Goal: Task Accomplishment & Management: Manage account settings

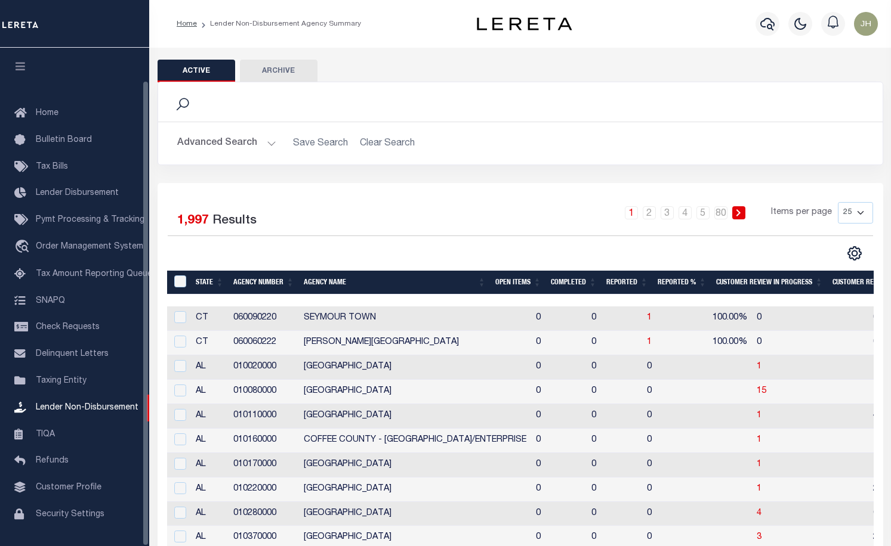
scroll to position [35, 0]
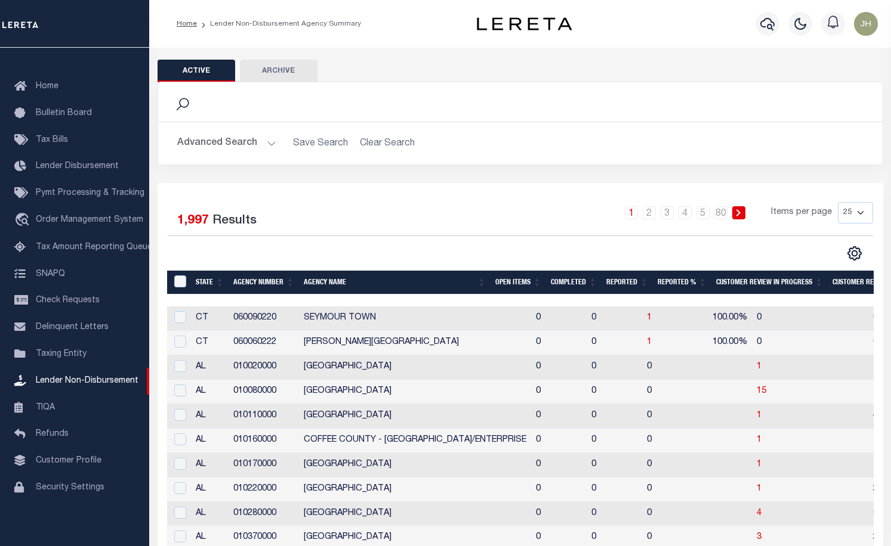
click at [511, 277] on th "Open Items" at bounding box center [517, 283] width 55 height 24
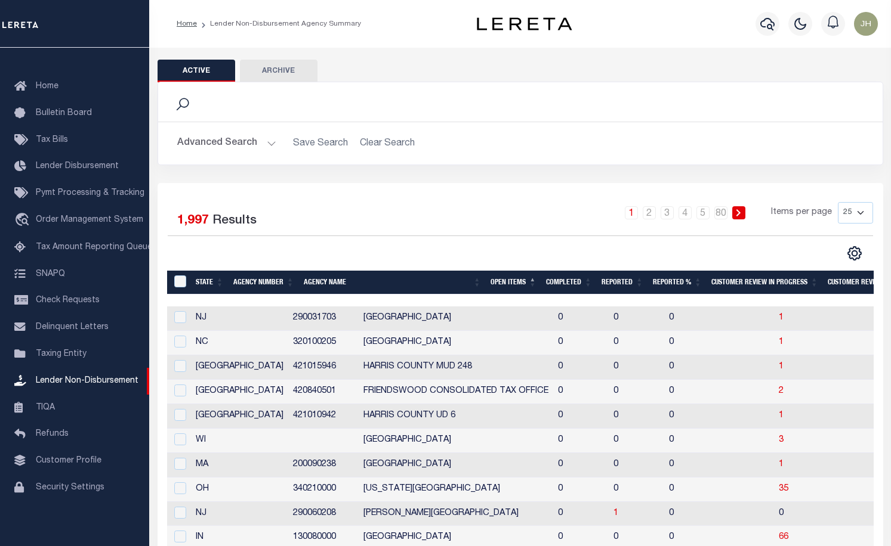
click at [514, 283] on th "Open Items" at bounding box center [513, 283] width 55 height 24
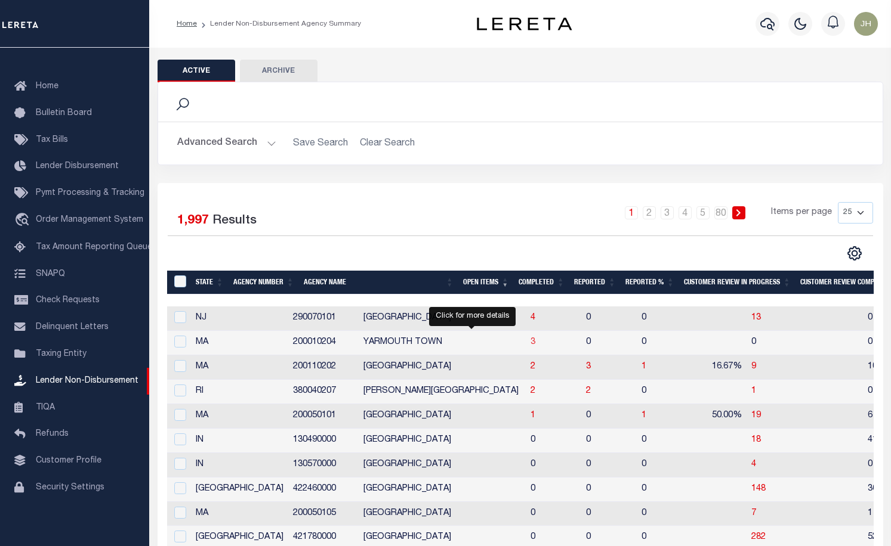
click at [530, 346] on span "3" at bounding box center [532, 342] width 5 height 8
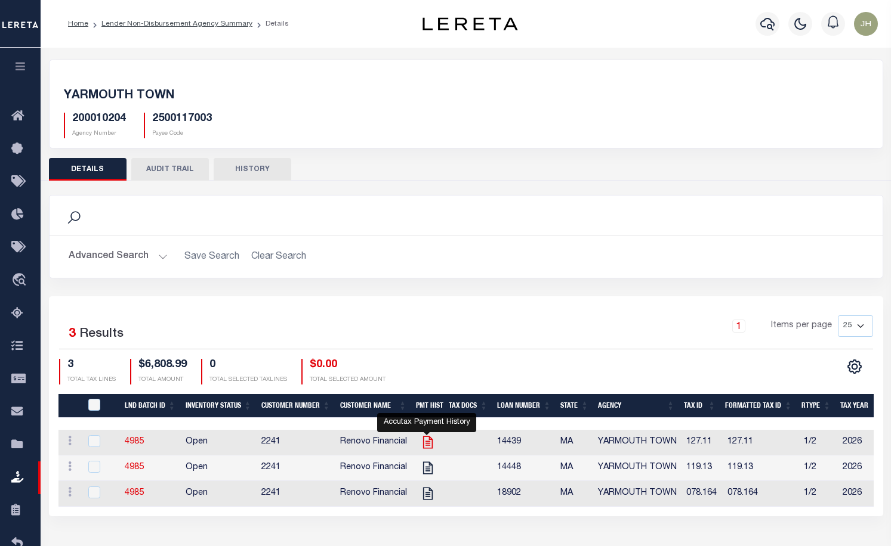
click at [424, 446] on icon "" at bounding box center [428, 443] width 16 height 16
checkbox input "true"
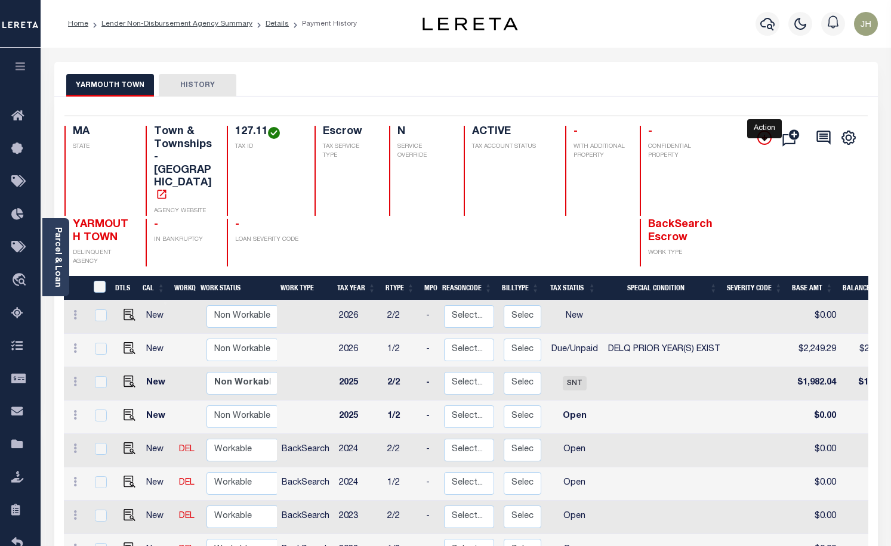
click at [758, 139] on icon "" at bounding box center [764, 138] width 14 height 14
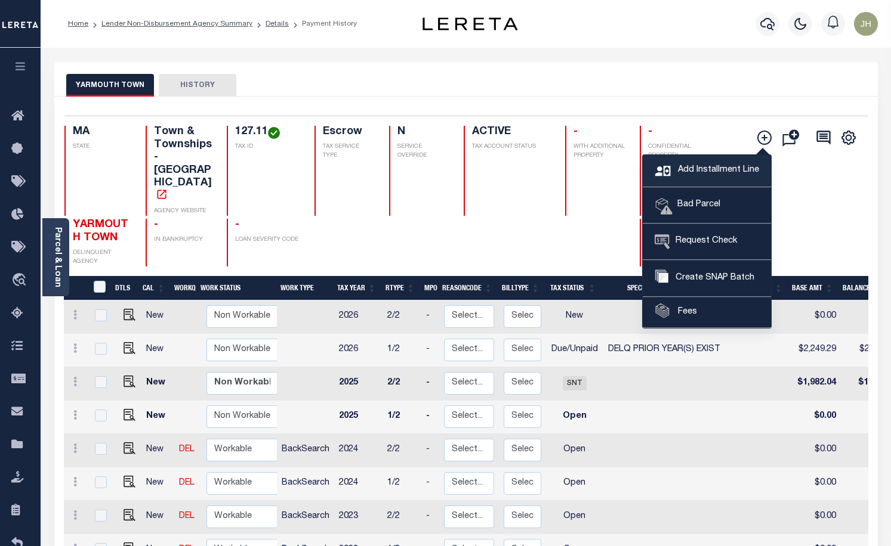
click at [684, 169] on span "Add Installment Line" at bounding box center [717, 170] width 84 height 13
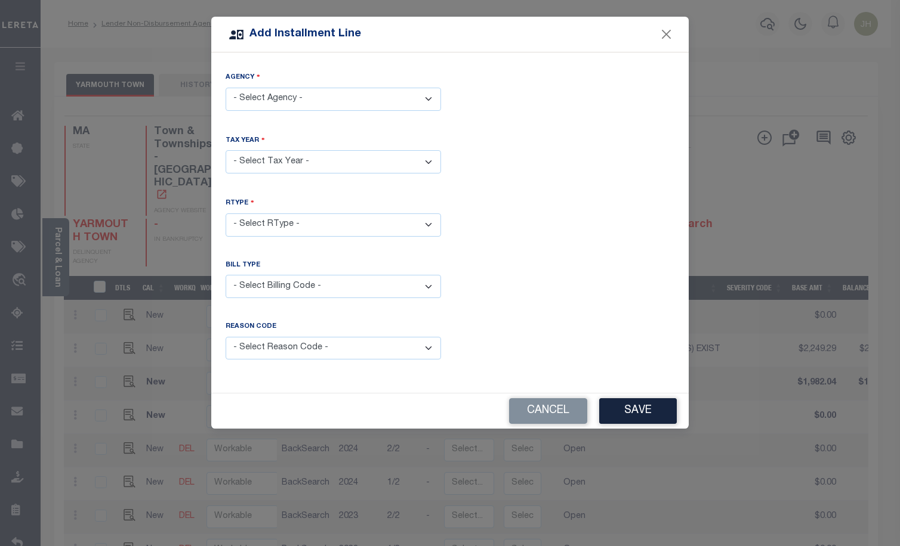
click at [432, 99] on select "- Select Agency - YARMOUTH TOWN - Town & Townships" at bounding box center [333, 99] width 215 height 23
select select "2500117003"
click at [226, 88] on select "- Select Agency - [GEOGRAPHIC_DATA] - [GEOGRAPHIC_DATA]" at bounding box center [333, 99] width 215 height 23
click at [316, 160] on select "- Select Year - 2005 2006 2007 2008 2009 2010 2011 2012 2013 2014 2015 2016 201…" at bounding box center [333, 161] width 215 height 23
select select "2025"
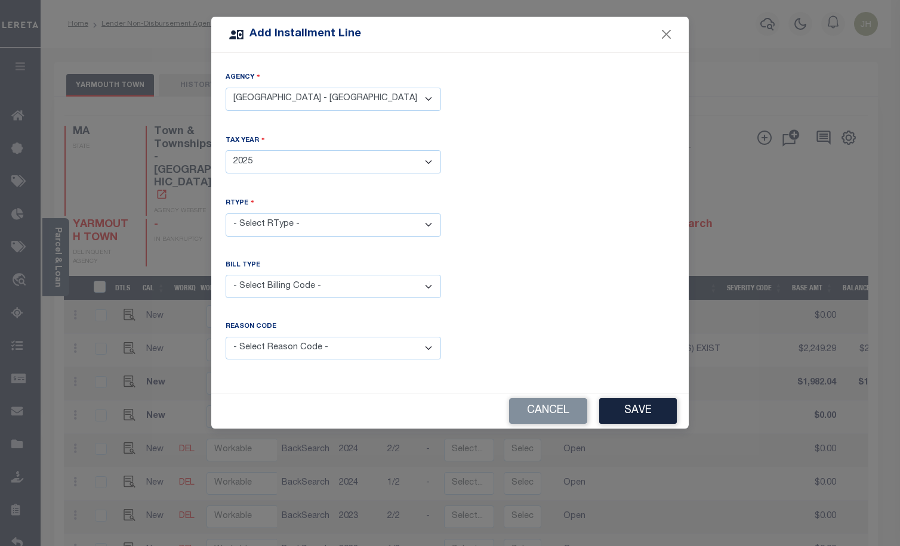
click at [226, 150] on select "- Select Year - 2005 2006 2007 2008 2009 2010 2011 2012 2013 2014 2015 2016 201…" at bounding box center [333, 161] width 215 height 23
click at [274, 222] on select "- Select RType - 1/2 2/2" at bounding box center [333, 225] width 215 height 23
select select "1"
click at [226, 214] on select "- Select RType - 1/2 2/2" at bounding box center [333, 225] width 215 height 23
click at [274, 283] on select "- Select Billing Code - Regular Delinquent Supplemental Corrected/Adjusted Bill…" at bounding box center [333, 286] width 215 height 23
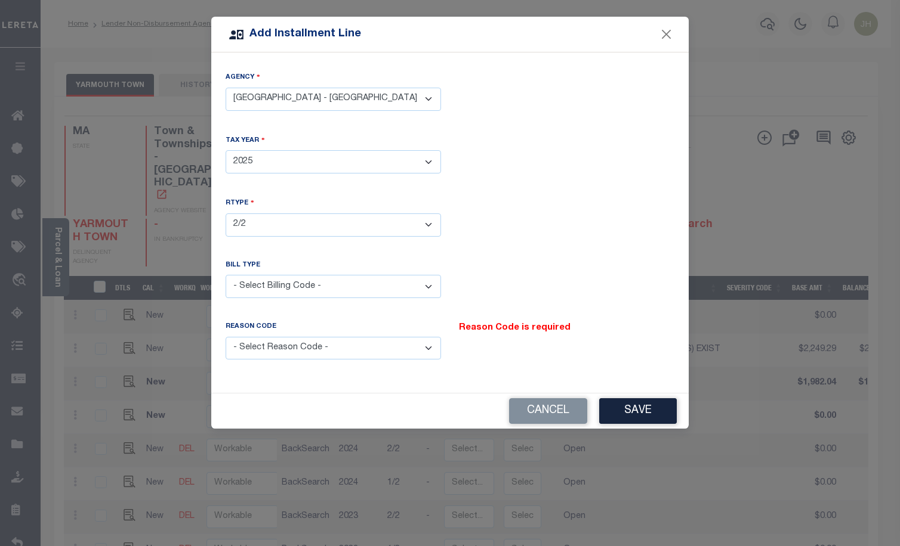
select select "1"
click at [226, 275] on select "- Select Billing Code - Regular Delinquent Supplemental Corrected/Adjusted Bill…" at bounding box center [333, 286] width 215 height 23
drag, startPoint x: 372, startPoint y: 346, endPoint x: 362, endPoint y: 351, distance: 11.2
click at [372, 346] on select "- Select Reason Code - Payment Reversal Taxable Value Change Assessment Change …" at bounding box center [333, 348] width 215 height 23
select select "12"
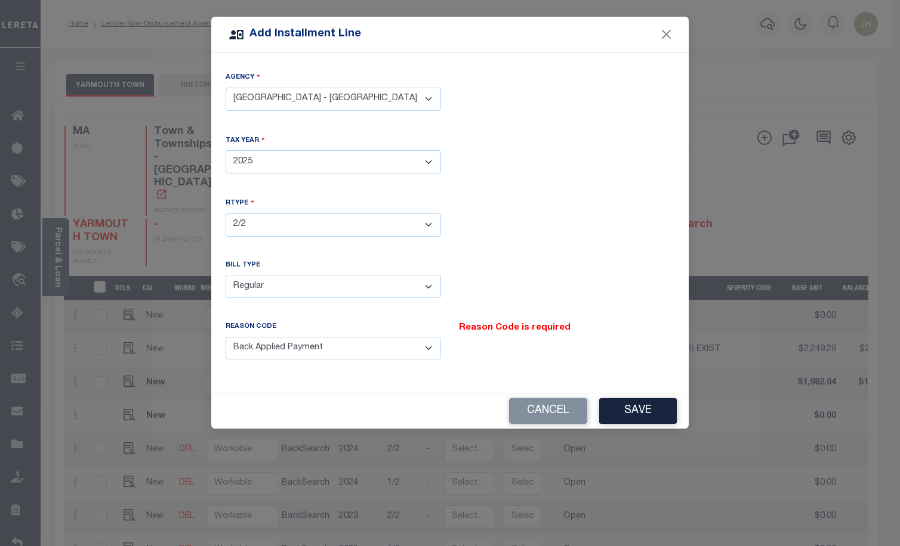
click at [226, 337] on select "- Select Reason Code - Payment Reversal Taxable Value Change Assessment Change …" at bounding box center [333, 348] width 215 height 23
click at [632, 407] on button "Save" at bounding box center [638, 412] width 78 height 26
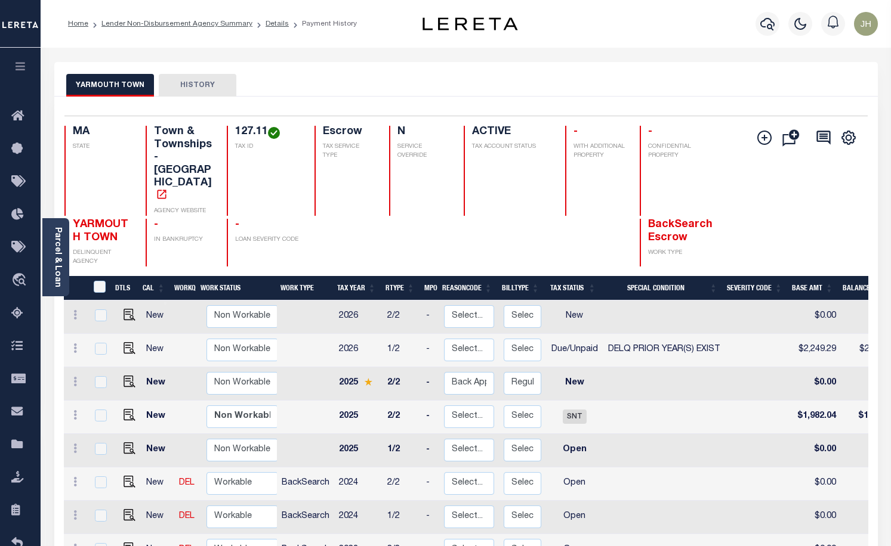
click at [121, 379] on link at bounding box center [127, 383] width 18 height 8
checkbox input "true"
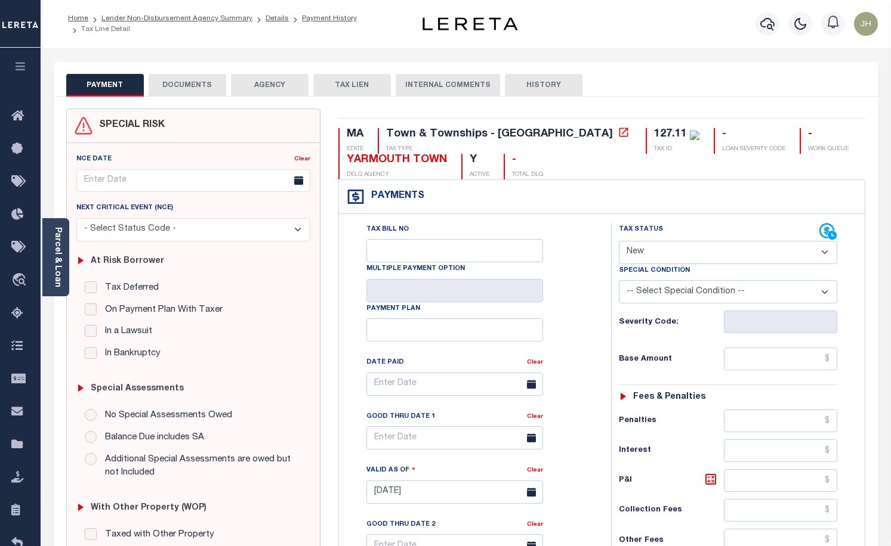
select select "NW2"
click at [741, 361] on input "text" at bounding box center [780, 359] width 113 height 23
type input "$2,119.67"
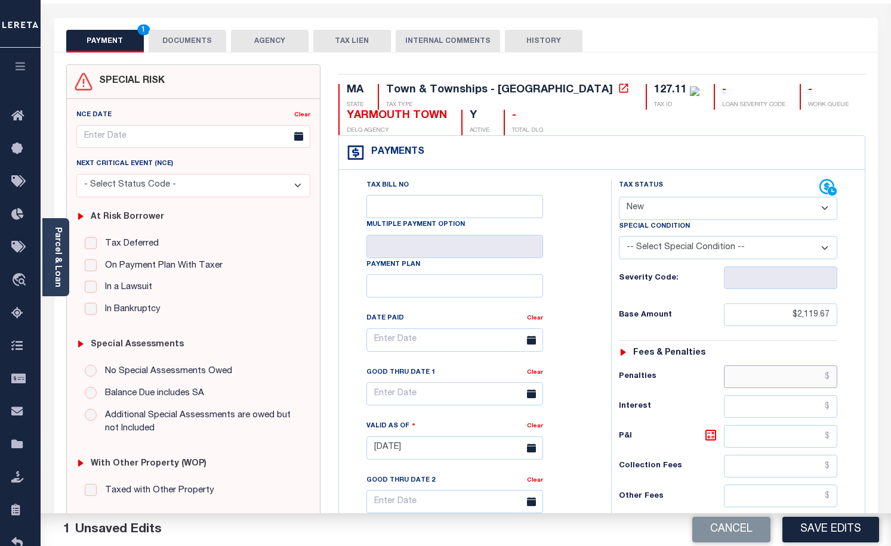
scroll to position [119, 0]
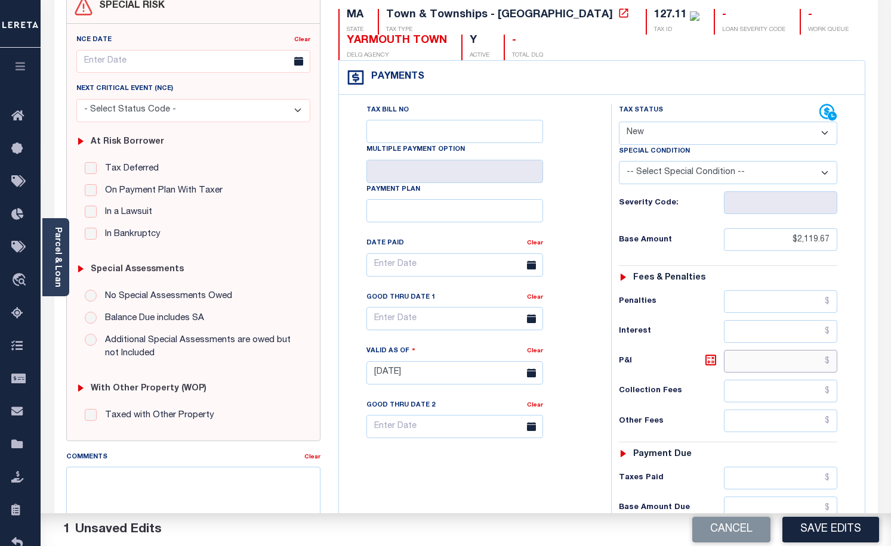
click at [742, 368] on input "text" at bounding box center [780, 361] width 113 height 23
type input "$148.78"
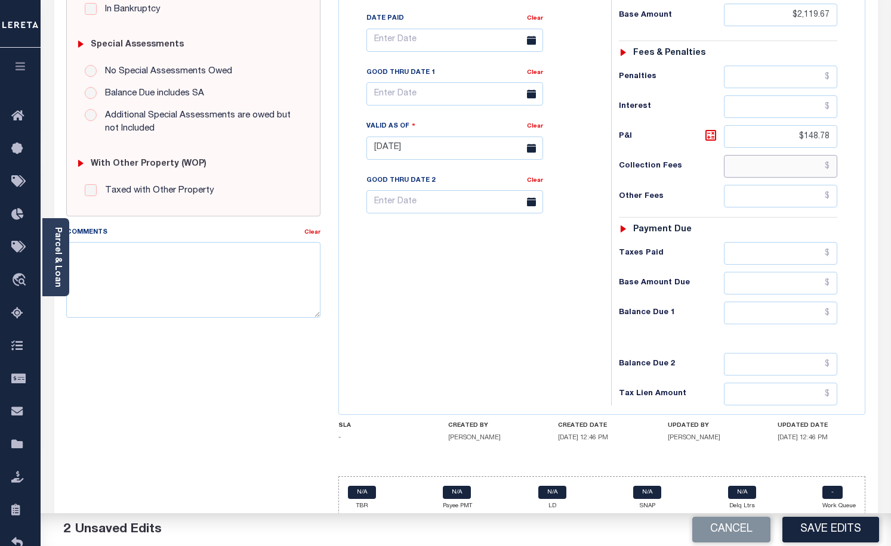
scroll to position [357, 0]
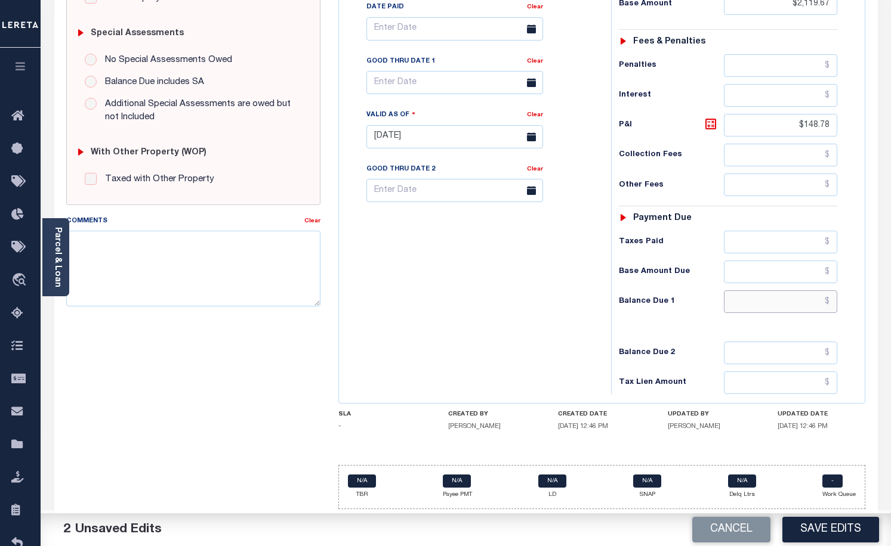
click at [734, 301] on input "text" at bounding box center [780, 302] width 113 height 23
type input "$2,268.45"
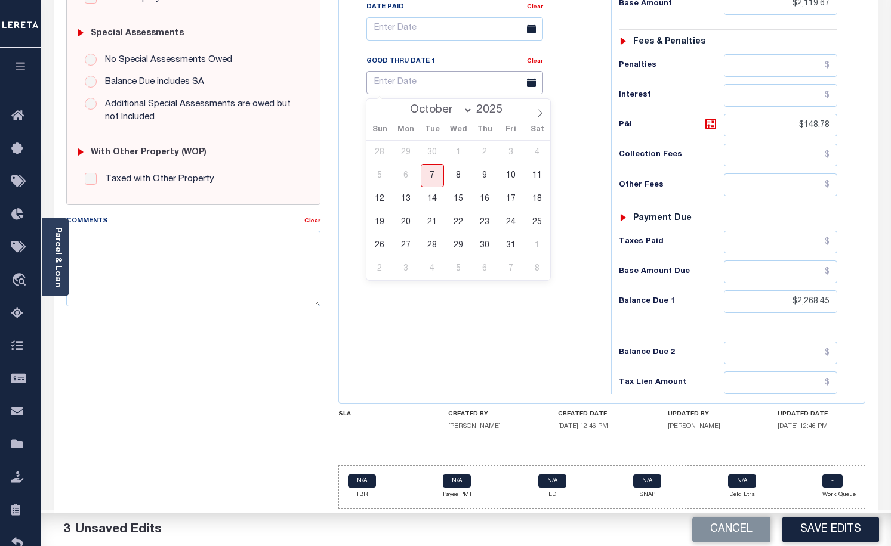
click at [488, 80] on input "text" at bounding box center [454, 82] width 177 height 23
click at [514, 247] on span "31" at bounding box center [510, 245] width 23 height 23
type input "[DATE]"
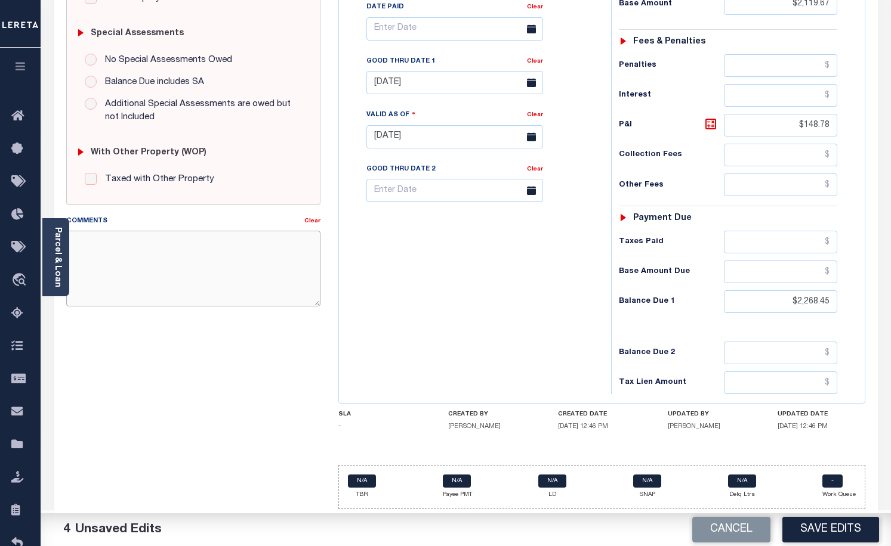
click at [242, 260] on textarea "Comments" at bounding box center [193, 268] width 255 height 75
type textarea "a"
click at [134, 239] on textarea "2025 ANNUAL TAX WAS $3964.11" at bounding box center [193, 268] width 255 height 75
click at [251, 239] on textarea "2025 ANNUAL BASE TAX WAS $3964.11" at bounding box center [193, 268] width 255 height 75
type textarea "2025 ANNUAL BASE TAX WAS $3964.11 PAYMENT MADE SHORT"
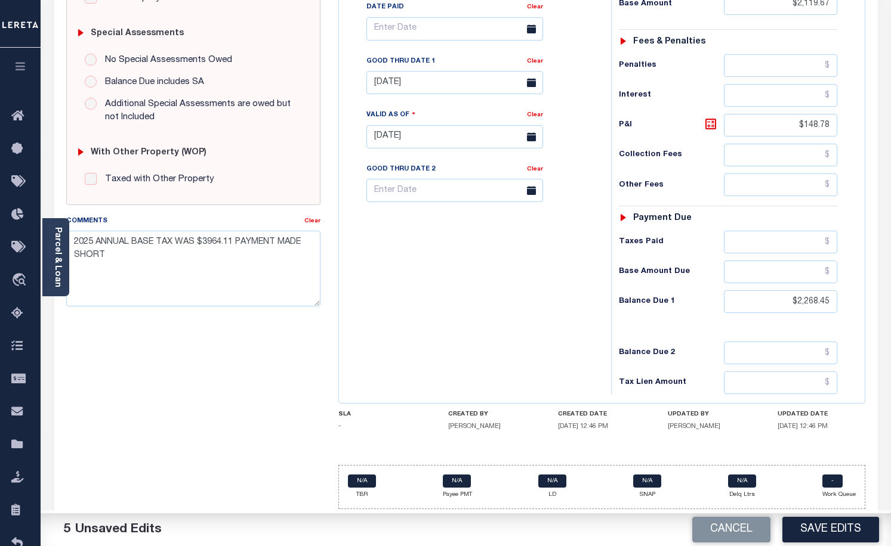
click at [813, 530] on button "Save Edits" at bounding box center [830, 530] width 97 height 26
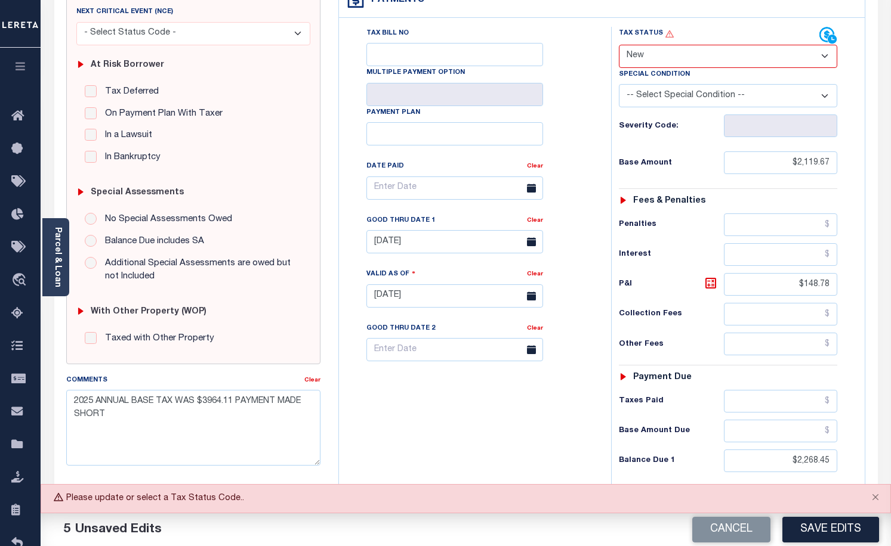
scroll to position [178, 0]
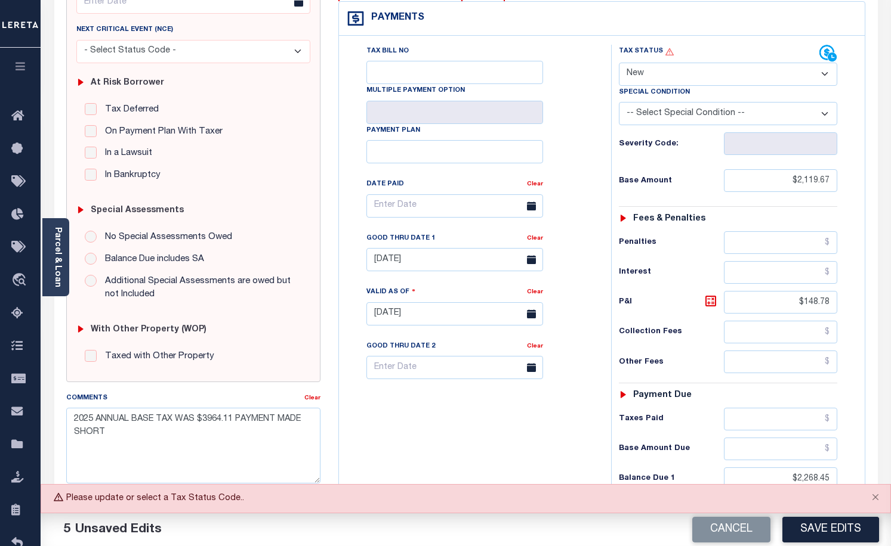
click at [724, 78] on select "- Select Status Code - Open Due/Unpaid Paid Incomplete No Tax Due Internal Refu…" at bounding box center [728, 74] width 219 height 23
select select "DUE"
click at [619, 63] on select "- Select Status Code - Open Due/Unpaid Paid Incomplete No Tax Due Internal Refu…" at bounding box center [728, 74] width 219 height 23
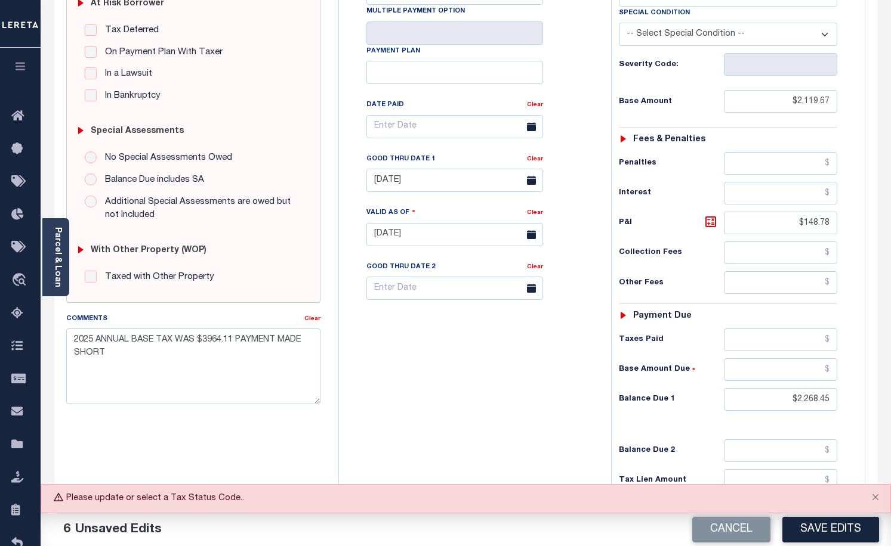
scroll to position [357, 0]
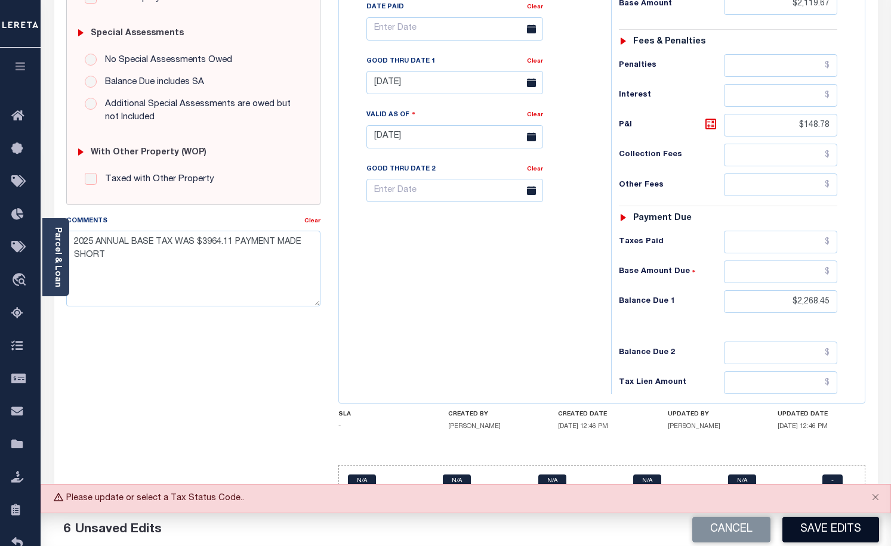
click at [814, 526] on button "Save Edits" at bounding box center [830, 530] width 97 height 26
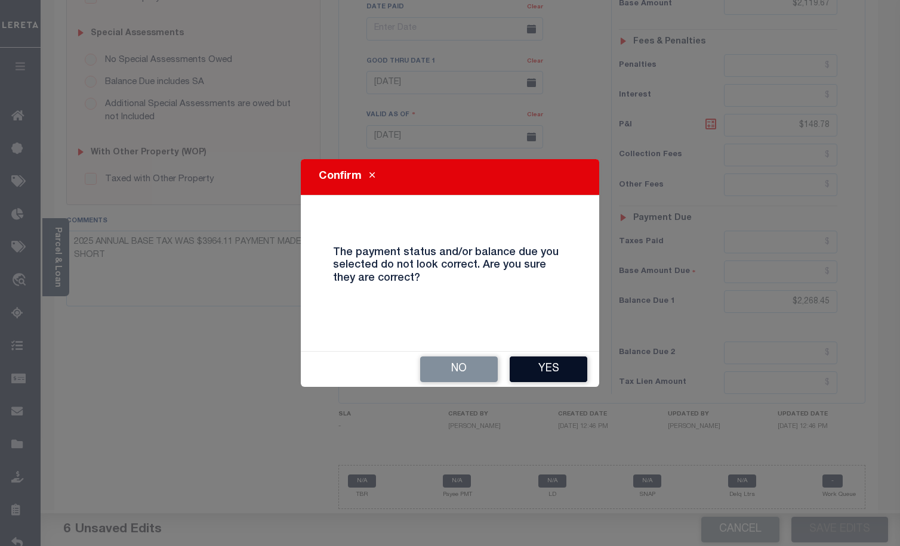
click at [558, 367] on button "Yes" at bounding box center [548, 370] width 78 height 26
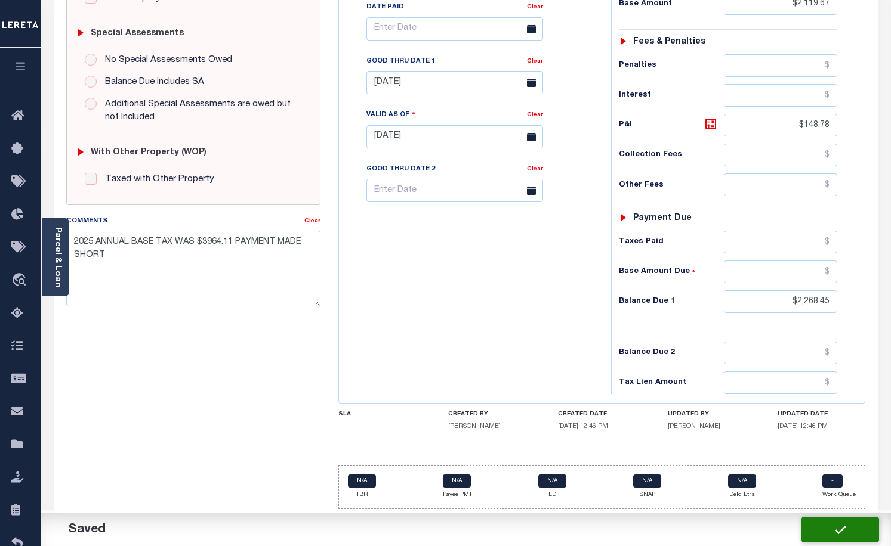
checkbox input "false"
type input "$2,119.67"
type input "$148.78"
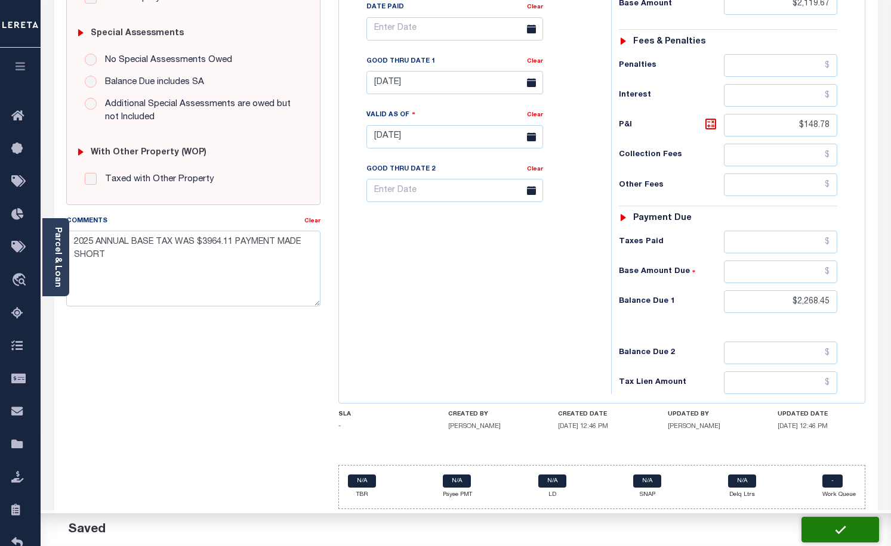
type input "$2,268.45"
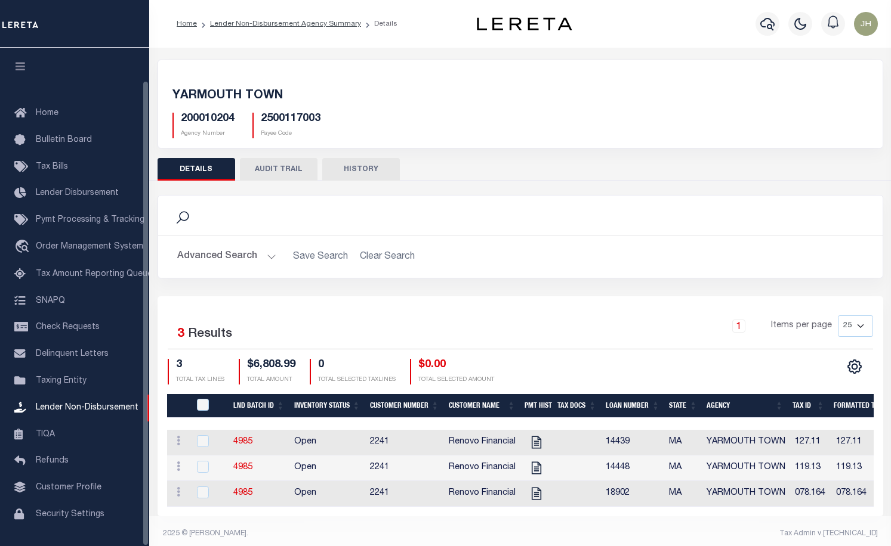
scroll to position [35, 0]
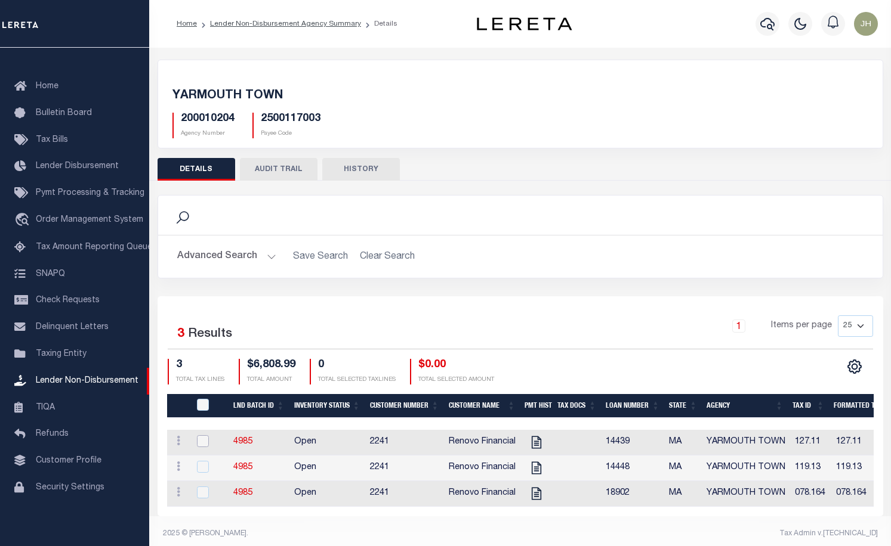
click at [206, 441] on input "checkbox" at bounding box center [203, 442] width 12 height 12
checkbox input "true"
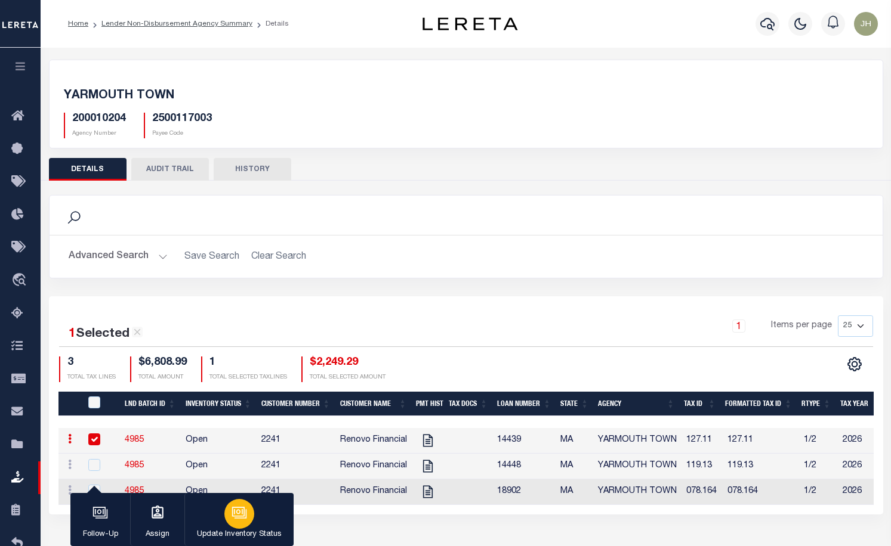
click at [222, 514] on button "Update Inventory Status" at bounding box center [238, 520] width 109 height 54
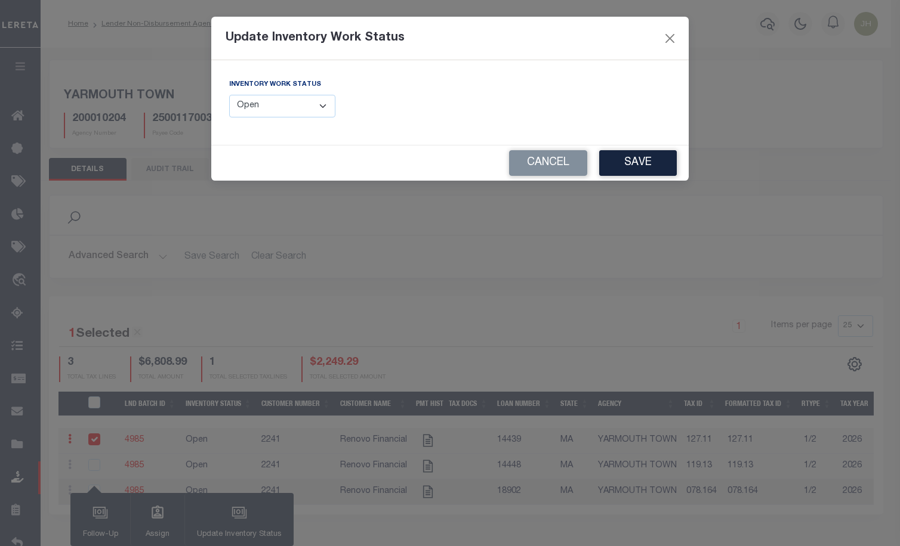
click at [317, 109] on select "--Select-- Open Completed Reported" at bounding box center [282, 106] width 106 height 23
select select "Completed"
click at [229, 95] on select "--Select-- Open Completed Reported" at bounding box center [282, 106] width 106 height 23
click at [614, 163] on button "Save" at bounding box center [638, 163] width 78 height 26
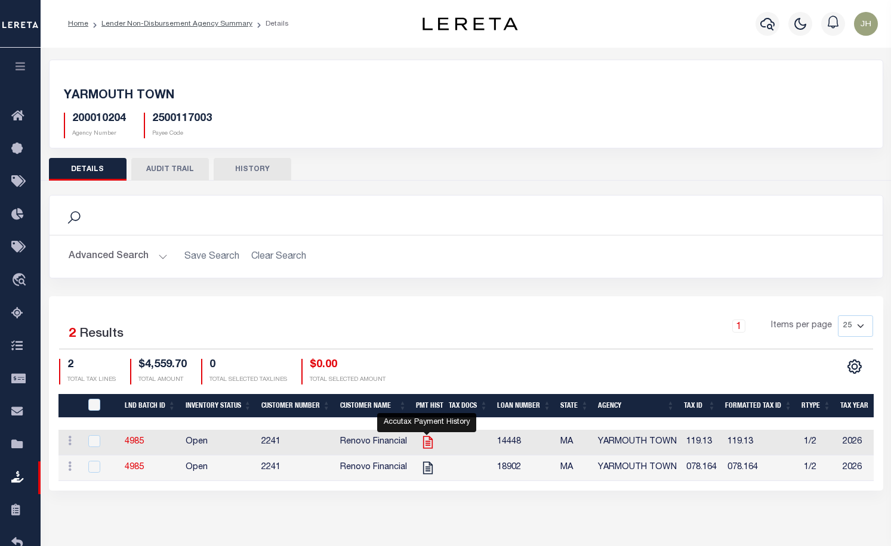
click at [429, 446] on icon at bounding box center [427, 443] width 10 height 13
checkbox input "true"
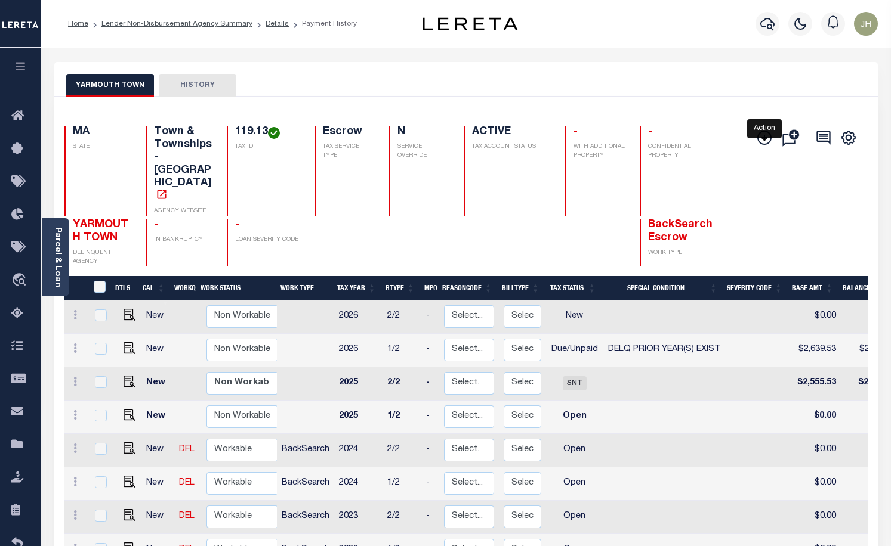
drag, startPoint x: 764, startPoint y: 143, endPoint x: 756, endPoint y: 147, distance: 8.3
click at [764, 143] on icon "" at bounding box center [764, 138] width 14 height 14
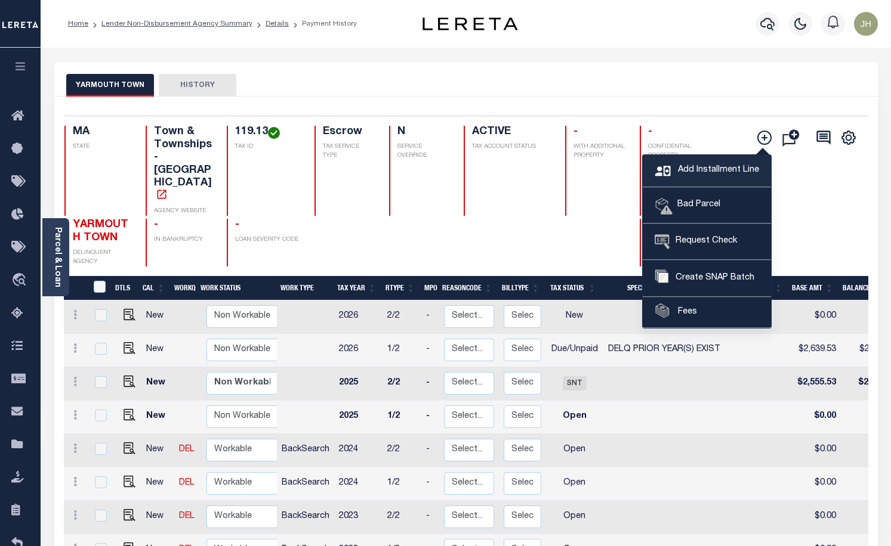
click at [682, 170] on span "Add Installment Line" at bounding box center [717, 170] width 84 height 13
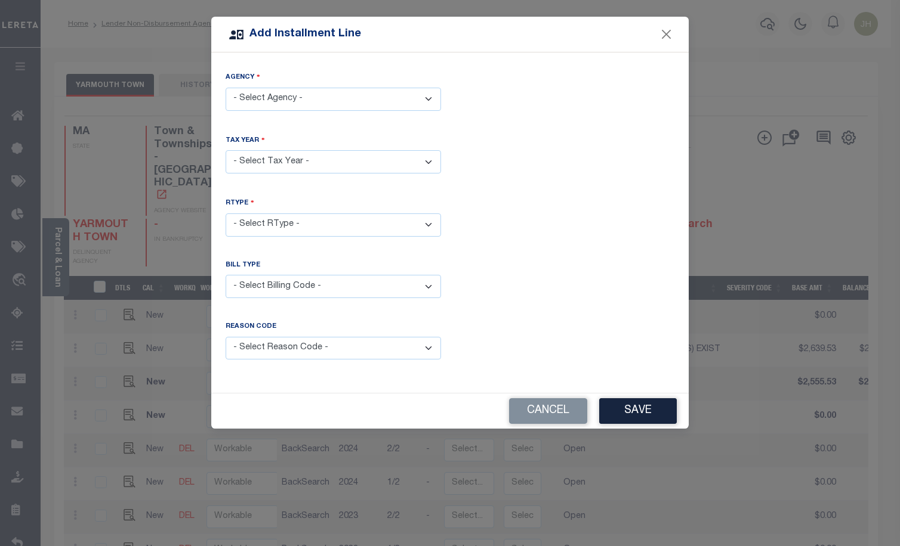
click at [433, 98] on select "- Select Agency - YARMOUTH TOWN - Town & Townships" at bounding box center [333, 99] width 215 height 23
select select "2500117003"
click at [226, 88] on select "- Select Agency - YARMOUTH TOWN - Town & Townships" at bounding box center [333, 99] width 215 height 23
click at [306, 160] on select "- Select Year - 2005 2006 2007 2008 2009 2010 2011 2012 2013 2014 2015 2016 201…" at bounding box center [333, 161] width 215 height 23
select select "2025"
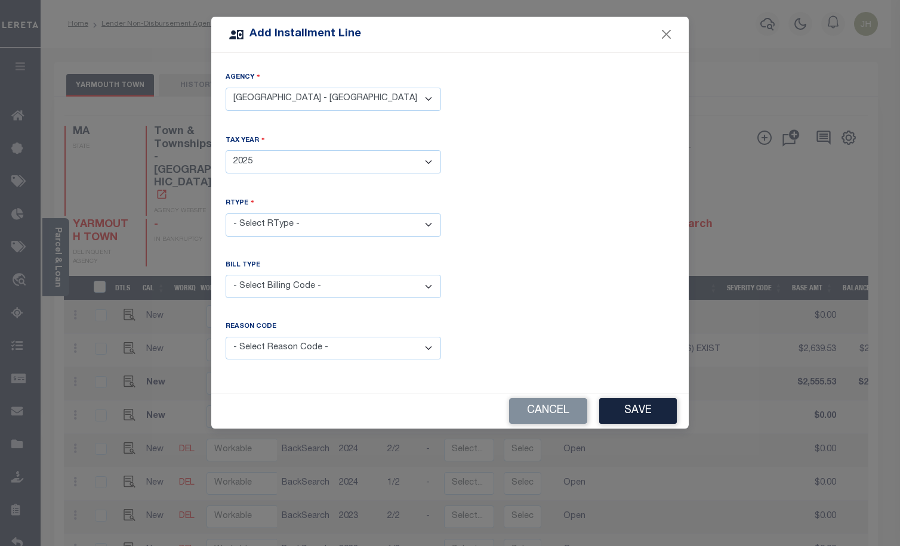
click at [226, 150] on select "- Select Year - 2005 2006 2007 2008 2009 2010 2011 2012 2013 2014 2015 2016 201…" at bounding box center [333, 161] width 215 height 23
click at [246, 214] on select "- Select RType - 1/2 2/2" at bounding box center [333, 225] width 215 height 23
select select "1"
click at [226, 214] on select "- Select RType - 1/2 2/2" at bounding box center [333, 225] width 215 height 23
click at [251, 284] on select "- Select Billing Code - Regular Delinquent Supplemental Corrected/Adjusted Bill…" at bounding box center [333, 286] width 215 height 23
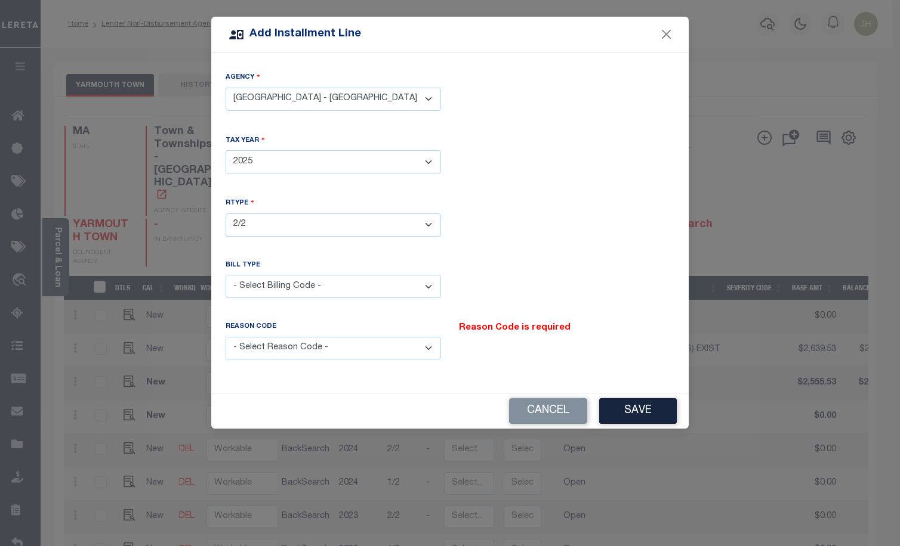
select select "1"
click at [226, 275] on select "- Select Billing Code - Regular Delinquent Supplemental Corrected/Adjusted Bill…" at bounding box center [333, 286] width 215 height 23
click at [277, 347] on select "- Select Reason Code - Payment Reversal Taxable Value Change Assessment Change …" at bounding box center [333, 348] width 215 height 23
select select "12"
click at [226, 337] on select "- Select Reason Code - Payment Reversal Taxable Value Change Assessment Change …" at bounding box center [333, 348] width 215 height 23
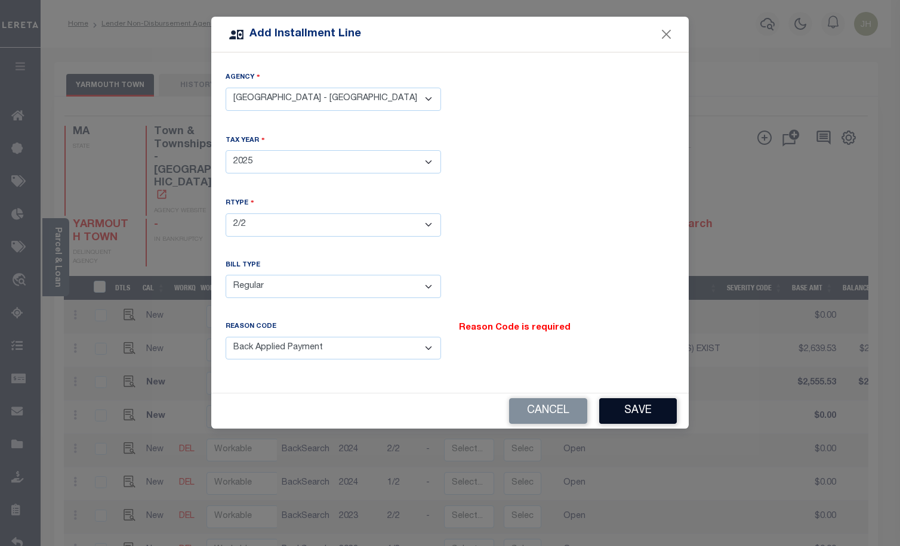
click at [643, 413] on button "Save" at bounding box center [638, 412] width 78 height 26
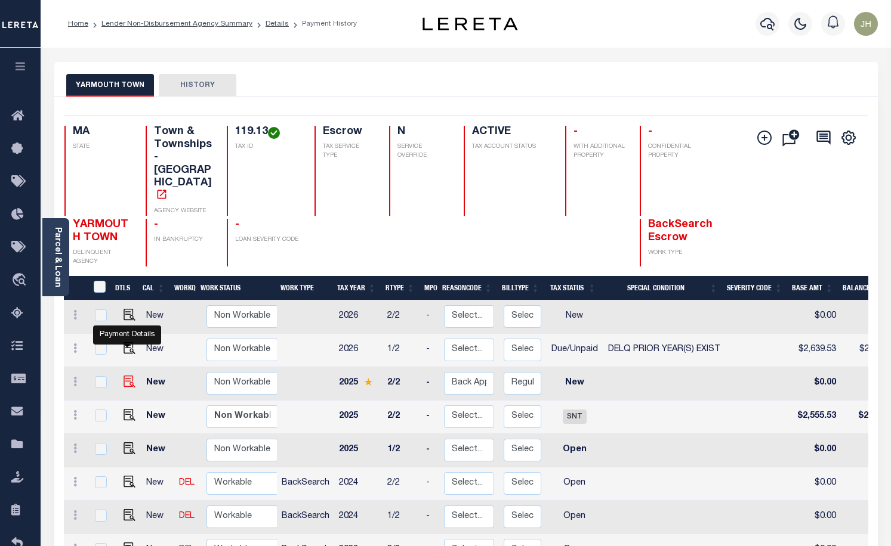
click at [126, 376] on img at bounding box center [129, 382] width 12 height 12
checkbox input "true"
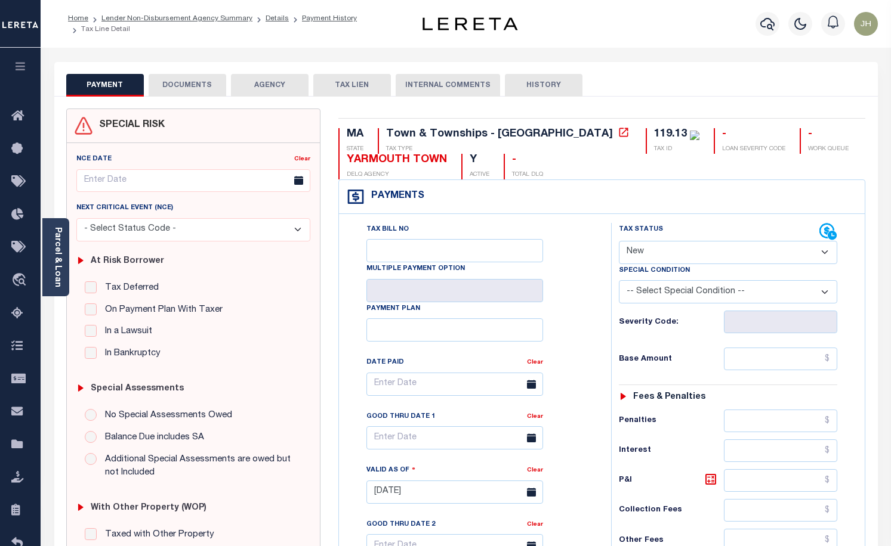
click at [677, 255] on select "- Select Status Code - Open Due/Unpaid Paid Incomplete No Tax Due Internal Refu…" at bounding box center [728, 252] width 219 height 23
select select "DUE"
click at [619, 242] on select "- Select Status Code - Open Due/Unpaid Paid Incomplete No Tax Due Internal Refu…" at bounding box center [728, 252] width 219 height 23
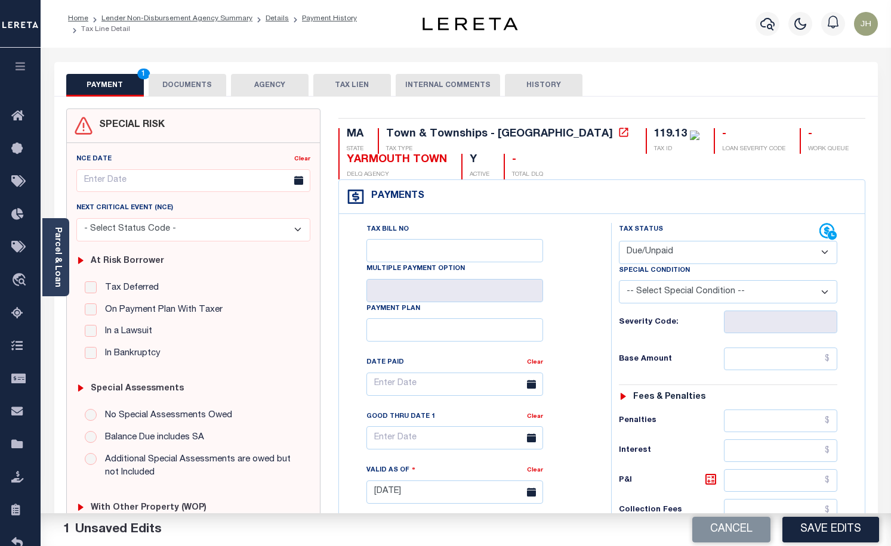
click at [280, 87] on button "AGENCY" at bounding box center [270, 85] width 78 height 23
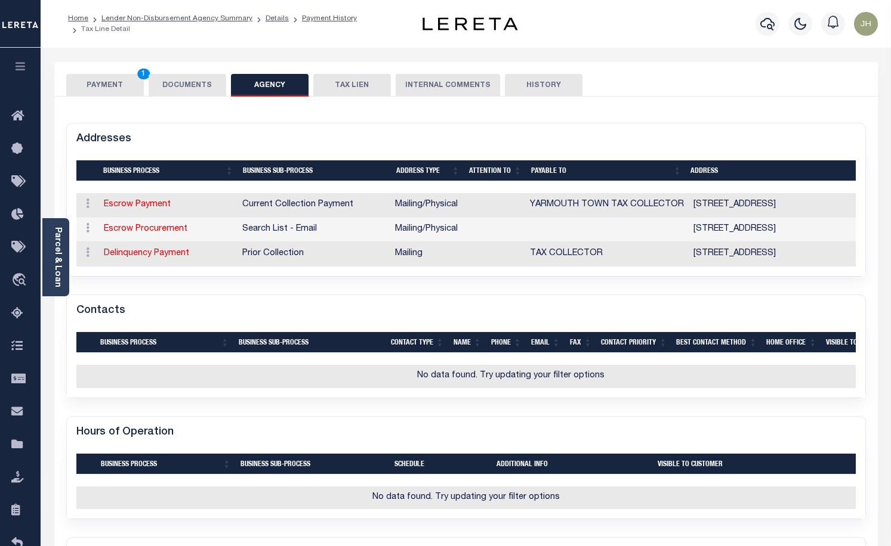
click at [105, 87] on button "PAYMENT 1" at bounding box center [105, 85] width 78 height 23
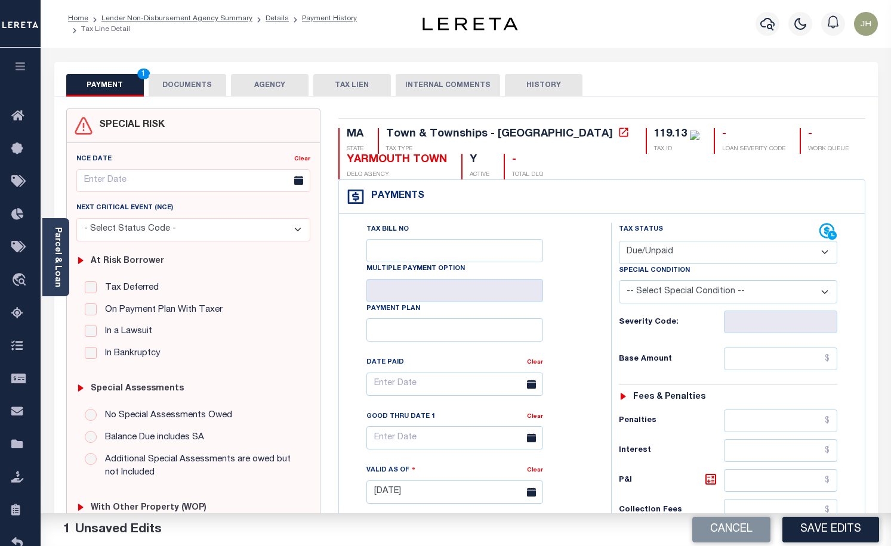
click at [270, 87] on button "AGENCY" at bounding box center [270, 85] width 78 height 23
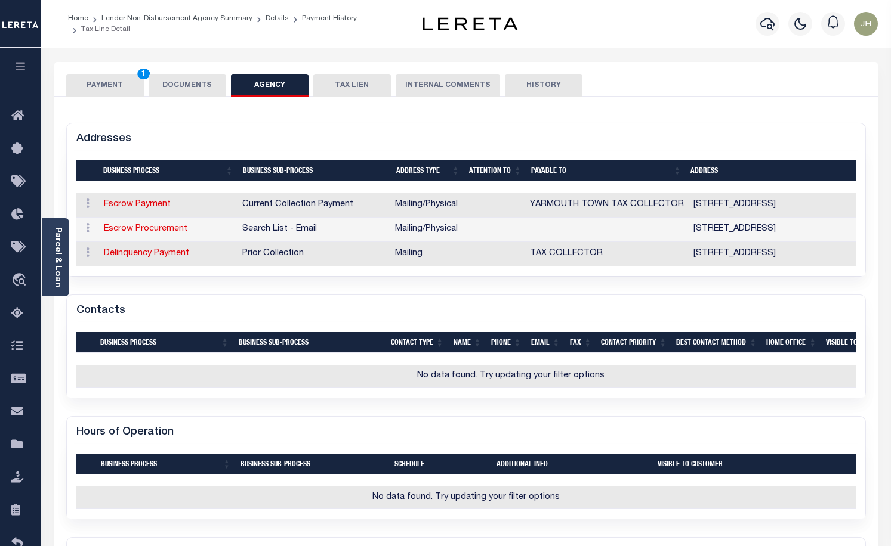
click at [107, 83] on button "PAYMENT 1" at bounding box center [105, 85] width 78 height 23
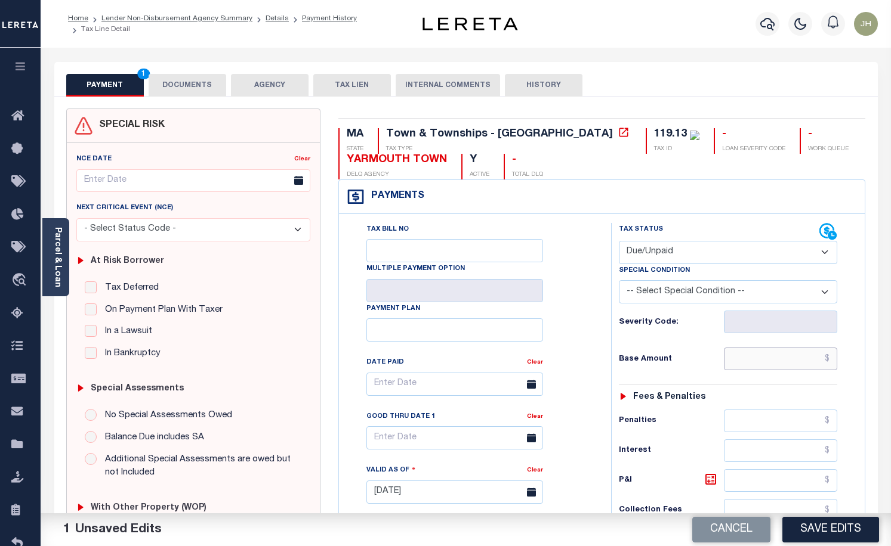
click at [736, 362] on input "text" at bounding box center [780, 359] width 113 height 23
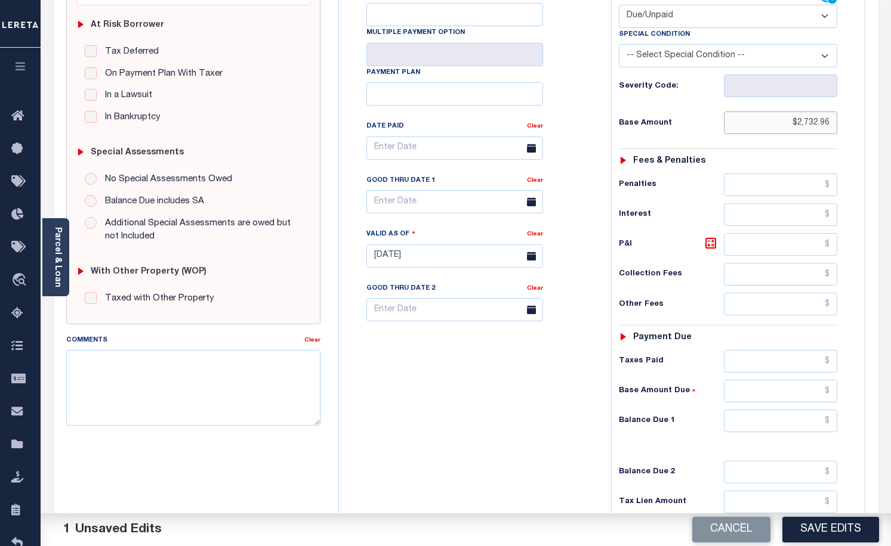
scroll to position [298, 0]
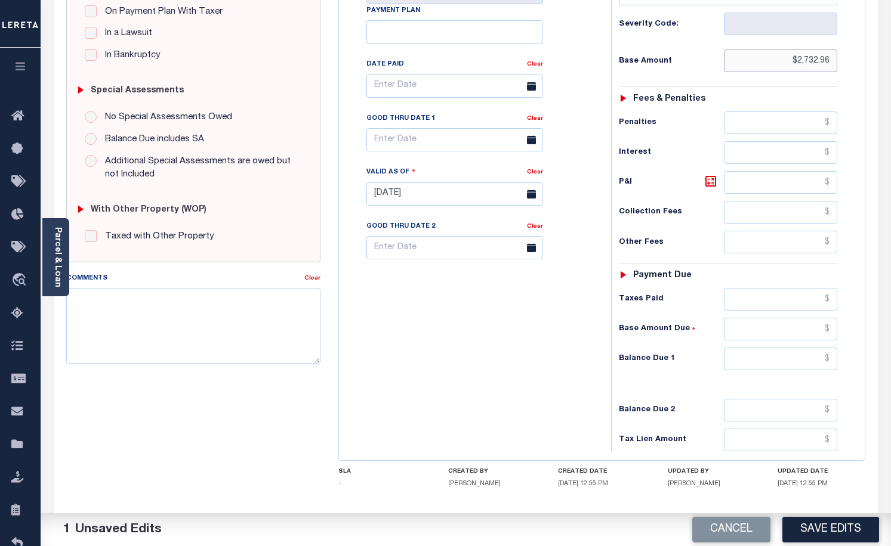
type input "$2,732.96"
drag, startPoint x: 752, startPoint y: 187, endPoint x: 743, endPoint y: 183, distance: 9.6
click at [752, 187] on input "text" at bounding box center [780, 182] width 113 height 23
type input "$191.82"
click at [737, 362] on input "text" at bounding box center [780, 359] width 113 height 23
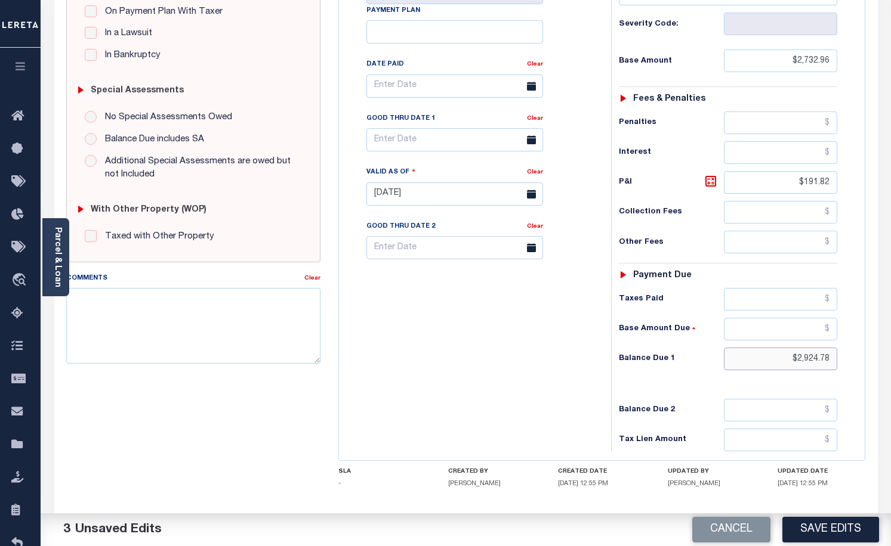
type input "$2,924.78"
click at [418, 142] on input "text" at bounding box center [454, 139] width 177 height 23
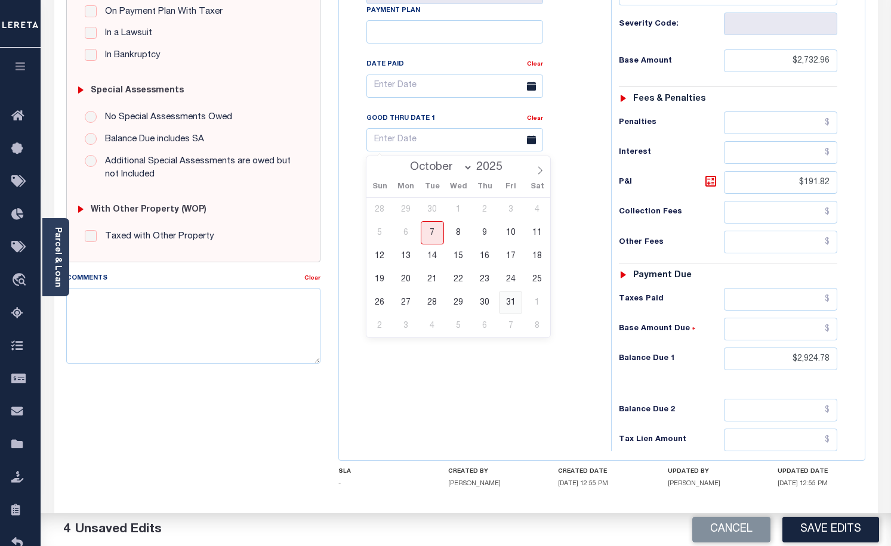
click at [507, 307] on span "31" at bounding box center [510, 302] width 23 height 23
type input "[DATE]"
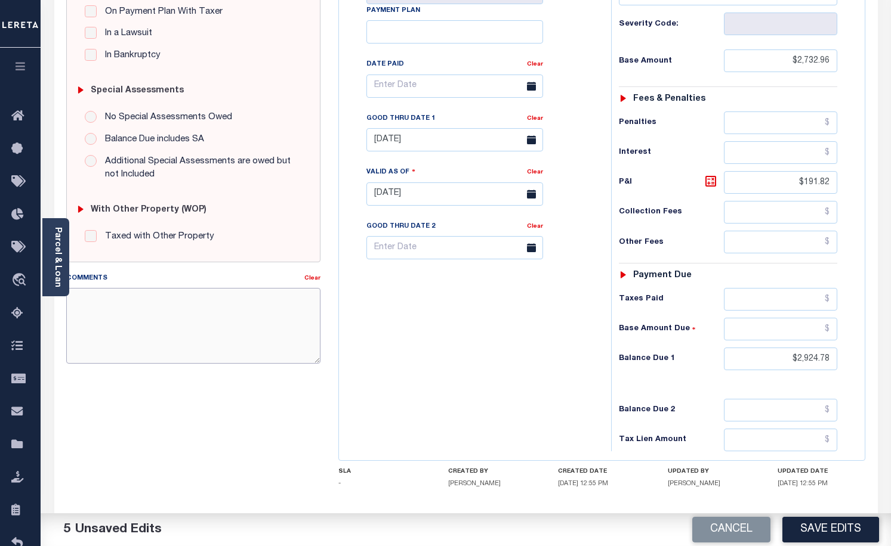
click at [205, 324] on textarea "Comments" at bounding box center [193, 325] width 255 height 75
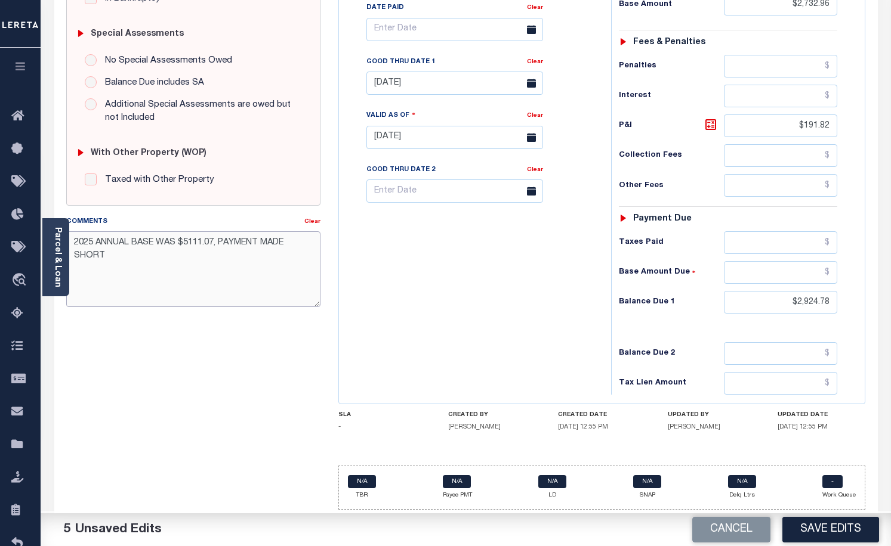
scroll to position [357, 0]
type textarea "2025 ANNUAL BASE WAS $5111.07, PAYMENT MADE SHORT"
click at [836, 525] on button "Save Edits" at bounding box center [830, 530] width 97 height 26
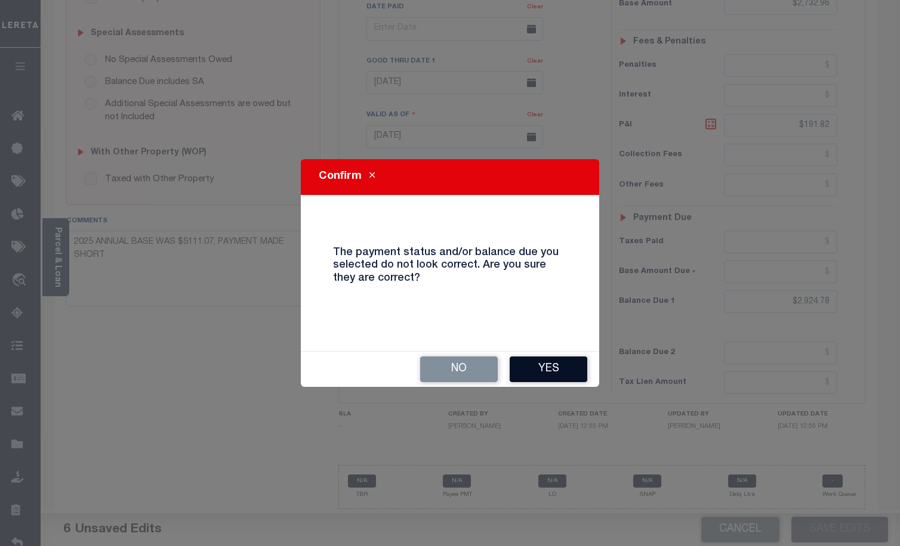
click at [546, 369] on button "Yes" at bounding box center [548, 370] width 78 height 26
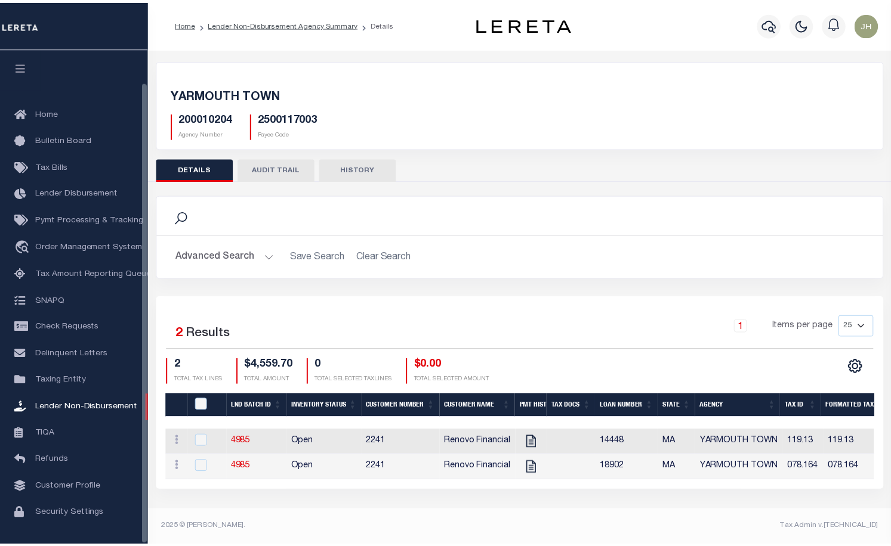
scroll to position [35, 0]
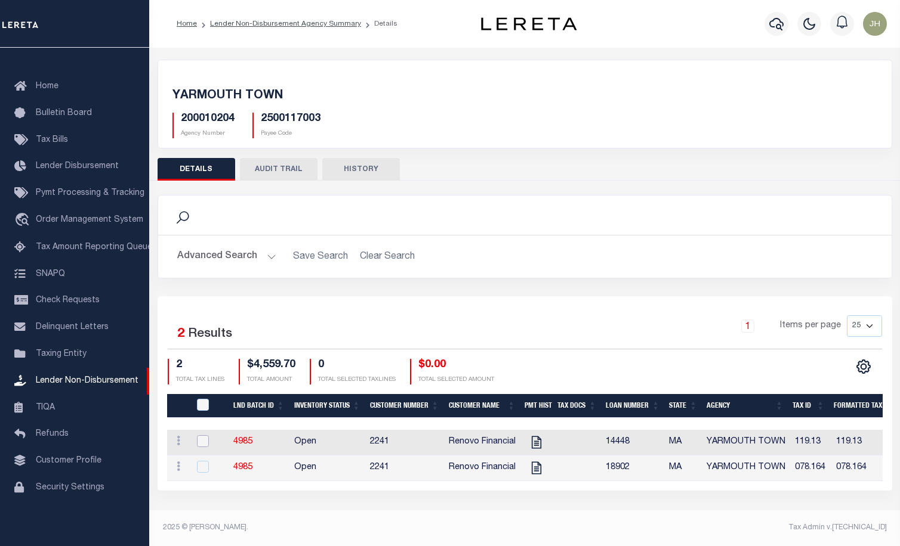
click at [197, 439] on input "checkbox" at bounding box center [203, 442] width 12 height 12
checkbox input "true"
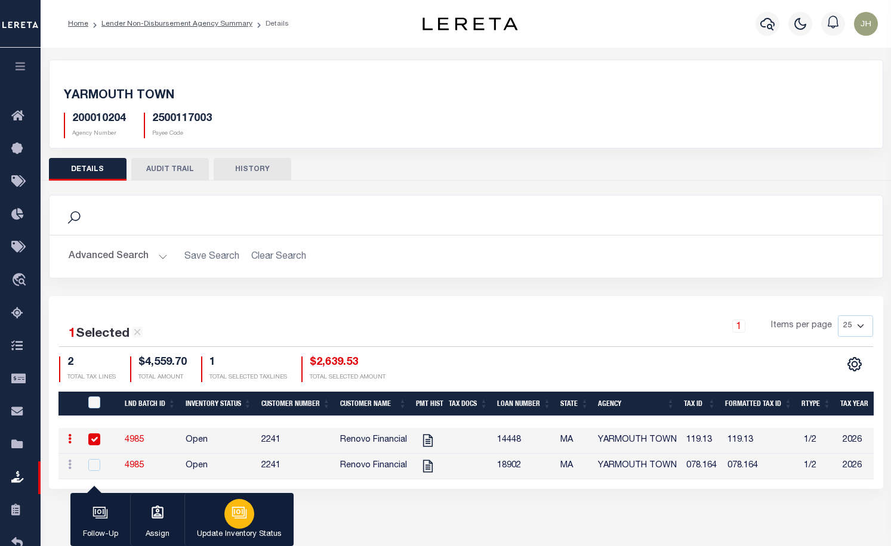
click at [233, 521] on icon "button" at bounding box center [239, 513] width 16 height 16
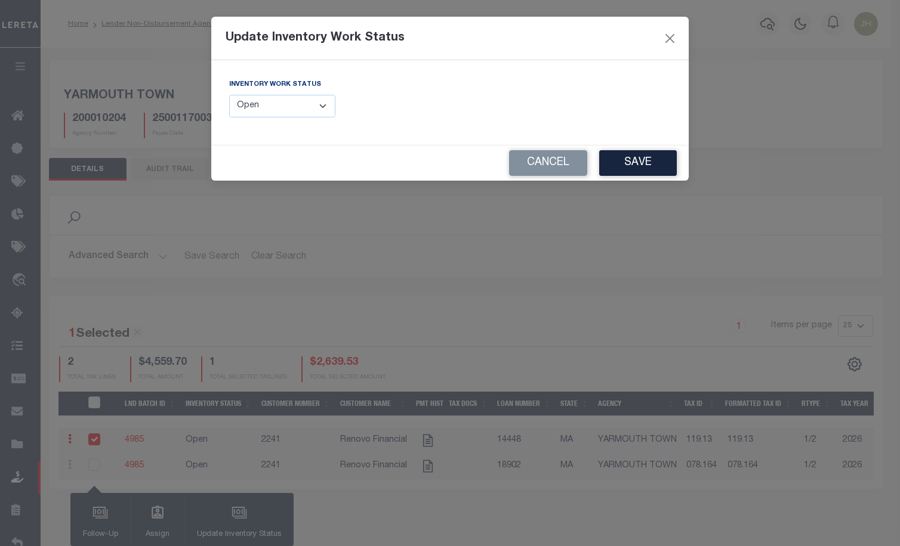
drag, startPoint x: 325, startPoint y: 108, endPoint x: 322, endPoint y: 113, distance: 6.1
click at [325, 108] on select "--Select-- Open Completed Reported" at bounding box center [282, 106] width 106 height 23
select select "Completed"
click at [229, 95] on select "--Select-- Open Completed Reported" at bounding box center [282, 106] width 106 height 23
click at [637, 167] on button "Save" at bounding box center [638, 163] width 78 height 26
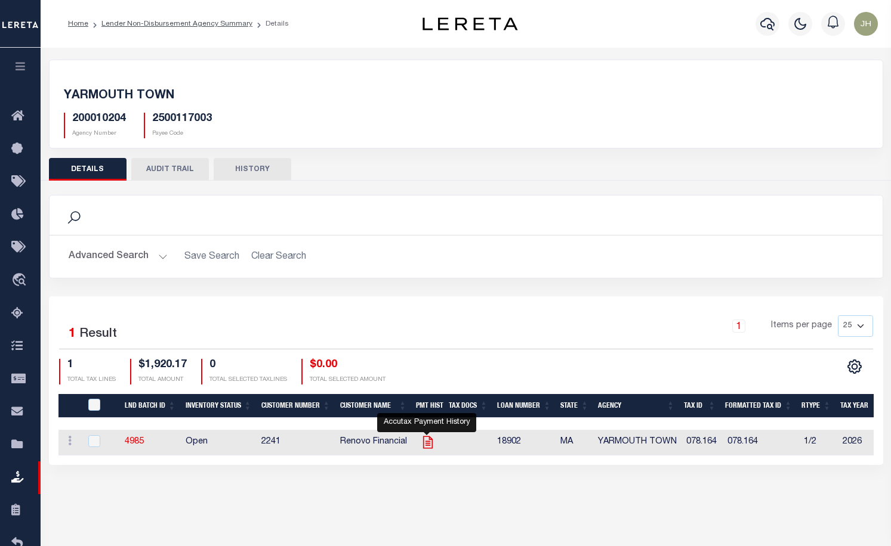
click at [427, 445] on icon at bounding box center [428, 443] width 16 height 16
checkbox input "true"
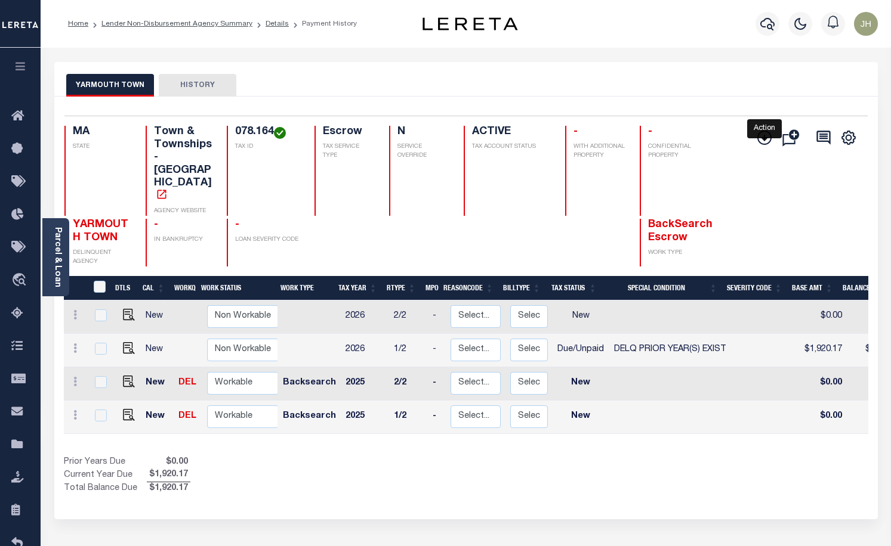
drag, startPoint x: 763, startPoint y: 140, endPoint x: 746, endPoint y: 161, distance: 27.2
click at [763, 140] on icon "" at bounding box center [764, 138] width 6 height 6
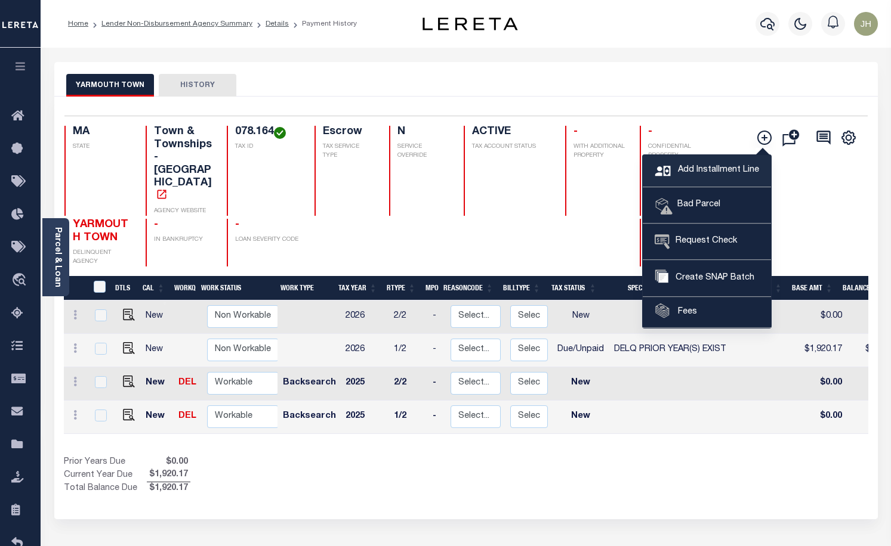
click at [700, 172] on span "Add Installment Line" at bounding box center [717, 170] width 84 height 13
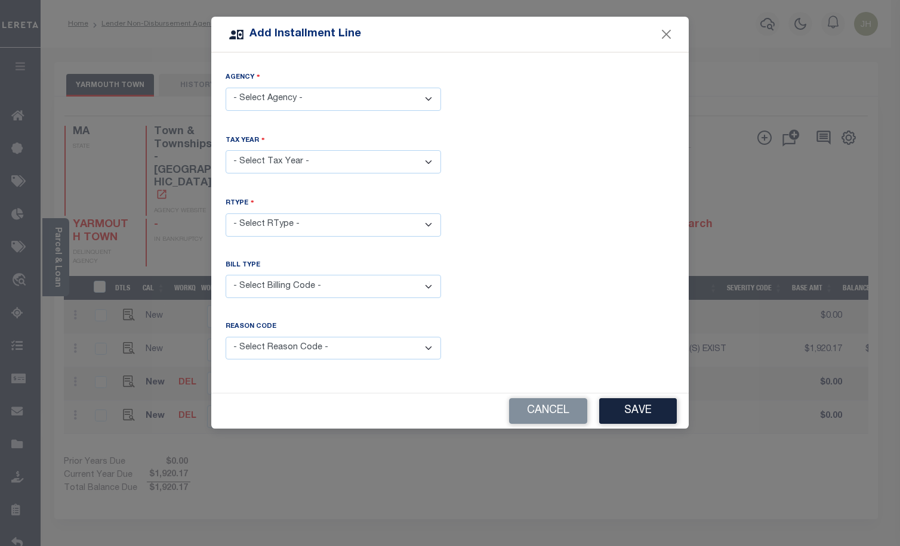
click at [320, 100] on select "- Select Agency - YARMOUTH TOWN - Town & Townships" at bounding box center [333, 99] width 215 height 23
select select "2500117003"
click at [226, 88] on select "- Select Agency - YARMOUTH TOWN - Town & Townships" at bounding box center [333, 99] width 215 height 23
click at [282, 157] on select "- Select Year - 2005 2006 2007 2008 2009 2010 2011 2012 2013 2014 2015 2016 201…" at bounding box center [333, 161] width 215 height 23
select select "2024"
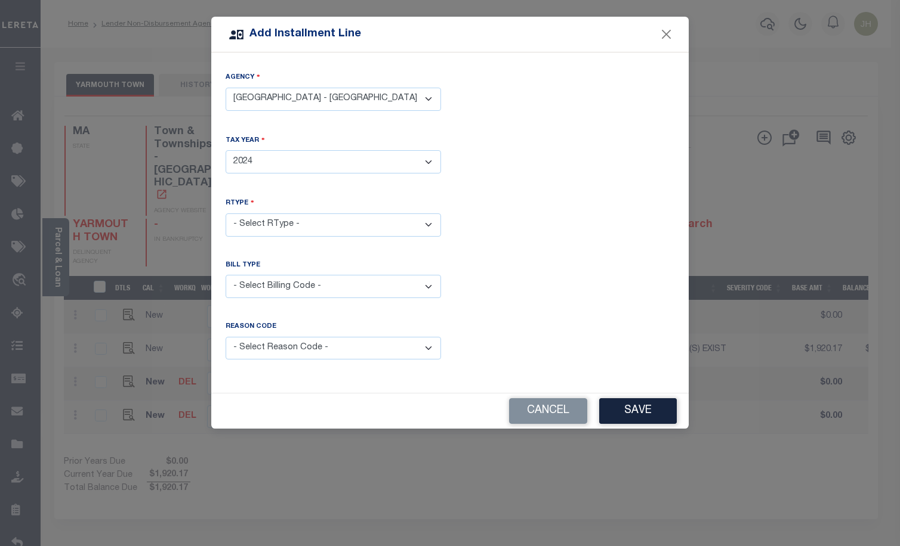
click at [226, 150] on select "- Select Year - 2005 2006 2007 2008 2009 2010 2011 2012 2013 2014 2015 2016 201…" at bounding box center [333, 161] width 215 height 23
click at [289, 226] on select "- Select RType - 1/2 2/2" at bounding box center [333, 225] width 215 height 23
select select "1"
click at [226, 214] on select "- Select RType - 1/2 2/2" at bounding box center [333, 225] width 215 height 23
click at [251, 284] on select "- Select Billing Code - Regular Delinquent Supplemental Corrected/Adjusted Bill…" at bounding box center [333, 286] width 215 height 23
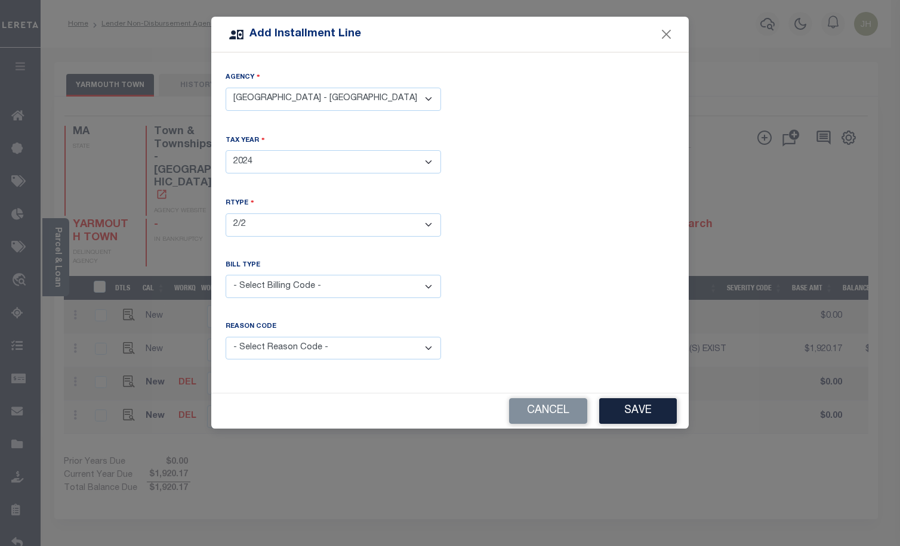
select select "1"
click at [226, 275] on select "- Select Billing Code - Regular Delinquent Supplemental Corrected/Adjusted Bill…" at bounding box center [333, 286] width 215 height 23
click at [428, 345] on select "- Select Reason Code - Payment Reversal Taxable Value Change Assessment Change …" at bounding box center [333, 348] width 215 height 23
select select "12"
click at [226, 337] on select "- Select Reason Code - Payment Reversal Taxable Value Change Assessment Change …" at bounding box center [333, 348] width 215 height 23
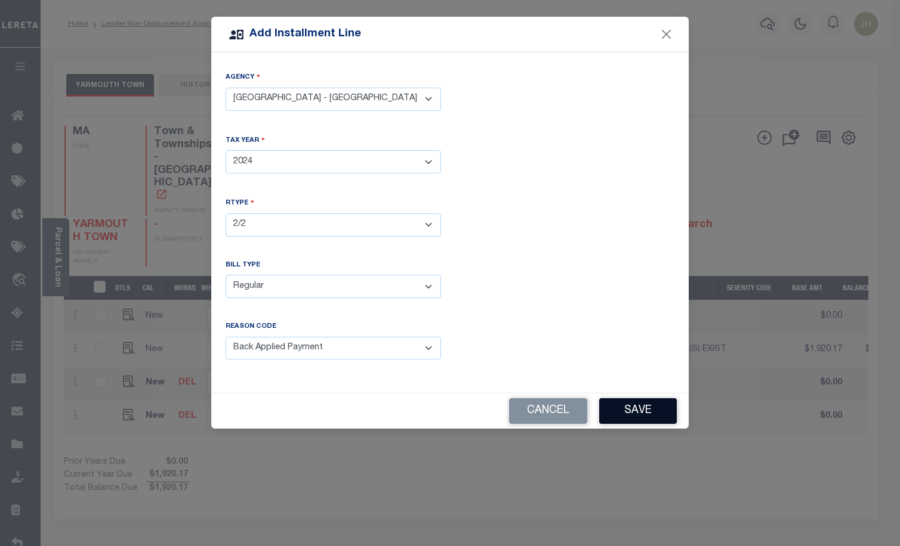
click at [626, 406] on button "Save" at bounding box center [638, 412] width 78 height 26
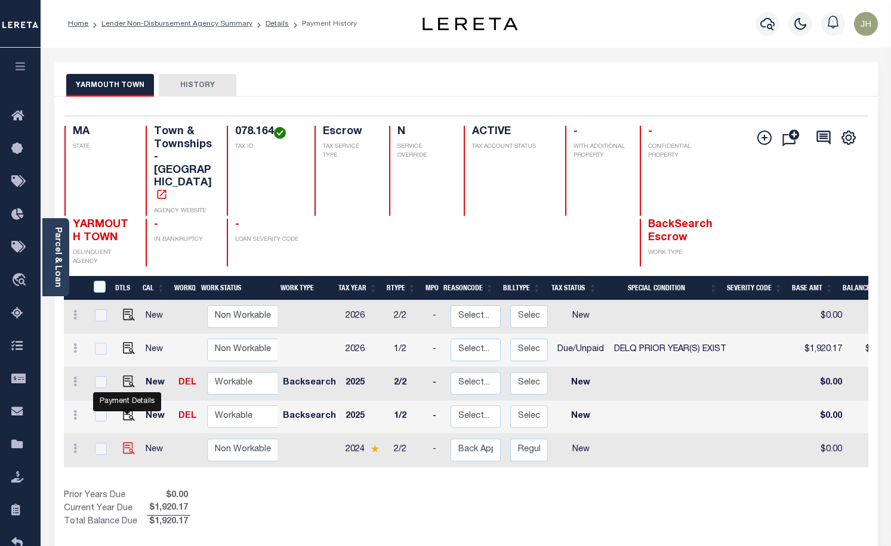
click at [128, 443] on img at bounding box center [129, 449] width 12 height 12
checkbox input "true"
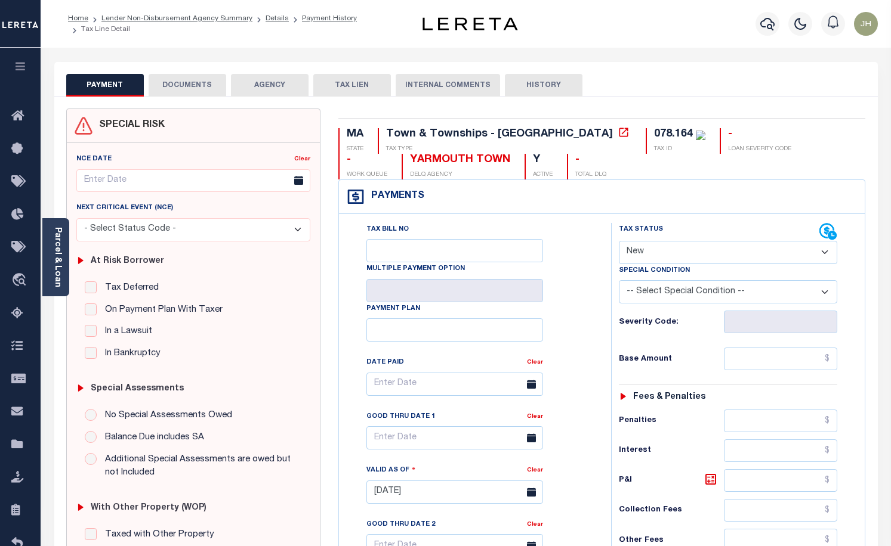
click at [664, 260] on select "- Select Status Code - Open Due/Unpaid Paid Incomplete No Tax Due Internal Refu…" at bounding box center [728, 252] width 219 height 23
select select "DUE"
click at [619, 242] on select "- Select Status Code - Open Due/Unpaid Paid Incomplete No Tax Due Internal Refu…" at bounding box center [728, 252] width 219 height 23
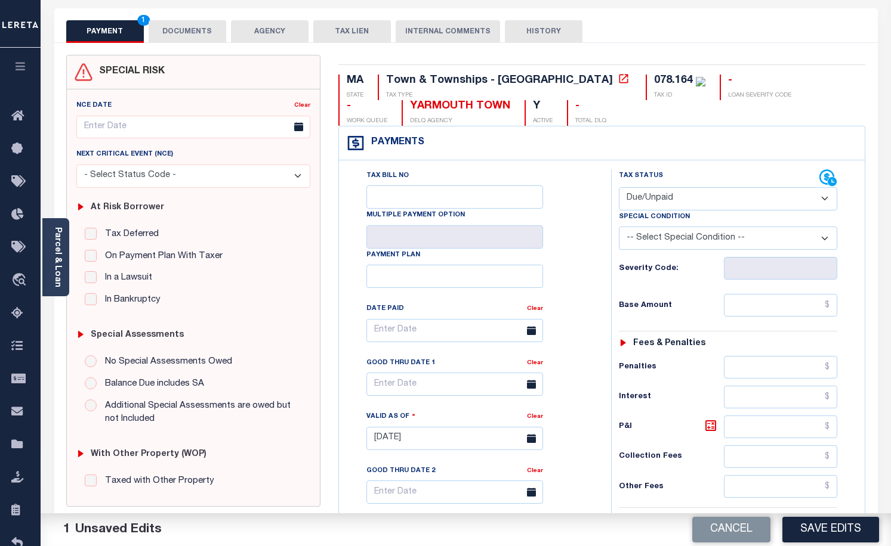
scroll to position [119, 0]
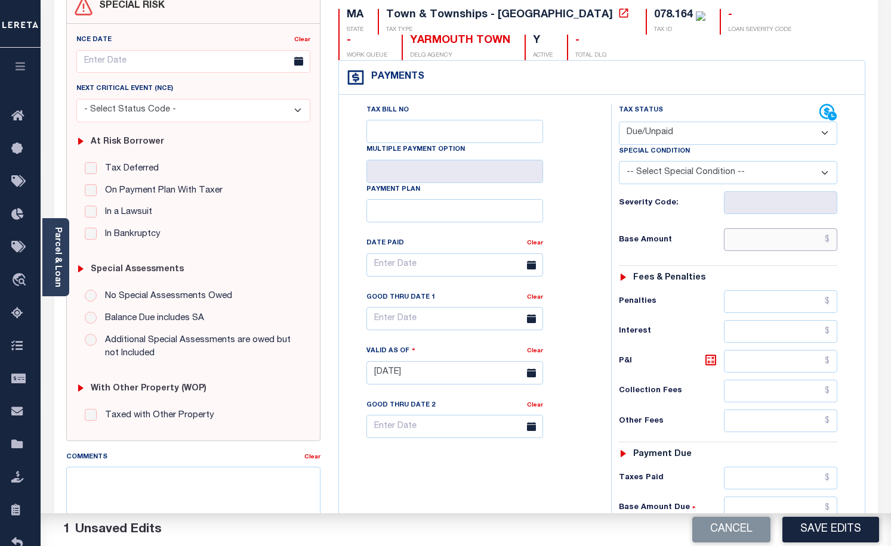
click at [750, 240] on input "text" at bounding box center [780, 239] width 113 height 23
type input "$1,563.33"
click at [746, 359] on input "text" at bounding box center [780, 361] width 113 height 23
type input "$323.35"
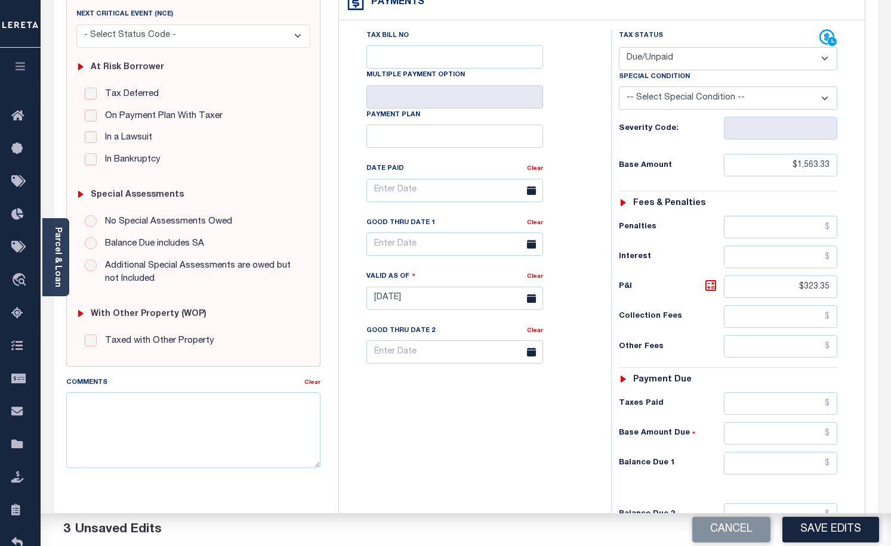
scroll to position [239, 0]
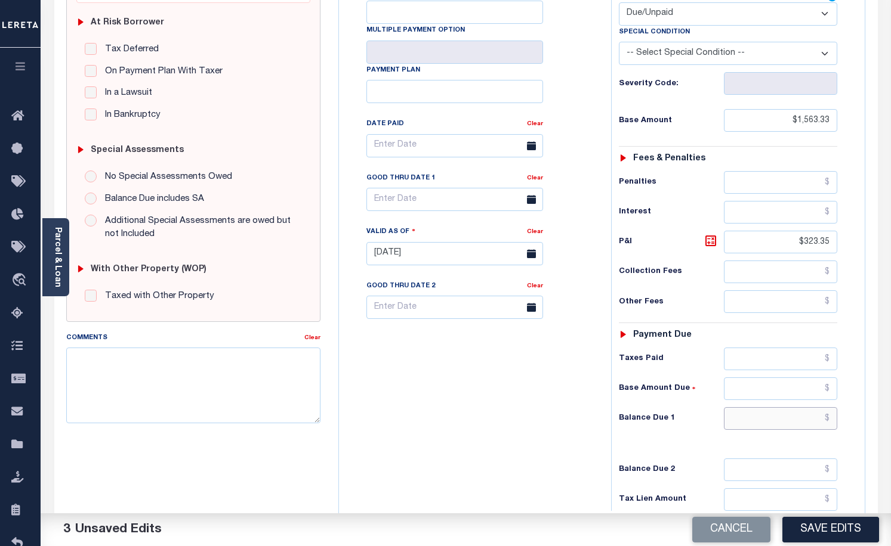
click at [729, 420] on input "text" at bounding box center [780, 418] width 113 height 23
type input "$1,886.68"
click at [420, 203] on input "text" at bounding box center [454, 199] width 177 height 23
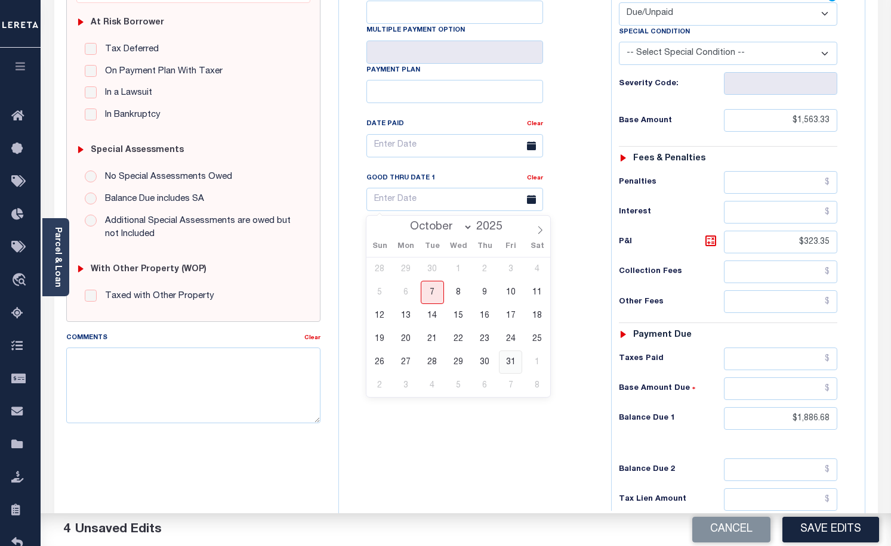
click at [514, 366] on span "31" at bounding box center [510, 362] width 23 height 23
type input "[DATE]"
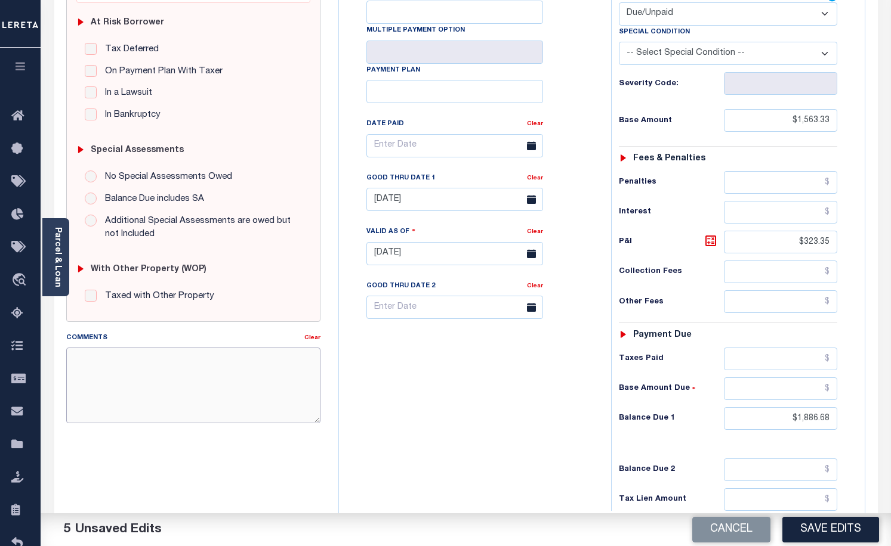
click at [100, 370] on textarea "Comments" at bounding box center [193, 385] width 255 height 75
type textarea "I"
click at [96, 359] on textarea "2025 ORIGINAL BASE" at bounding box center [193, 385] width 255 height 75
click at [137, 362] on textarea "2025 ORIGINAL BASE" at bounding box center [193, 385] width 255 height 75
click at [209, 363] on textarea "2025 ORIGINAL ANNUAL BASE" at bounding box center [193, 385] width 255 height 75
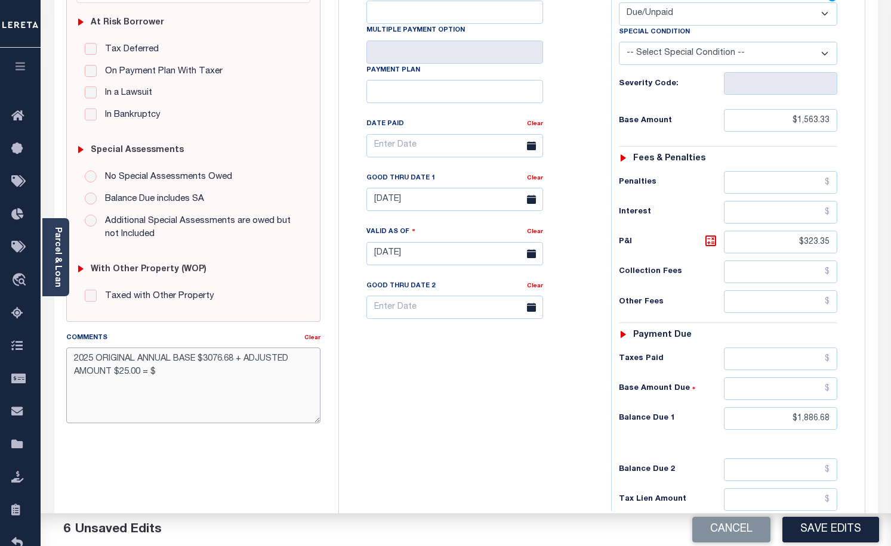
click at [174, 373] on textarea "2025 ORIGINAL ANNUAL BASE $3076.68 + ADJUSTED AMOUNT $25.00 = $" at bounding box center [193, 385] width 255 height 75
drag, startPoint x: 186, startPoint y: 373, endPoint x: 225, endPoint y: 374, distance: 38.8
click at [225, 374] on textarea "2025 ORIGINAL ANNUAL BASE $3076.68 + ADJUSTED AMOUNT $25.00 = $3101.68-1538.35-" at bounding box center [193, 385] width 255 height 75
type textarea "2025 ORIGINAL ANNUAL BASE $3076.68 + ADJUSTED AMOUNT $25.00 = $3101.68 LESS PAY…"
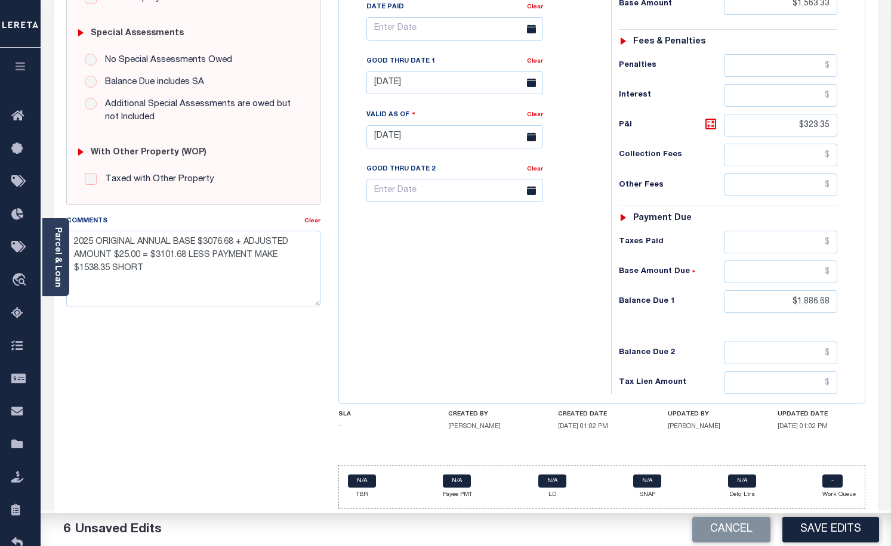
scroll to position [357, 0]
click at [807, 533] on button "Save Edits" at bounding box center [830, 530] width 97 height 26
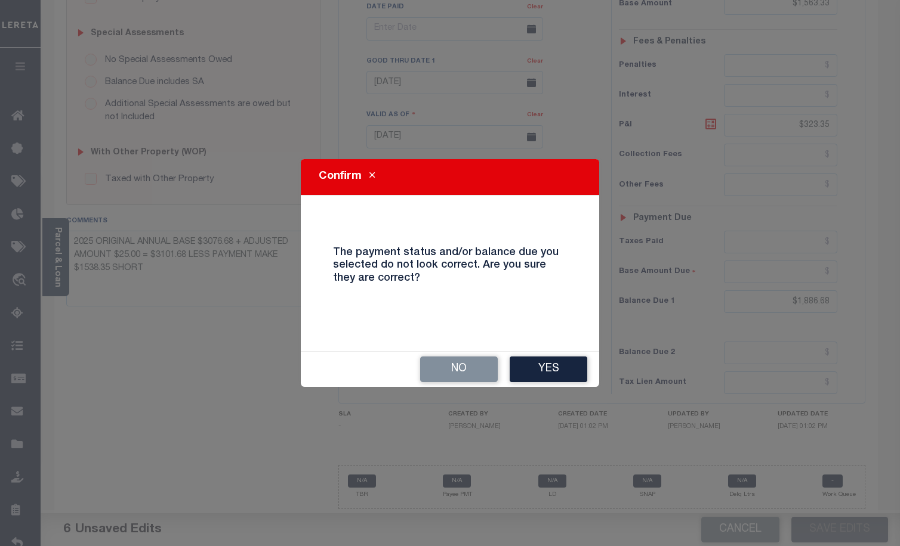
click at [540, 367] on button "Yes" at bounding box center [548, 370] width 78 height 26
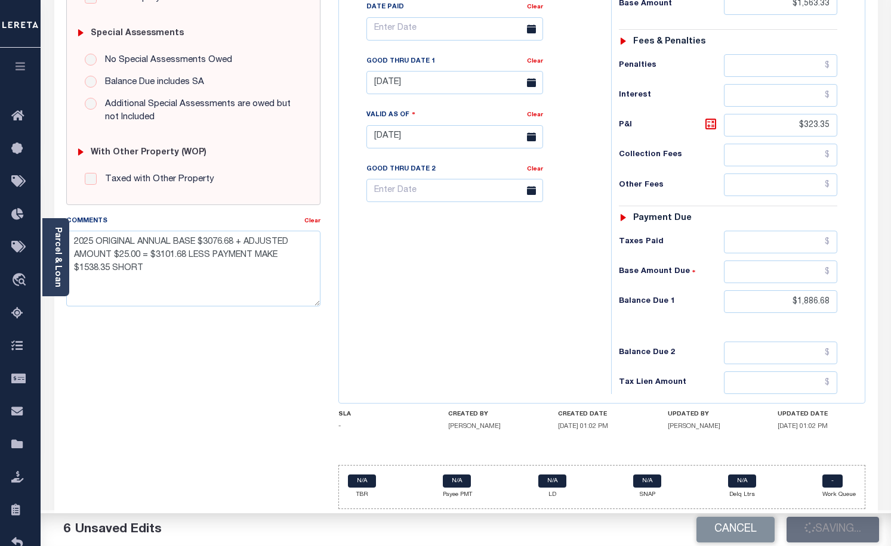
checkbox input "false"
type input "$1,563.33"
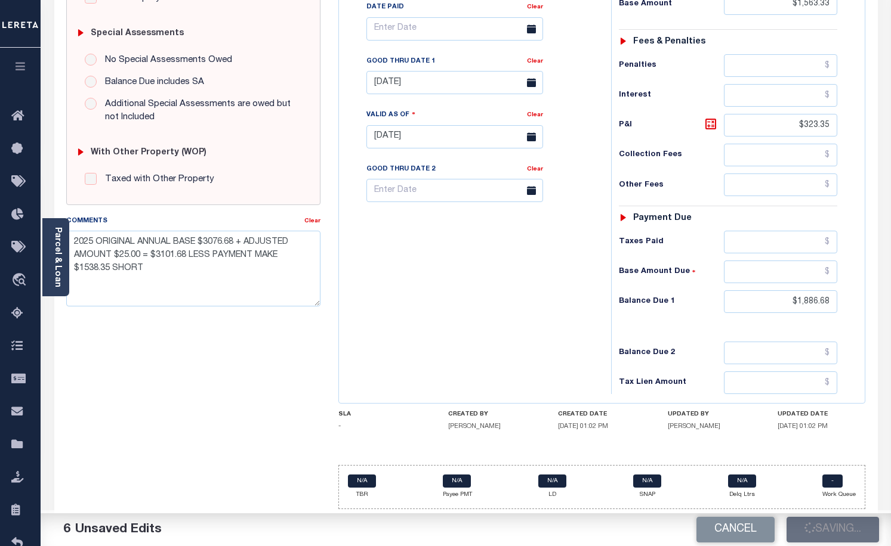
type input "$323.35"
type input "$1,886.68"
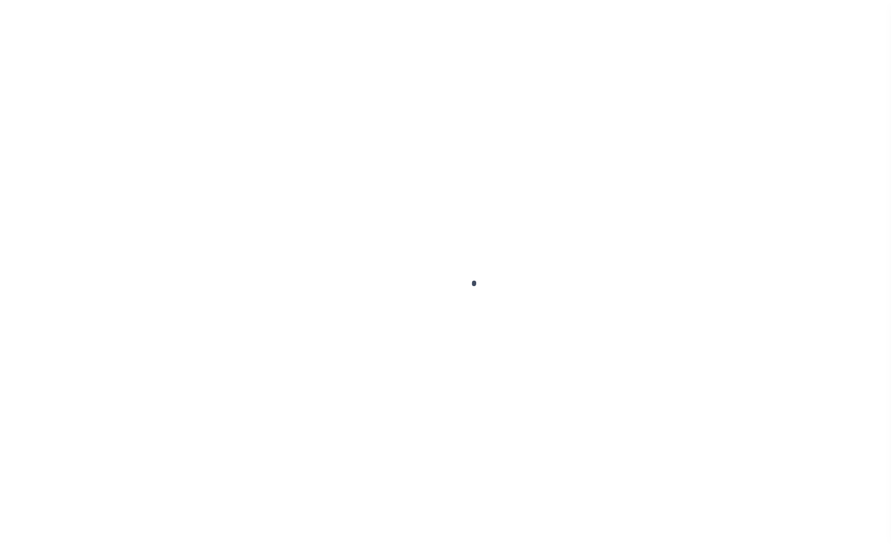
scroll to position [35, 0]
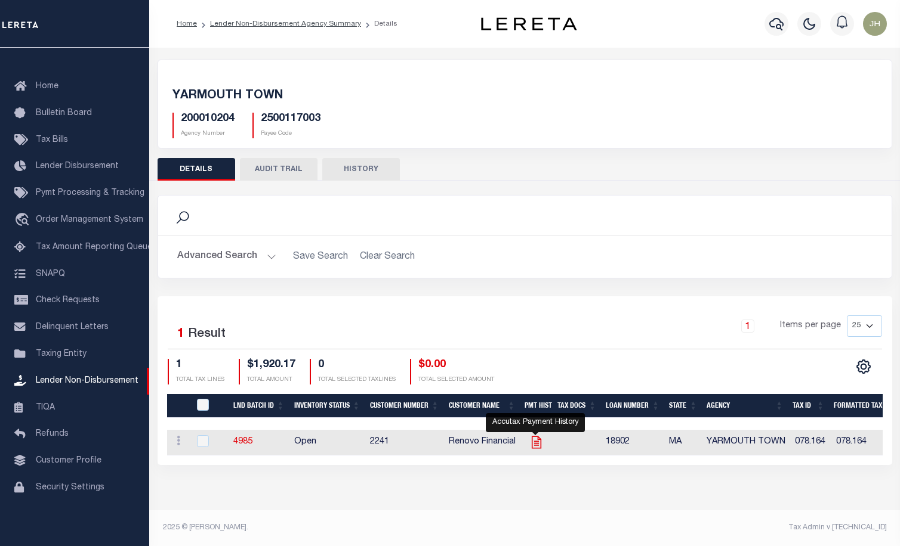
click at [538, 444] on icon "" at bounding box center [537, 443] width 16 height 16
checkbox input "true"
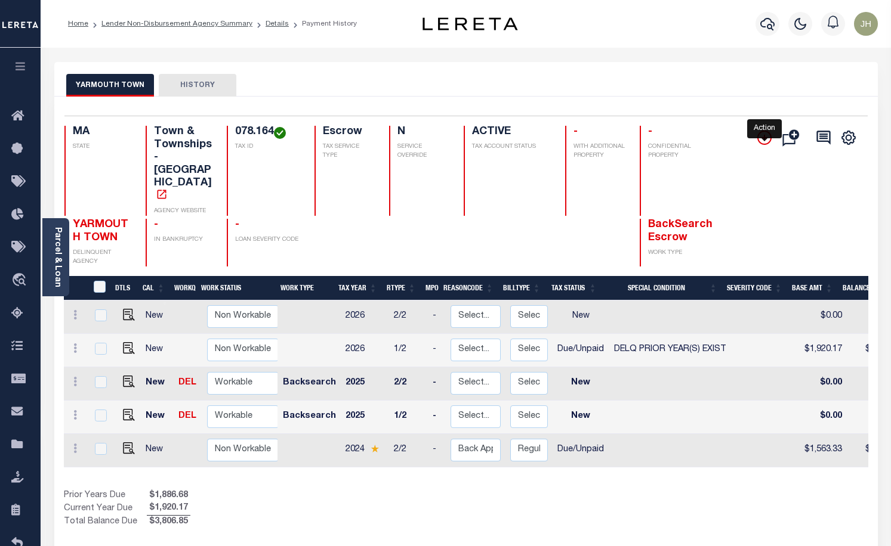
click at [764, 136] on icon "" at bounding box center [764, 138] width 14 height 14
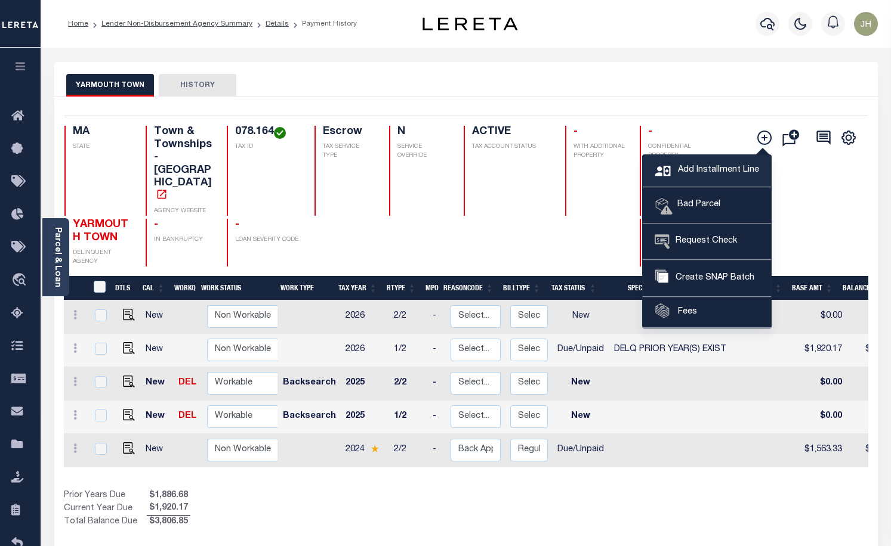
click at [700, 173] on span "Add Installment Line" at bounding box center [717, 170] width 84 height 13
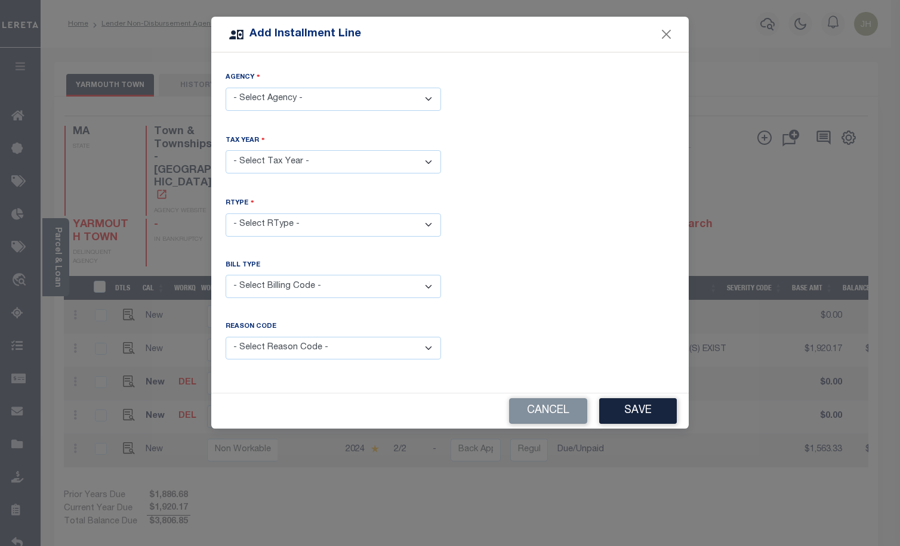
click at [431, 104] on select "- Select Agency - YARMOUTH TOWN - Town & Townships" at bounding box center [333, 99] width 215 height 23
select select "2500117003"
click at [226, 88] on select "- Select Agency - YARMOUTH TOWN - Town & Townships" at bounding box center [333, 99] width 215 height 23
click at [276, 162] on select "- Select Year - 2005 2006 2007 2008 2009 2010 2011 2012 2013 2014 2015 2016 201…" at bounding box center [333, 161] width 215 height 23
select select "2025"
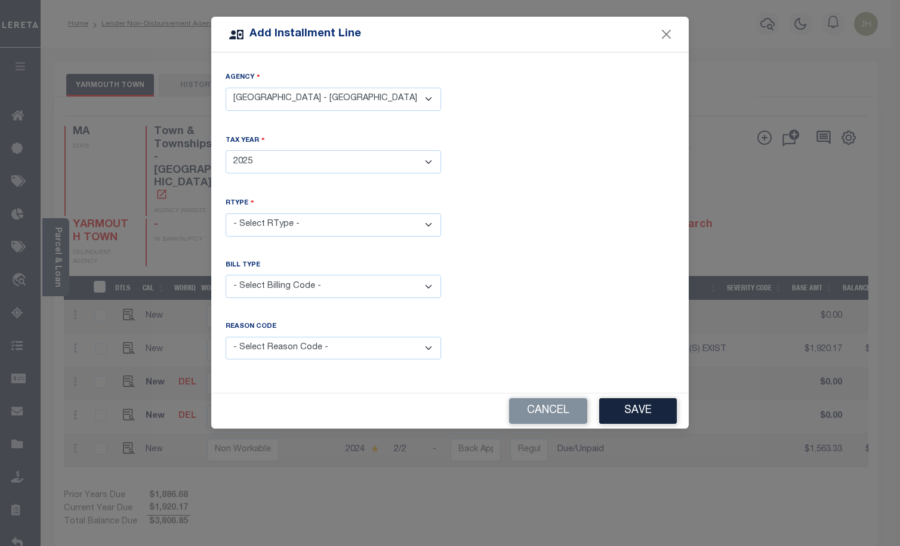
click at [226, 150] on select "- Select Year - 2005 2006 2007 2008 2009 2010 2011 2012 2013 2014 2015 2016 201…" at bounding box center [333, 161] width 215 height 23
click at [252, 216] on select "- Select RType - 1/2 2/2" at bounding box center [333, 225] width 215 height 23
select select "1"
click at [226, 214] on select "- Select RType - 1/2 2/2" at bounding box center [333, 225] width 215 height 23
drag, startPoint x: 323, startPoint y: 288, endPoint x: 318, endPoint y: 291, distance: 6.5
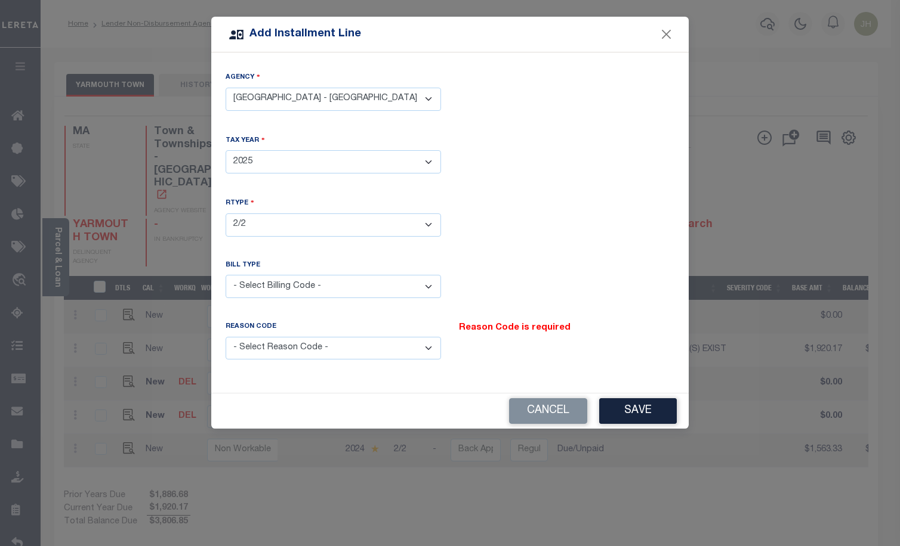
click at [323, 288] on select "- Select Billing Code - Regular Delinquent Supplemental Corrected/Adjusted Bill…" at bounding box center [333, 286] width 215 height 23
select select "1"
click at [226, 275] on select "- Select Billing Code - Regular Delinquent Supplemental Corrected/Adjusted Bill…" at bounding box center [333, 286] width 215 height 23
click at [378, 347] on select "- Select Reason Code - Payment Reversal Taxable Value Change Assessment Change …" at bounding box center [333, 348] width 215 height 23
drag, startPoint x: 379, startPoint y: 349, endPoint x: 363, endPoint y: 349, distance: 16.1
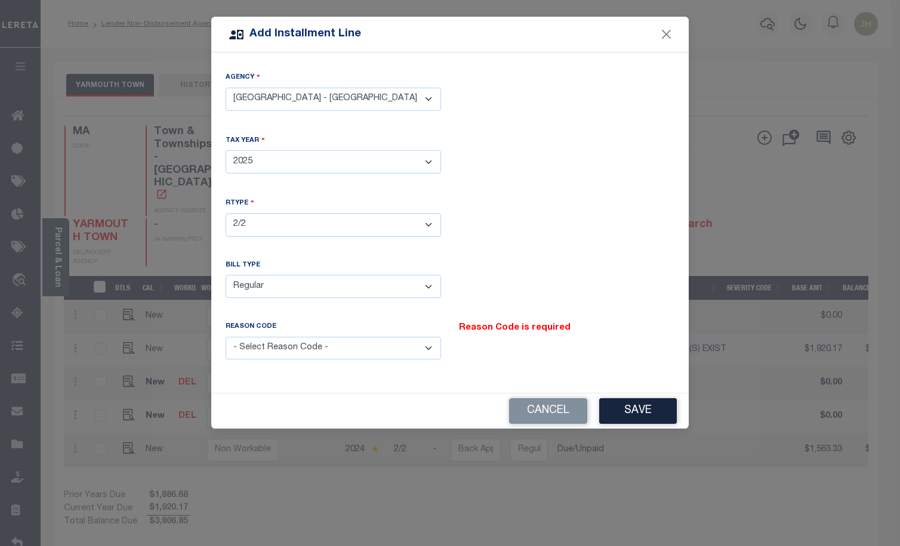
click at [381, 349] on select "- Select Reason Code - Payment Reversal Taxable Value Change Assessment Change …" at bounding box center [333, 348] width 215 height 23
drag, startPoint x: 369, startPoint y: 349, endPoint x: 335, endPoint y: 348, distance: 34.0
click at [369, 349] on select "- Select Reason Code - Payment Reversal Taxable Value Change Assessment Change …" at bounding box center [333, 348] width 215 height 23
select select "12"
click at [226, 337] on select "- Select Reason Code - Payment Reversal Taxable Value Change Assessment Change …" at bounding box center [333, 348] width 215 height 23
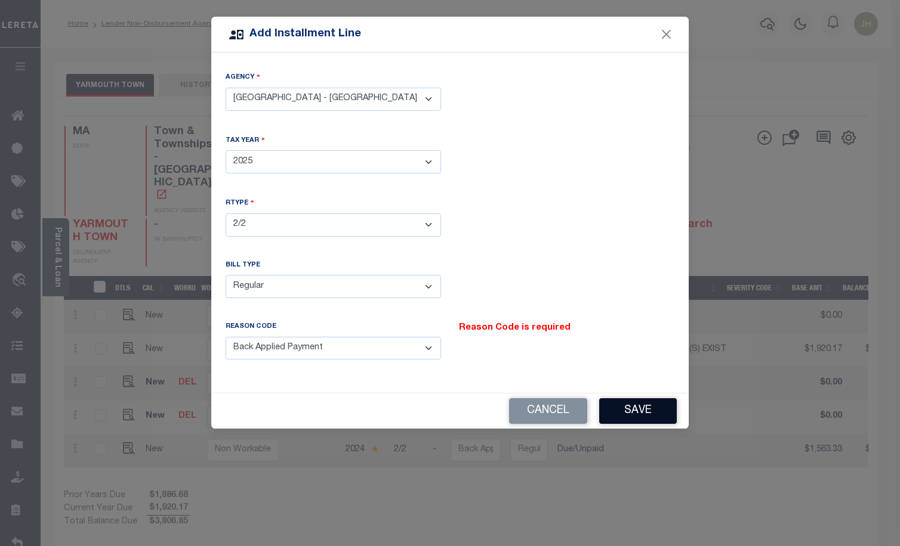
click at [641, 413] on button "Save" at bounding box center [638, 412] width 78 height 26
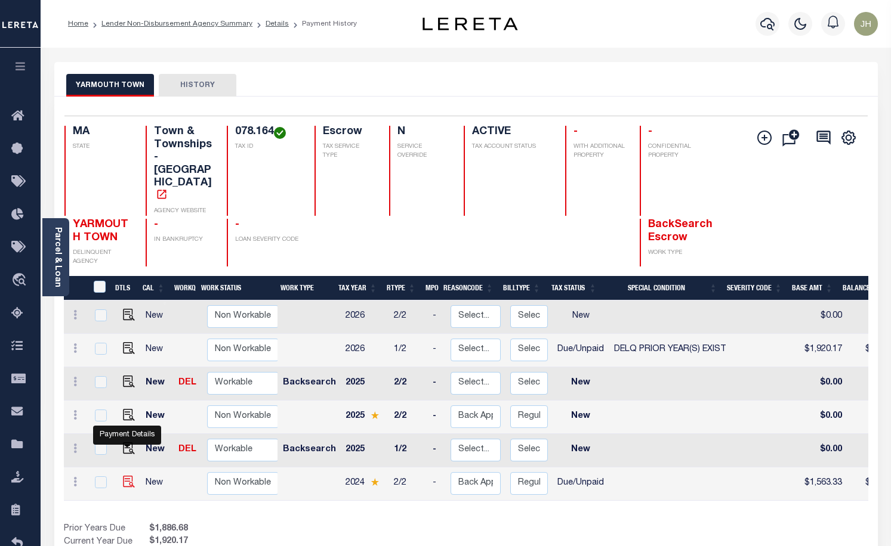
click at [126, 476] on img at bounding box center [129, 482] width 12 height 12
checkbox input "true"
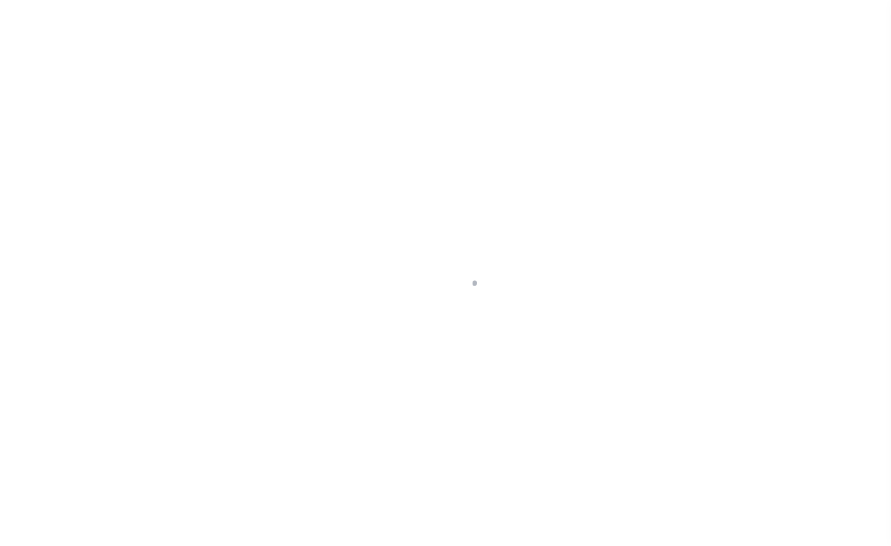
select select "DUE"
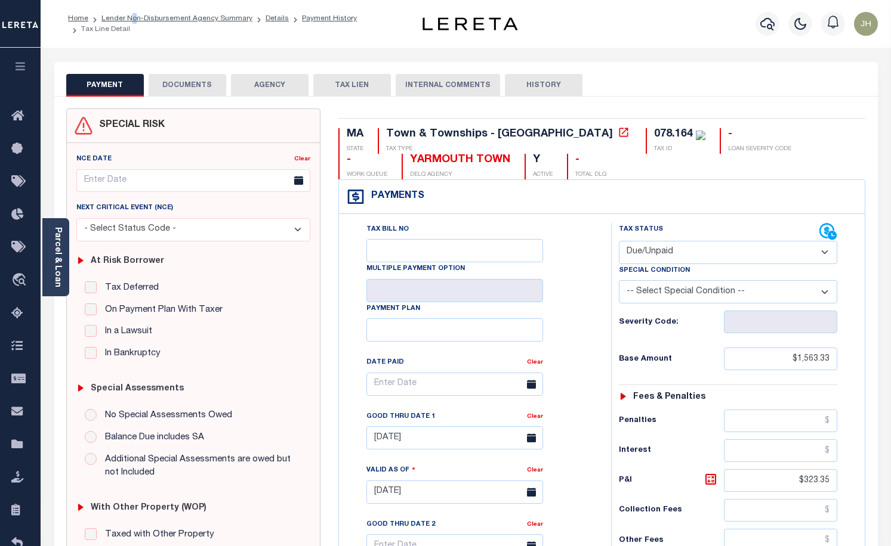
click at [132, 23] on li "Lender Non-Disbursement Agency Summary" at bounding box center [170, 18] width 164 height 11
click at [179, 21] on link "Lender Non-Disbursement Agency Summary" at bounding box center [176, 18] width 151 height 7
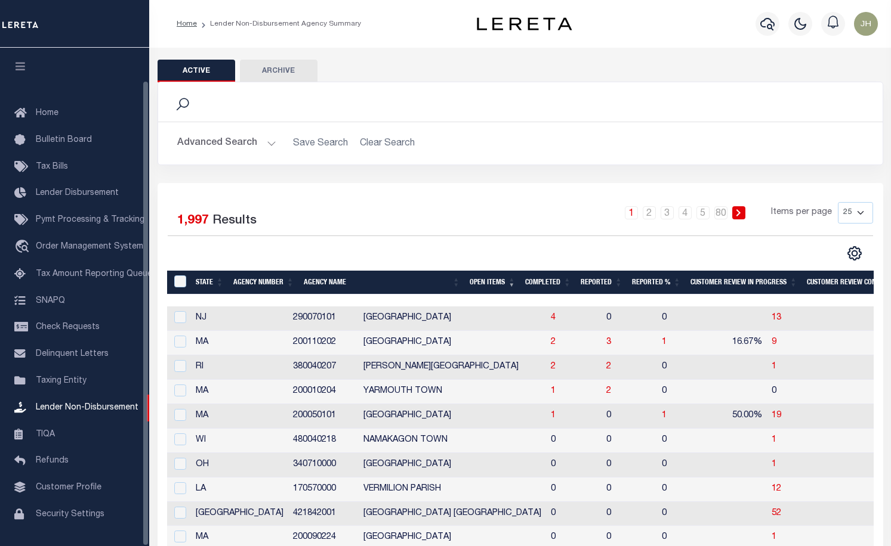
scroll to position [35, 0]
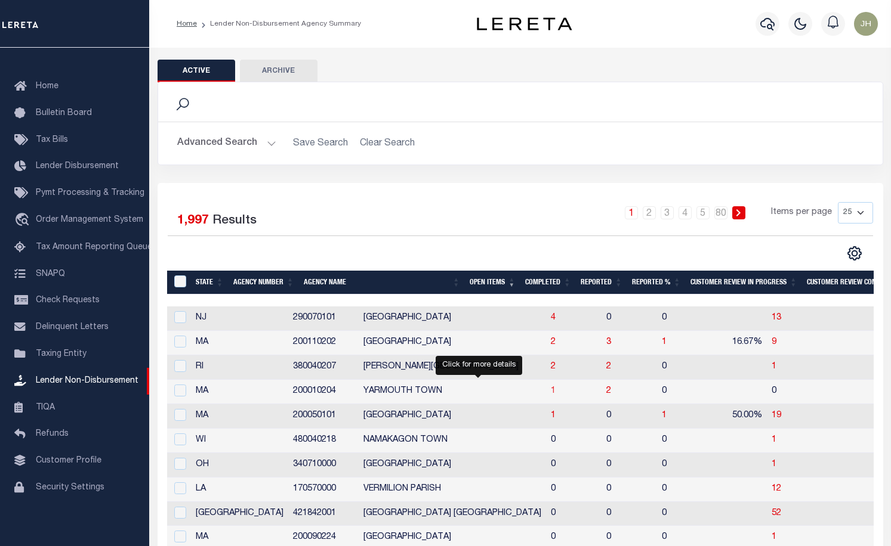
click at [551, 396] on span "1" at bounding box center [553, 391] width 5 height 8
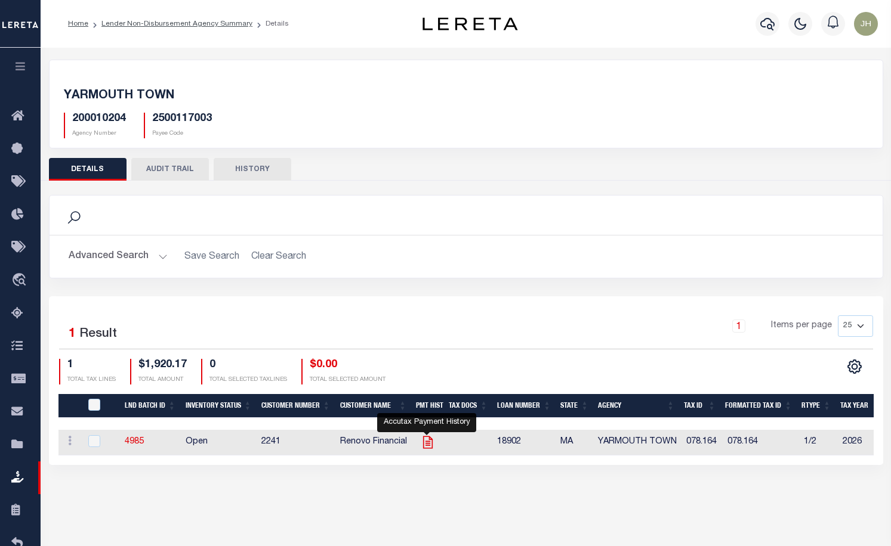
click at [428, 444] on icon "" at bounding box center [428, 443] width 16 height 16
checkbox input "true"
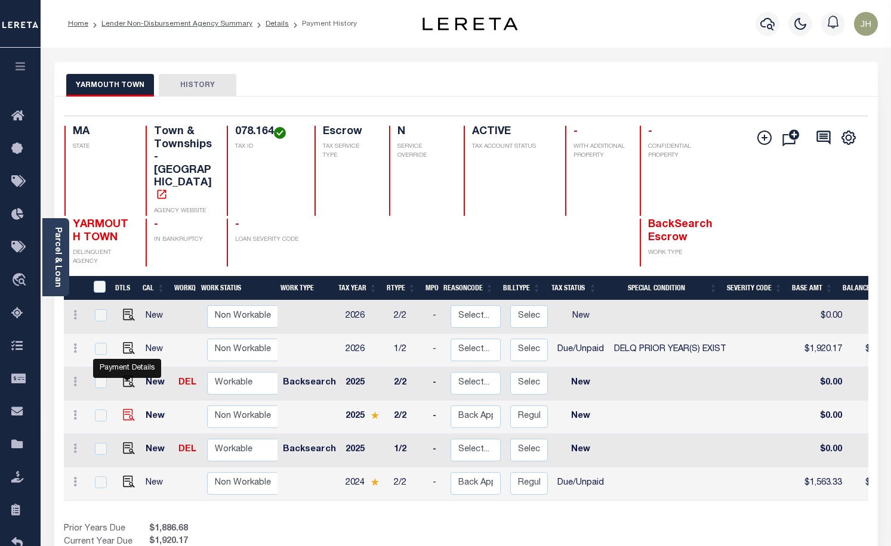
click at [126, 409] on img "" at bounding box center [129, 415] width 12 height 12
checkbox input "true"
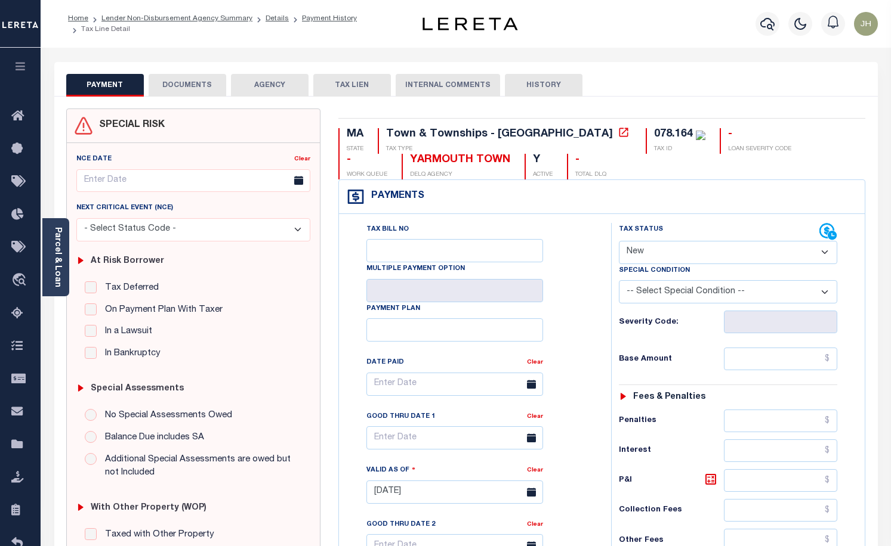
drag, startPoint x: 0, startPoint y: 0, endPoint x: 708, endPoint y: 260, distance: 753.8
click at [711, 256] on select "- Select Status Code - Open Due/Unpaid Paid Incomplete No Tax Due Internal Refu…" at bounding box center [728, 252] width 219 height 23
select select "DUE"
click at [619, 242] on select "- Select Status Code - Open Due/Unpaid Paid Incomplete No Tax Due Internal Refu…" at bounding box center [728, 252] width 219 height 23
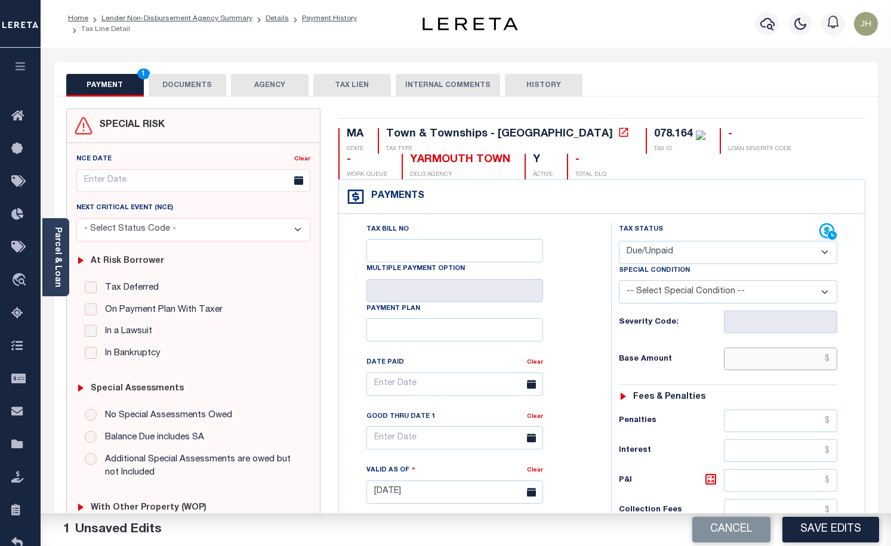
click at [745, 363] on input "text" at bounding box center [780, 359] width 113 height 23
type input "$0.01"
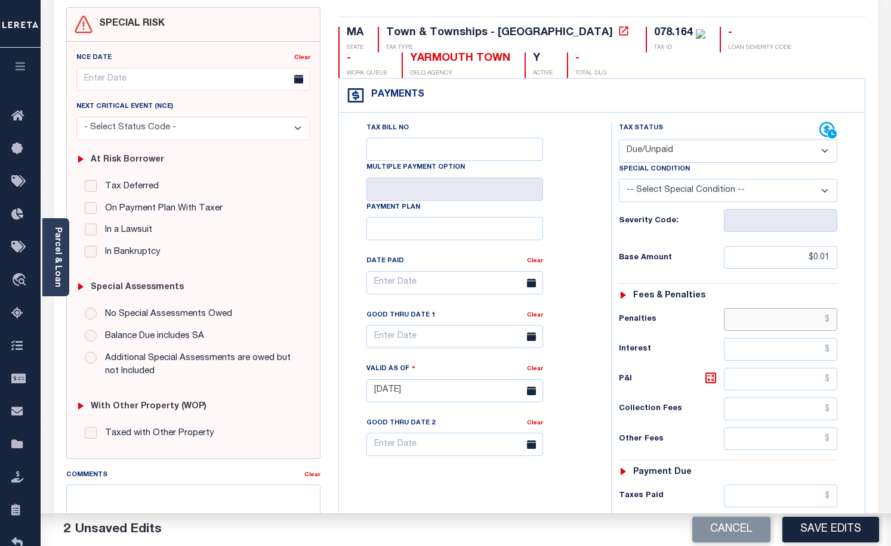
scroll to position [119, 0]
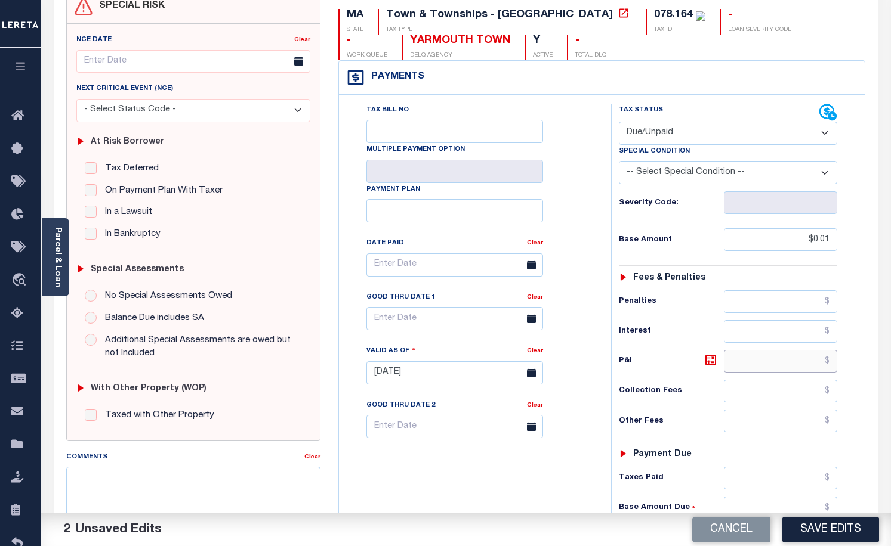
click at [765, 363] on input "text" at bounding box center [780, 361] width 113 height 23
type input "$0.00"
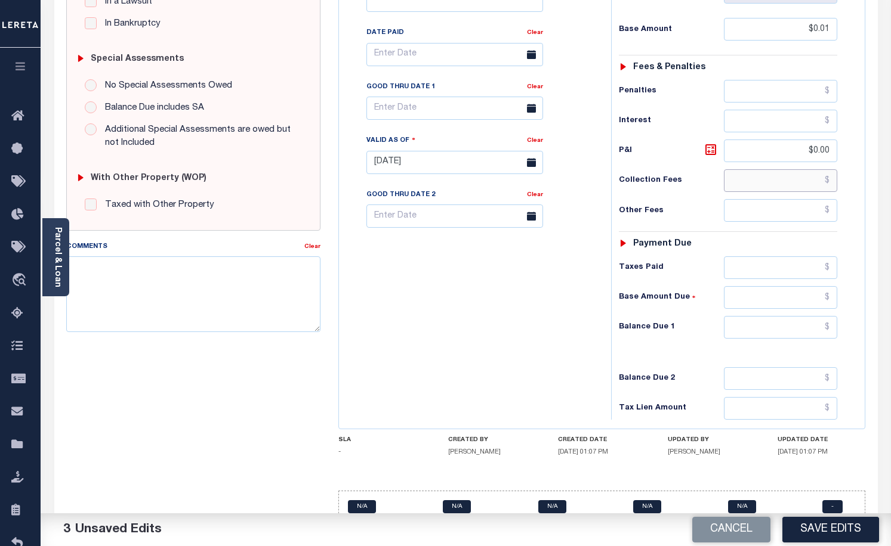
scroll to position [357, 0]
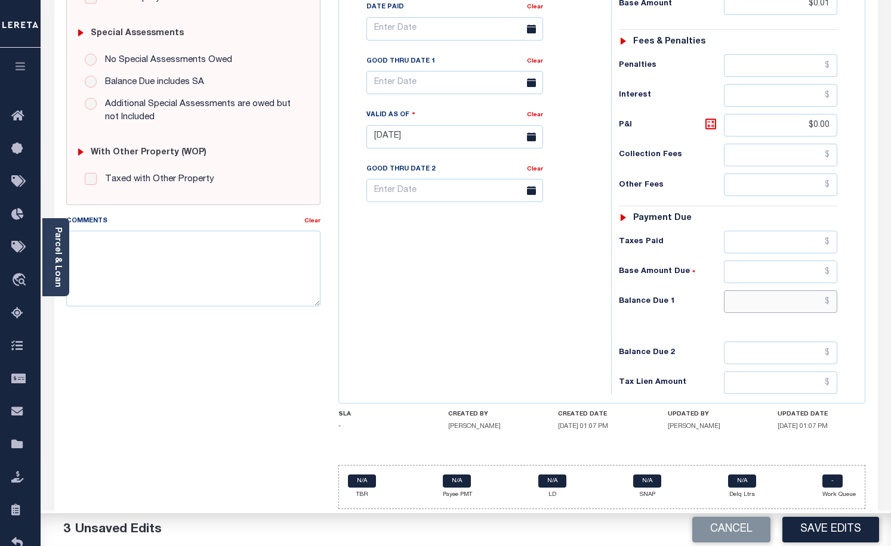
click at [735, 300] on input "text" at bounding box center [780, 302] width 113 height 23
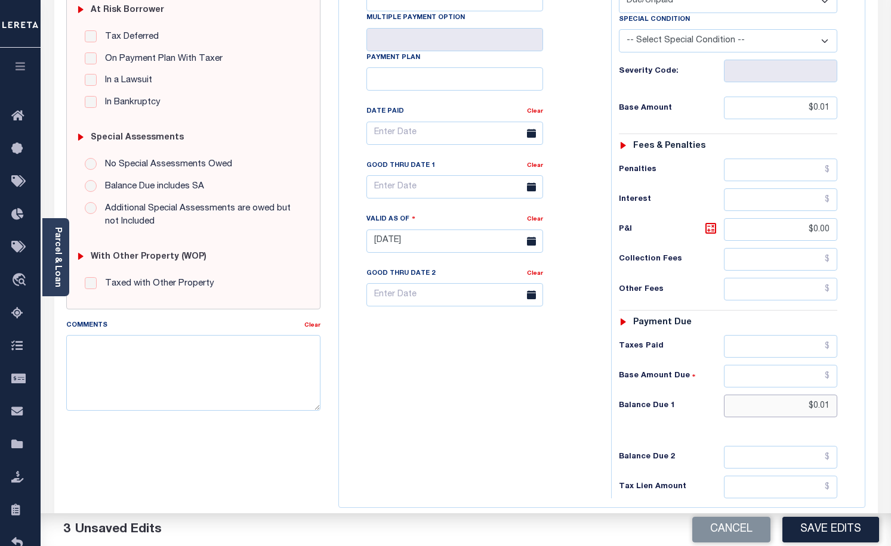
scroll to position [238, 0]
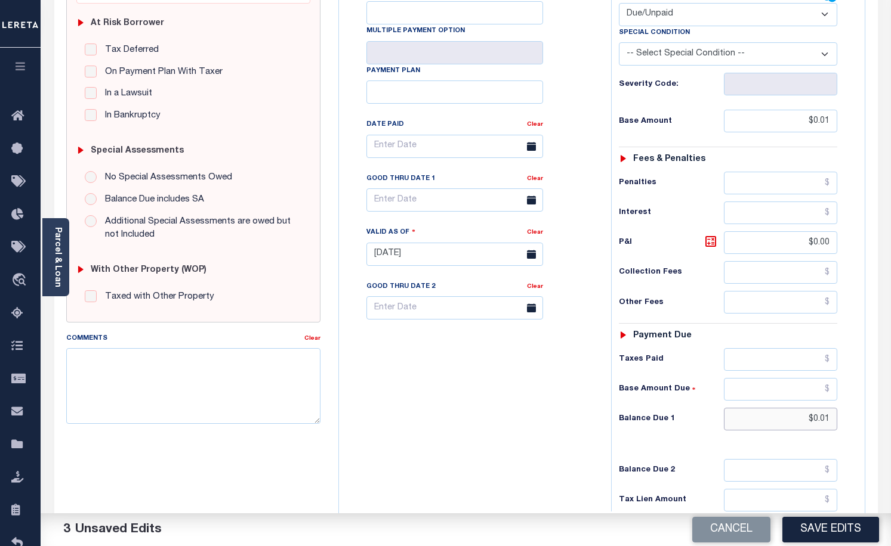
type input "$0.01"
click at [403, 206] on input "text" at bounding box center [454, 200] width 177 height 23
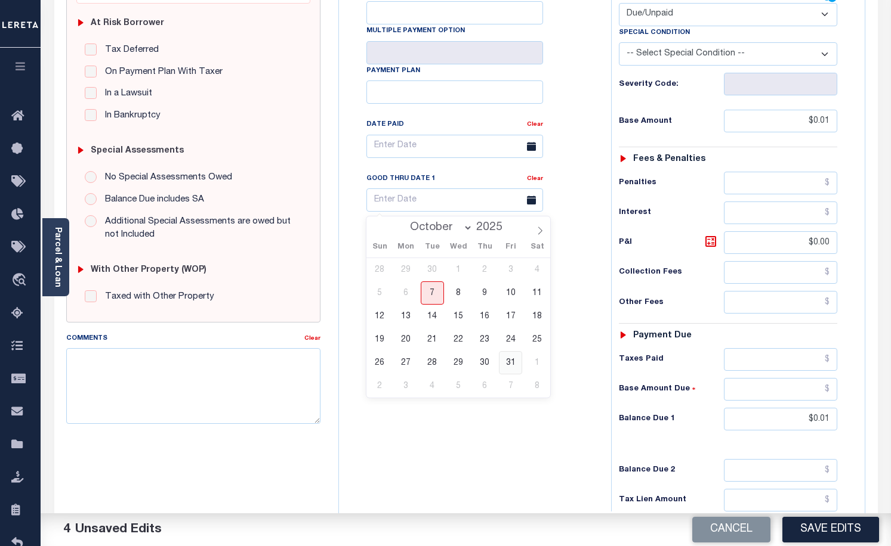
click at [510, 365] on span "31" at bounding box center [510, 362] width 23 height 23
type input "[DATE]"
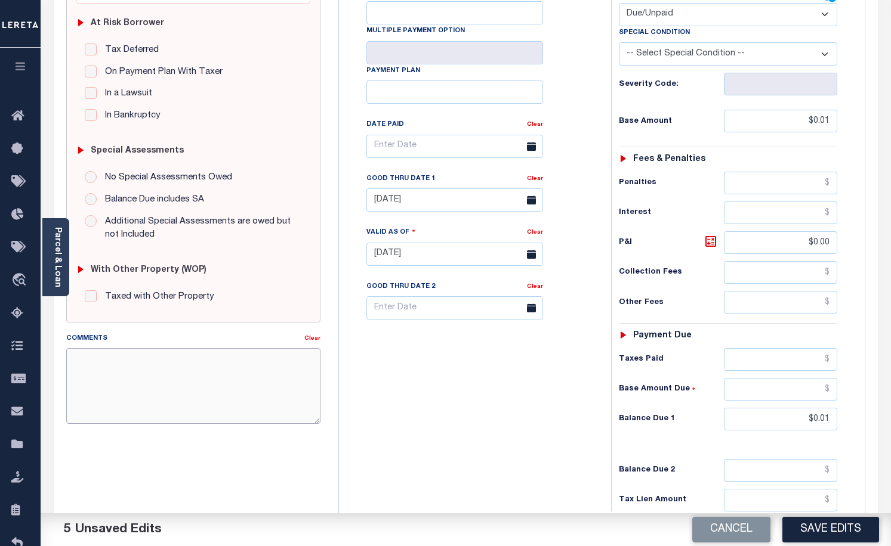
click at [200, 363] on textarea "Comments" at bounding box center [193, 385] width 255 height 75
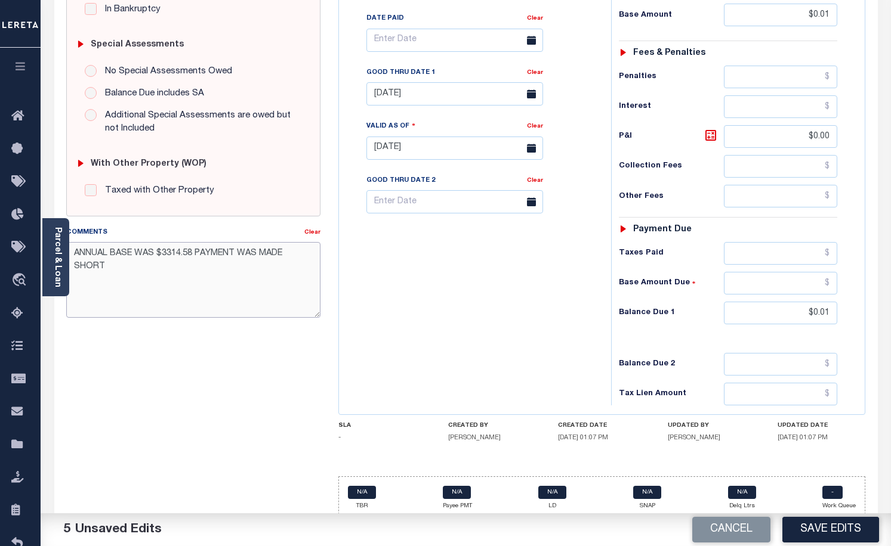
scroll to position [357, 0]
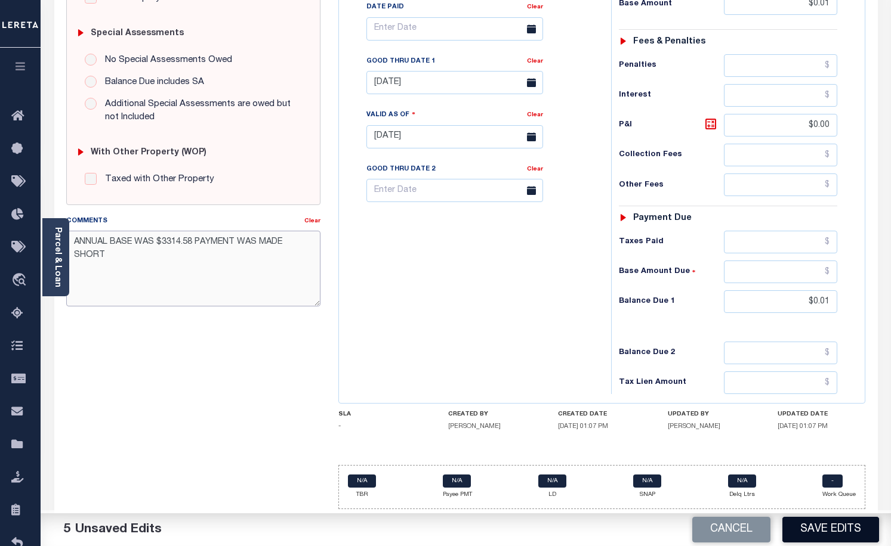
type textarea "ANNUAL BASE WAS $3314.58 PAYMENT WAS MADE SHORT"
click at [825, 535] on button "Save Edits" at bounding box center [830, 530] width 97 height 26
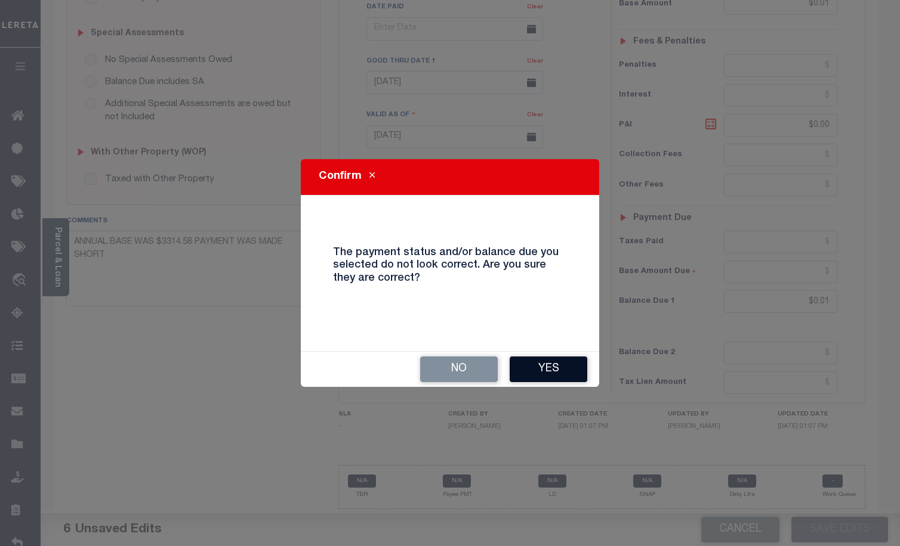
click at [552, 374] on button "Yes" at bounding box center [548, 370] width 78 height 26
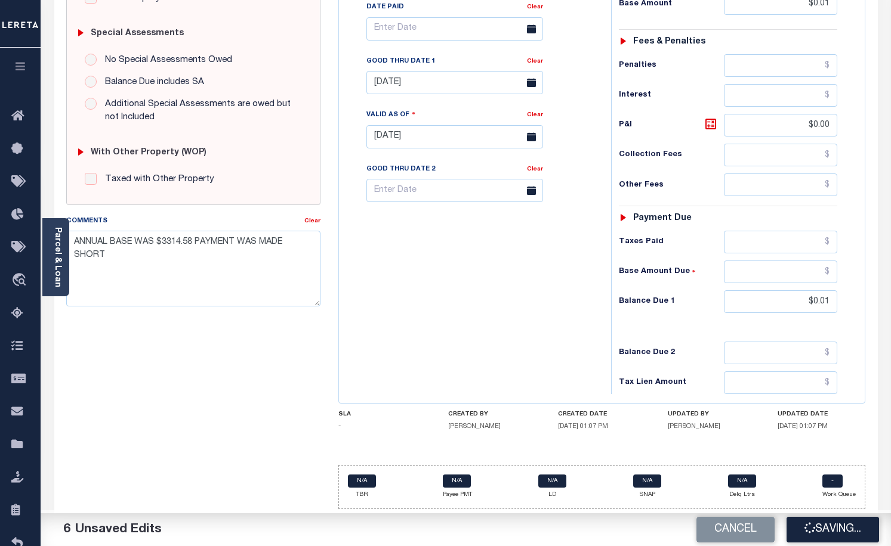
checkbox input "false"
type input "$0.01"
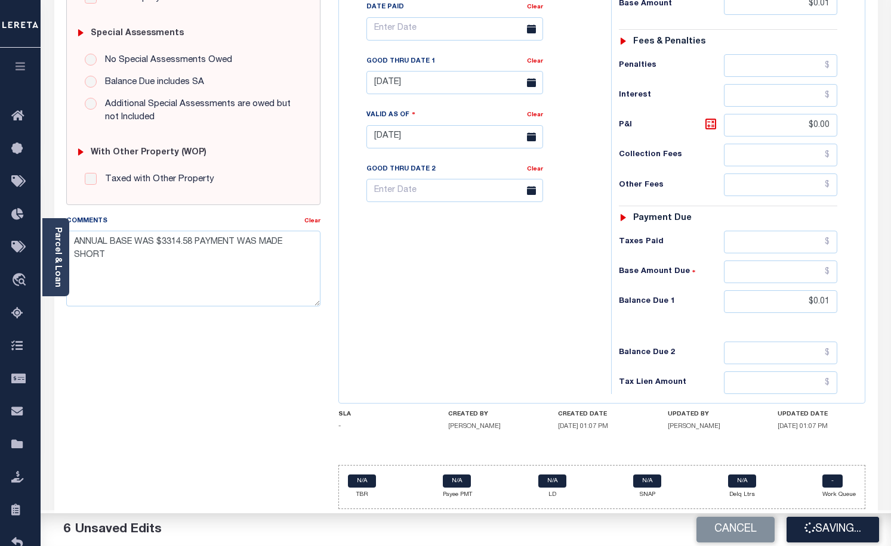
type input "$0"
type input "$0.01"
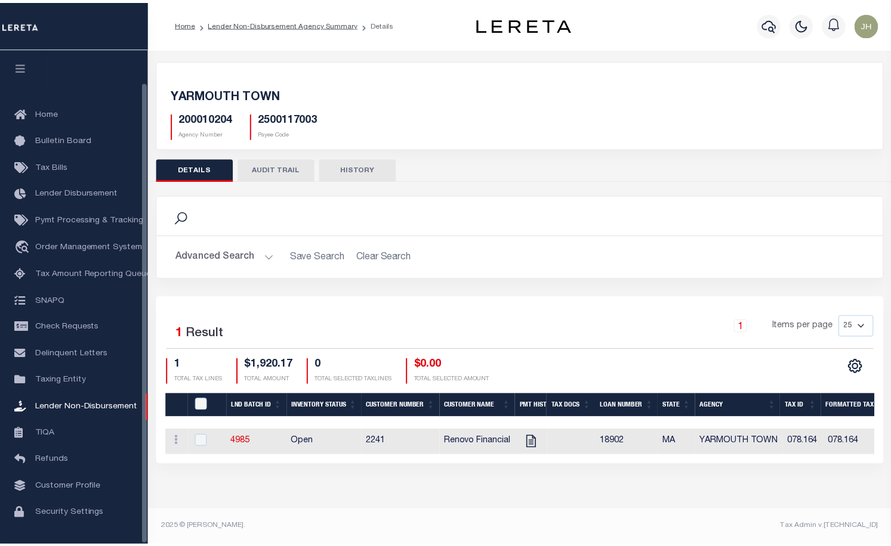
scroll to position [35, 0]
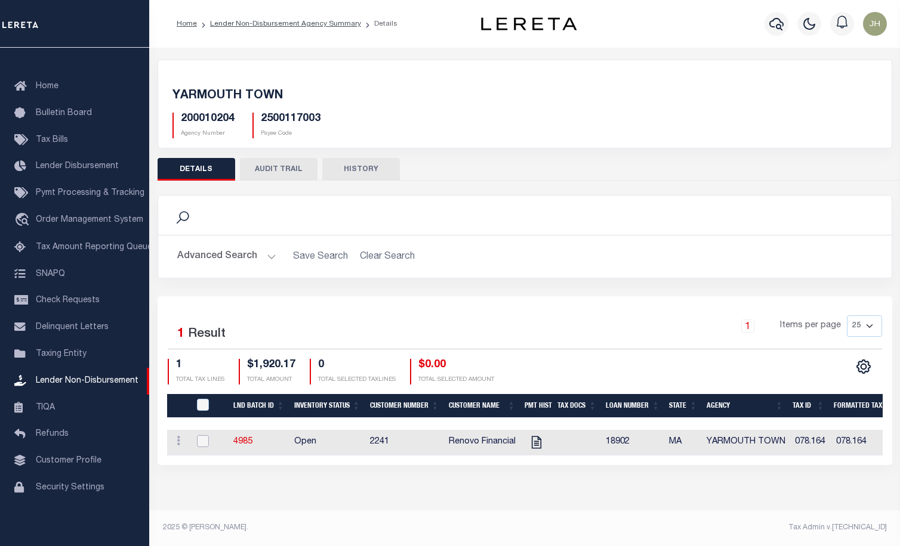
click at [205, 441] on input "checkbox" at bounding box center [203, 442] width 12 height 12
checkbox input "true"
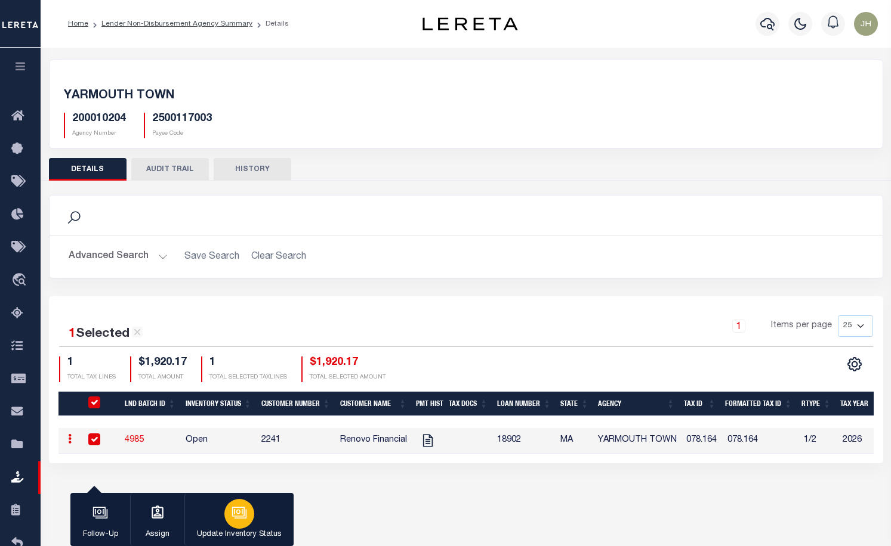
click at [231, 518] on icon "button" at bounding box center [239, 513] width 16 height 16
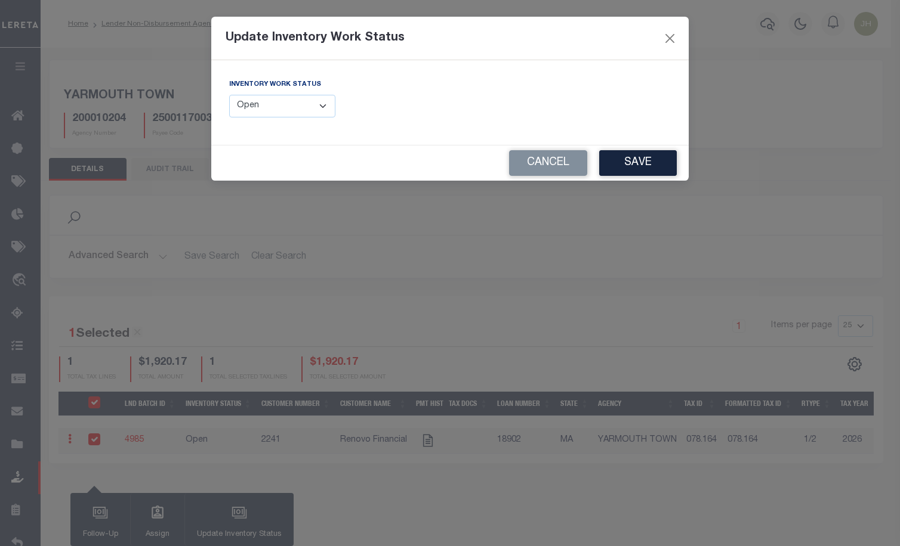
drag, startPoint x: 320, startPoint y: 108, endPoint x: 299, endPoint y: 120, distance: 23.5
click at [320, 108] on select "--Select-- Open Completed Reported" at bounding box center [282, 106] width 106 height 23
select select "Completed"
click at [229, 95] on select "--Select-- Open Completed Reported" at bounding box center [282, 106] width 106 height 23
click at [630, 166] on button "Save" at bounding box center [638, 163] width 78 height 26
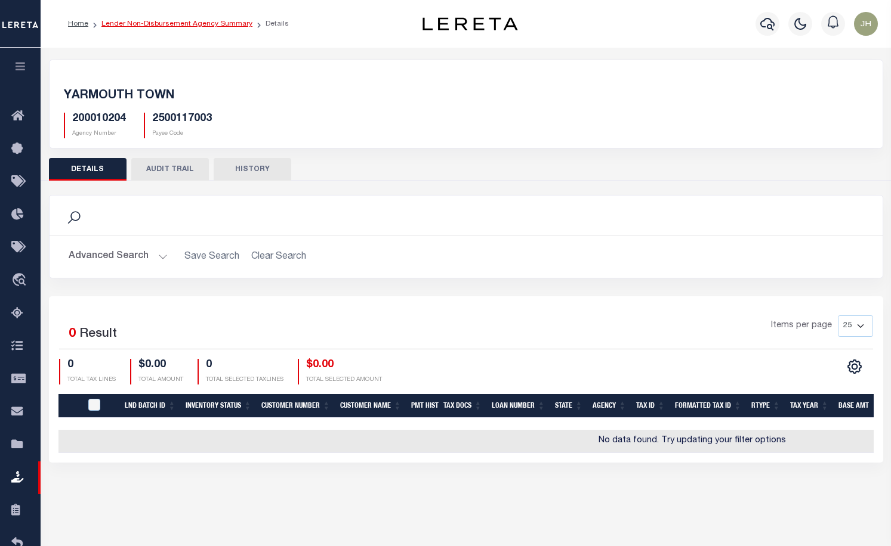
click at [139, 26] on link "Lender Non-Disbursement Agency Summary" at bounding box center [176, 23] width 151 height 7
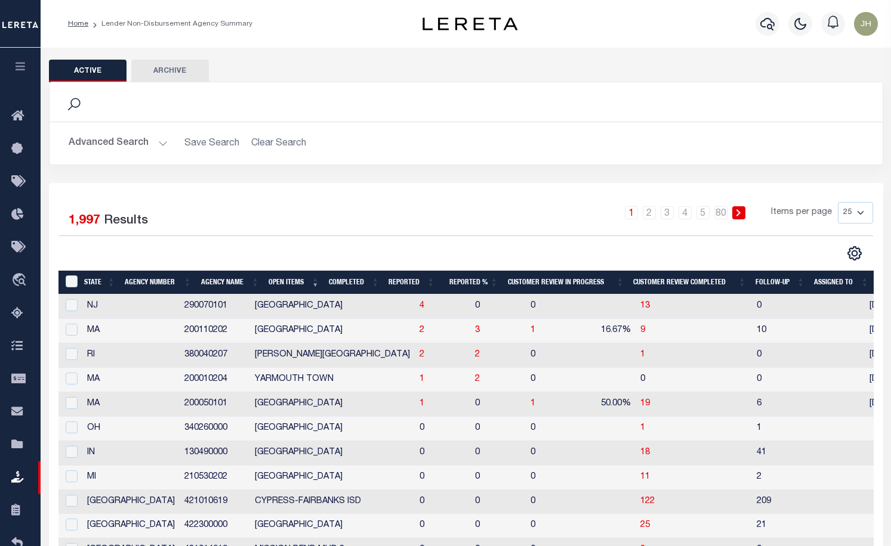
checkbox input "true"
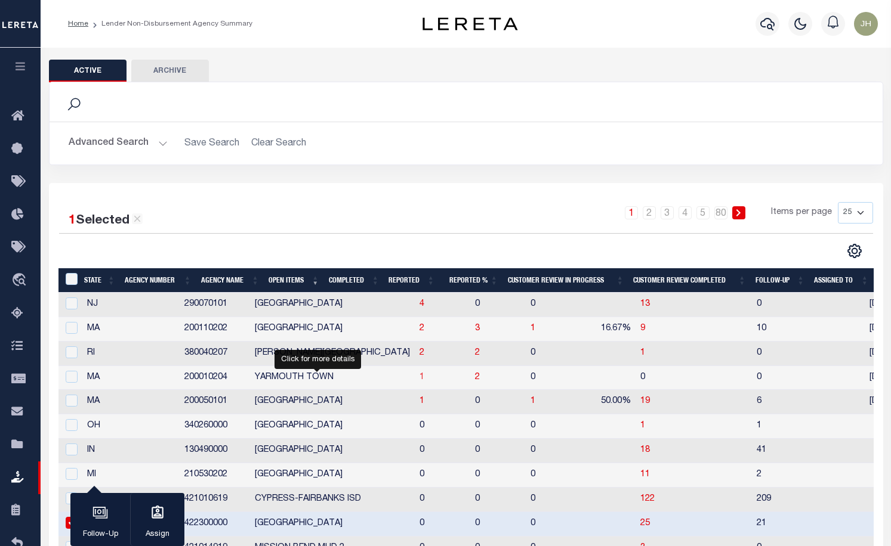
click at [419, 381] on span "1" at bounding box center [421, 377] width 5 height 8
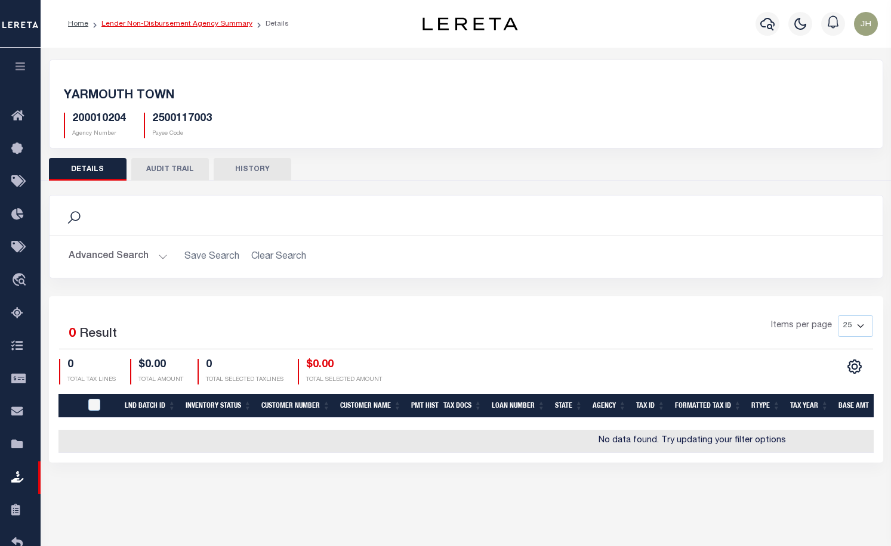
click at [139, 26] on link "Lender Non-Disbursement Agency Summary" at bounding box center [176, 23] width 151 height 7
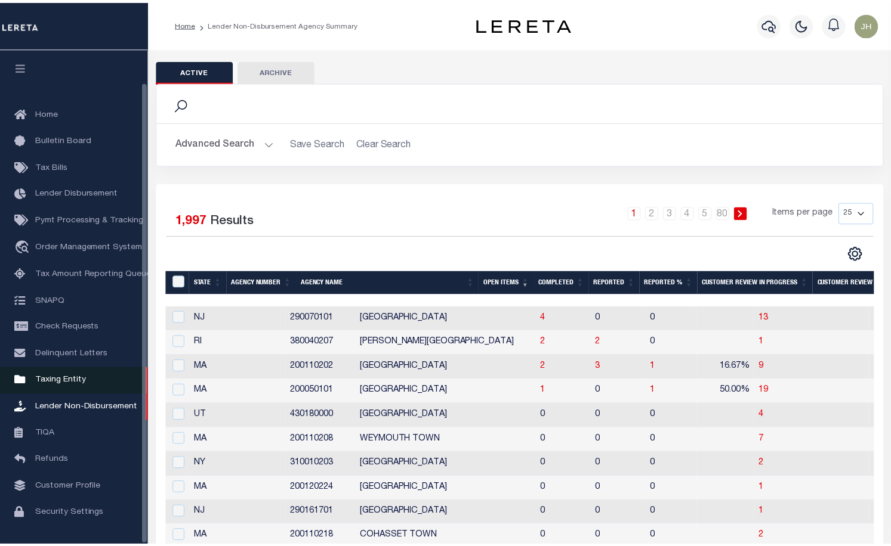
scroll to position [35, 0]
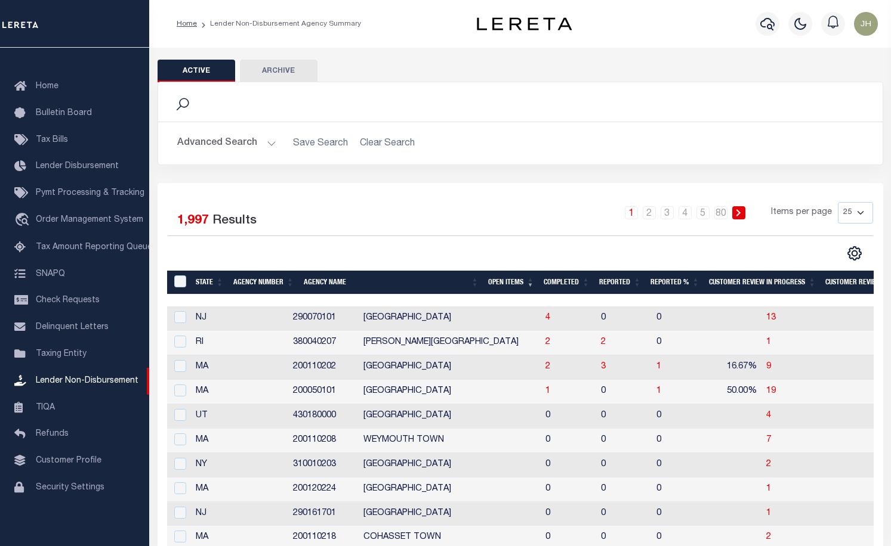
click at [586, 54] on div "Active Archive Search Advanced Search Save Search Clear Search" at bounding box center [520, 512] width 742 height 929
click at [545, 369] on span "2" at bounding box center [547, 367] width 5 height 8
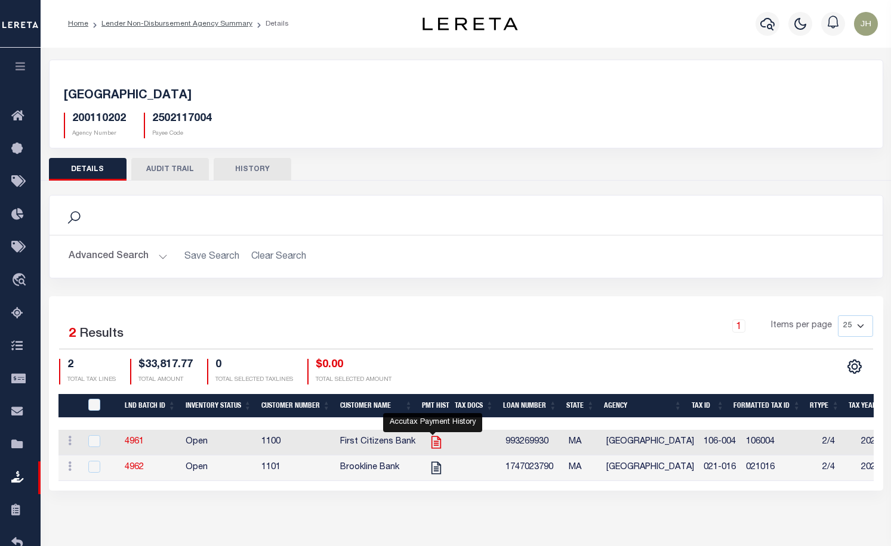
click at [433, 443] on icon "" at bounding box center [436, 443] width 16 height 16
checkbox input "true"
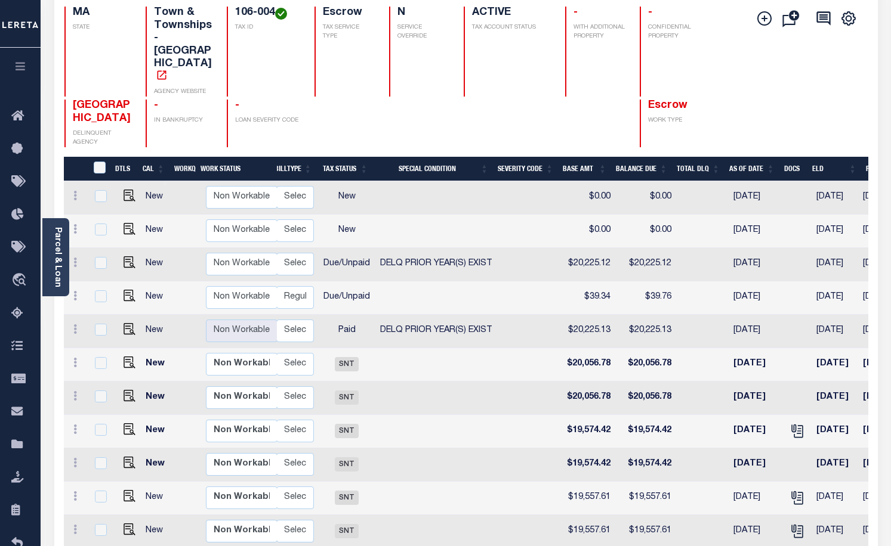
scroll to position [0, 75]
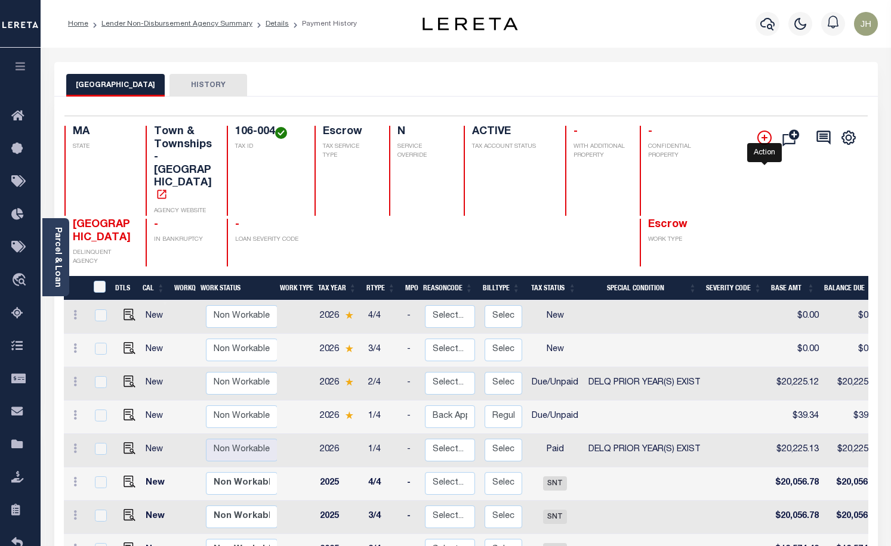
click at [762, 140] on icon "" at bounding box center [764, 138] width 6 height 6
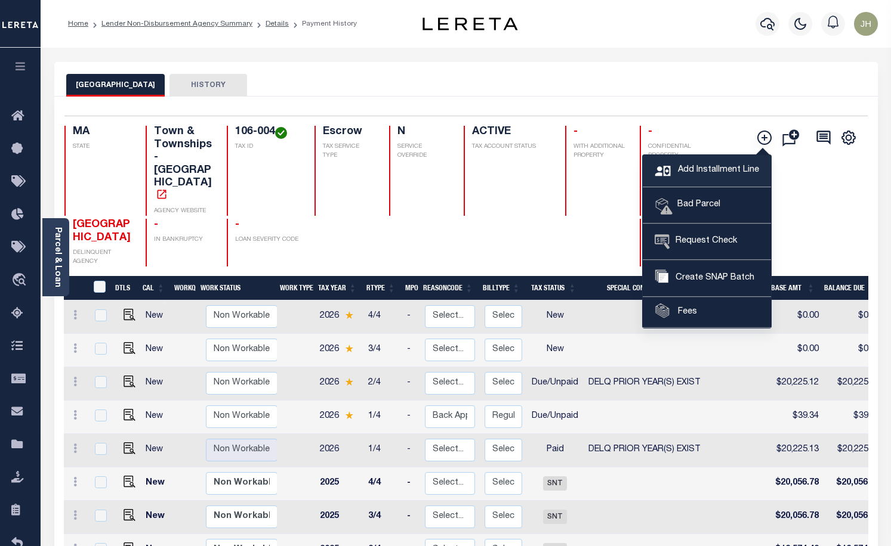
click at [706, 173] on span "Add Installment Line" at bounding box center [717, 170] width 84 height 13
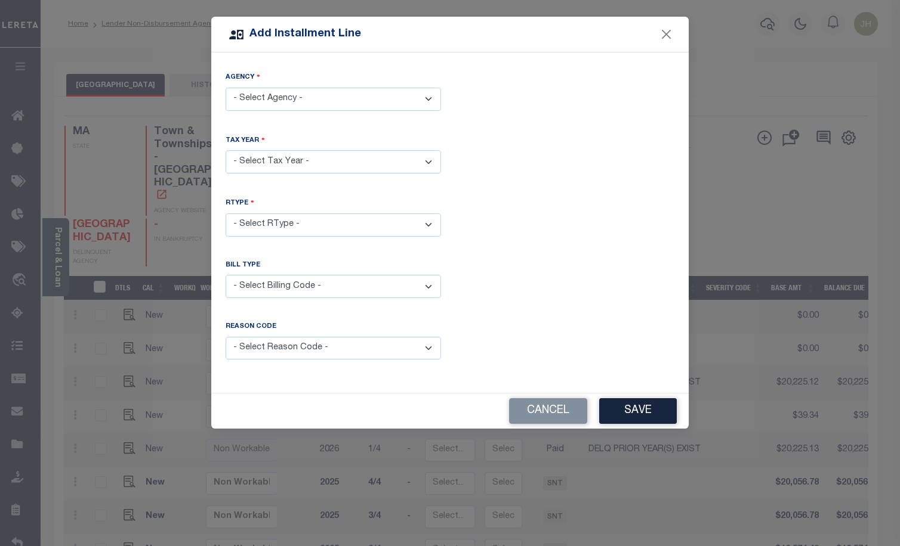
click at [426, 97] on select "- Select Agency - WELLESLEY TOWN - Town & Townships" at bounding box center [333, 99] width 215 height 23
select select "2502117004"
click at [226, 88] on select "- Select Agency - WELLESLEY TOWN - Town & Townships" at bounding box center [333, 99] width 215 height 23
click at [276, 159] on select "- Select Year - 2005 2006 2007 2008 2009 2010 2011 2012 2013 2014 2015 2016 201…" at bounding box center [333, 161] width 215 height 23
select select "2026"
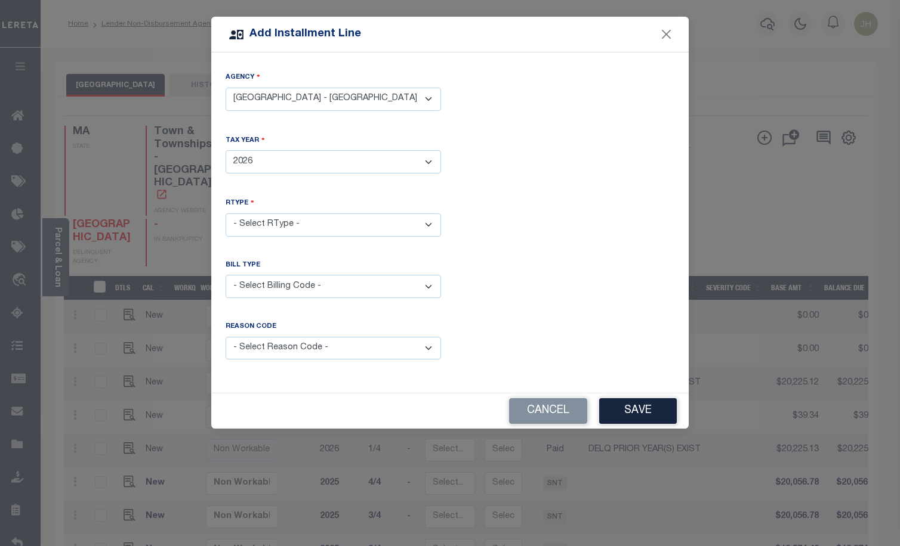
click at [226, 150] on select "- Select Year - 2005 2006 2007 2008 2009 2010 2011 2012 2013 2014 2015 2016 201…" at bounding box center [333, 161] width 215 height 23
click at [292, 224] on select "- Select RType - 1/4 2/4 3/4 4/4" at bounding box center [333, 225] width 215 height 23
select select "0"
click at [226, 214] on select "- Select RType - 1/4 2/4 3/4 4/4" at bounding box center [333, 225] width 215 height 23
drag, startPoint x: 431, startPoint y: 287, endPoint x: 405, endPoint y: 295, distance: 27.5
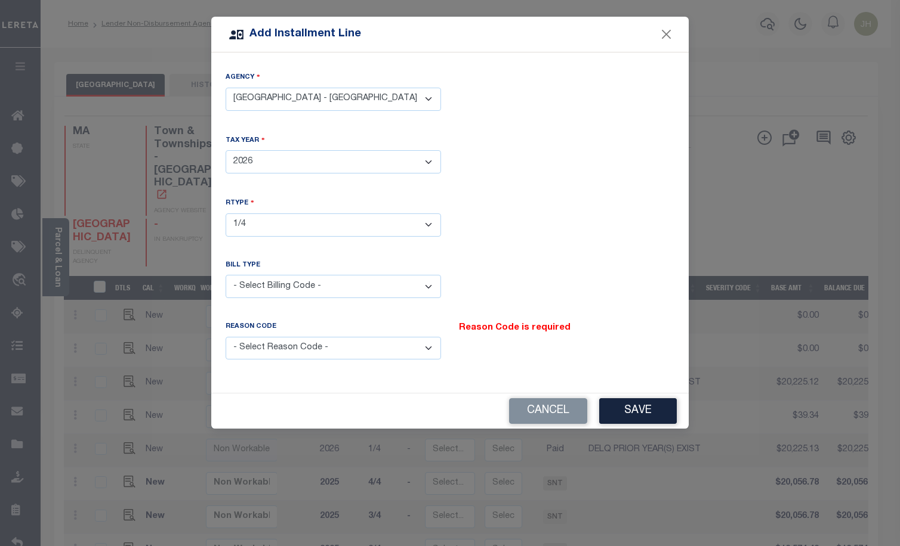
click at [431, 287] on select "- Select Billing Code - Regular Delinquent Supplemental Corrected/Adjusted Bill…" at bounding box center [333, 286] width 215 height 23
select select "1"
click at [226, 275] on select "- Select Billing Code - Regular Delinquent Supplemental Corrected/Adjusted Bill…" at bounding box center [333, 286] width 215 height 23
drag, startPoint x: 427, startPoint y: 345, endPoint x: 374, endPoint y: 347, distance: 53.1
click at [427, 345] on select "- Select Reason Code - Payment Reversal Taxable Value Change Assessment Change …" at bounding box center [333, 348] width 215 height 23
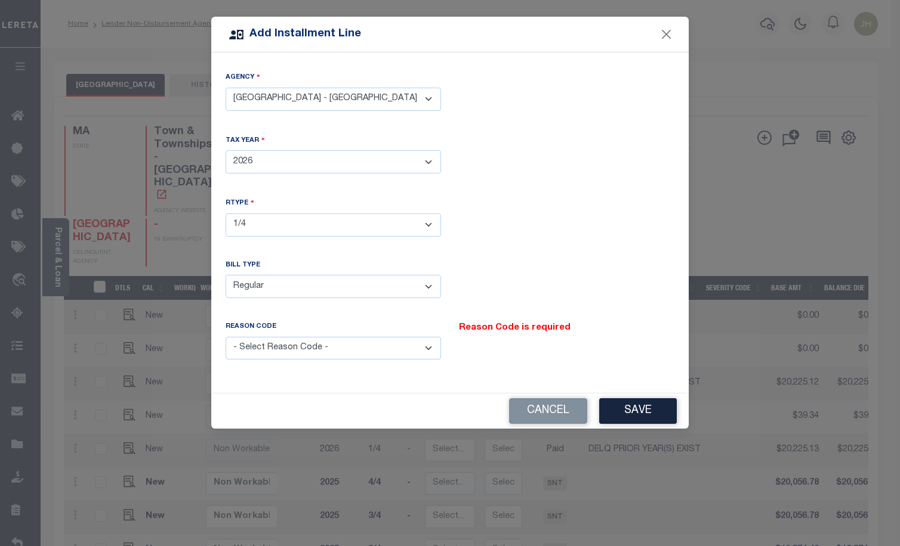
select select "12"
click at [226, 337] on select "- Select Reason Code - Payment Reversal Taxable Value Change Assessment Change …" at bounding box center [333, 348] width 215 height 23
click at [637, 412] on button "Save" at bounding box center [638, 412] width 78 height 26
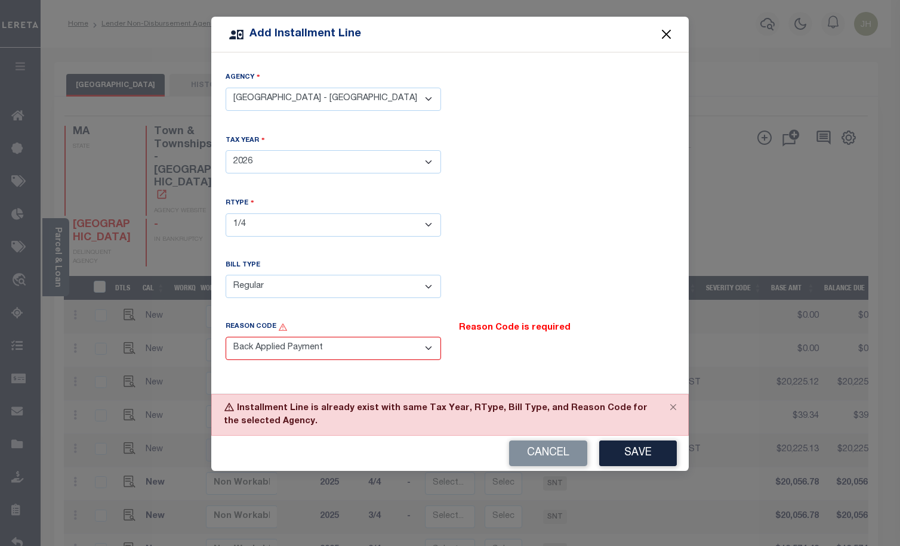
click at [666, 36] on button "Close" at bounding box center [667, 35] width 16 height 16
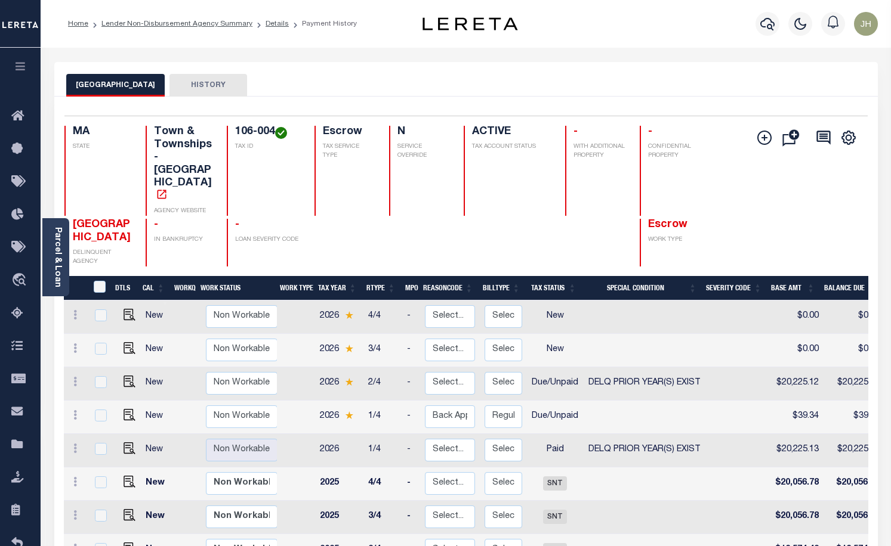
click at [121, 412] on link at bounding box center [127, 416] width 18 height 8
checkbox input "true"
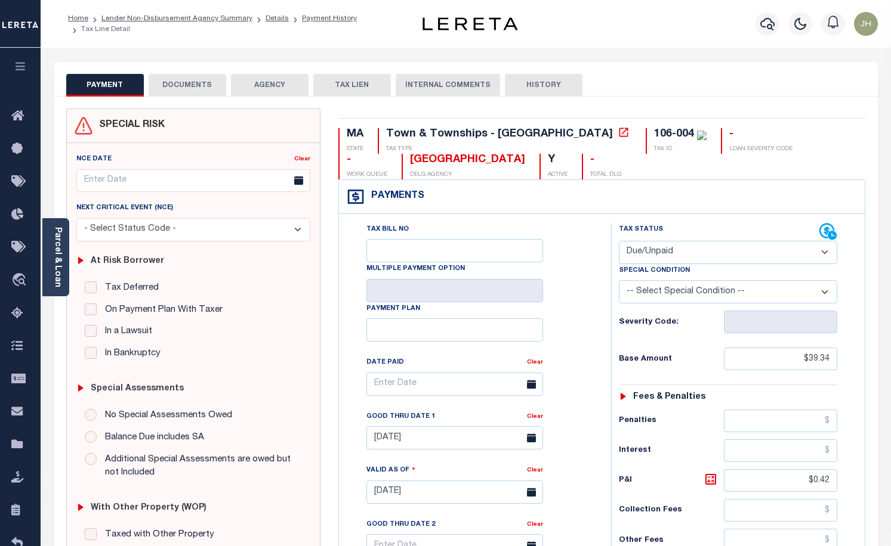
select select "DUE"
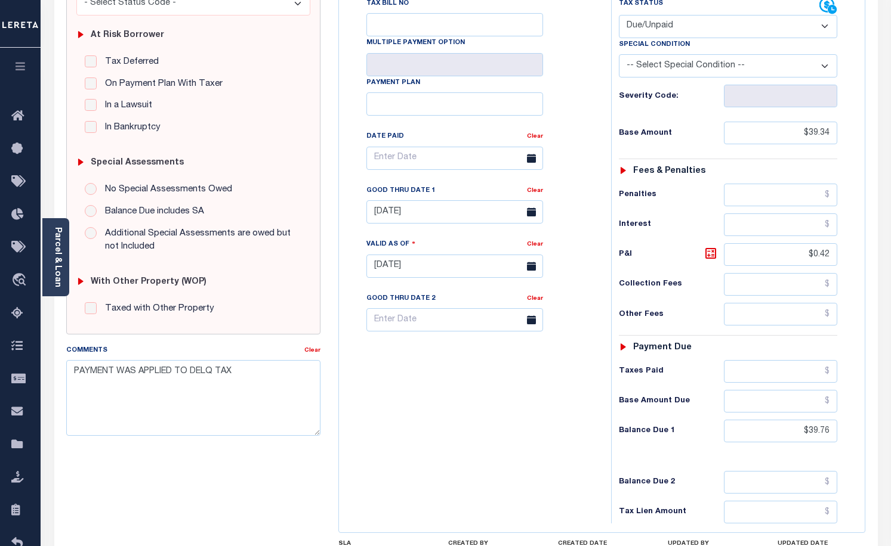
scroll to position [239, 0]
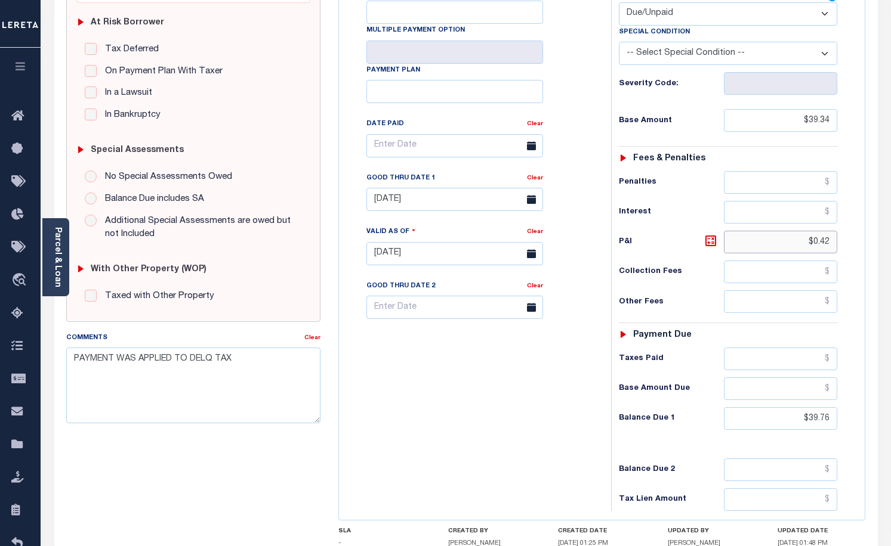
drag, startPoint x: 832, startPoint y: 245, endPoint x: 779, endPoint y: 239, distance: 53.4
click at [779, 239] on input "$0.42" at bounding box center [780, 242] width 113 height 23
type input "$1.48"
type input "[DATE]"
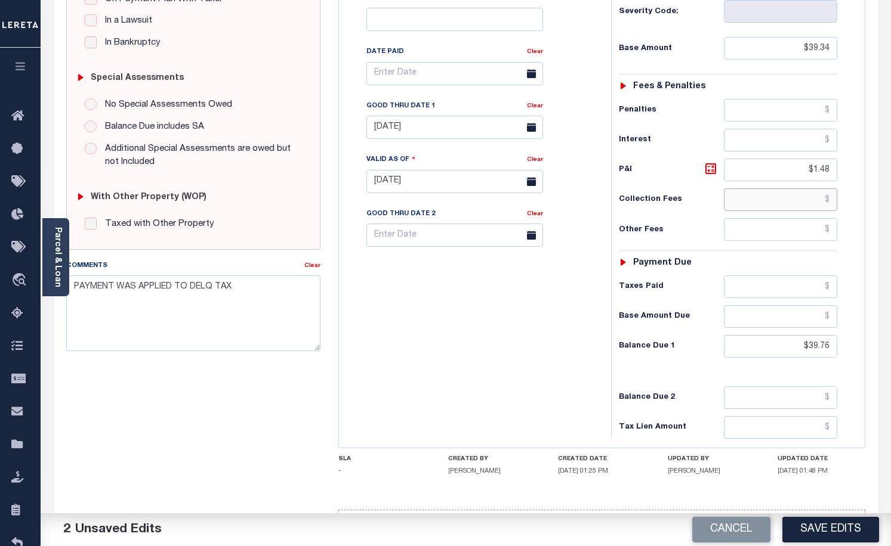
scroll to position [357, 0]
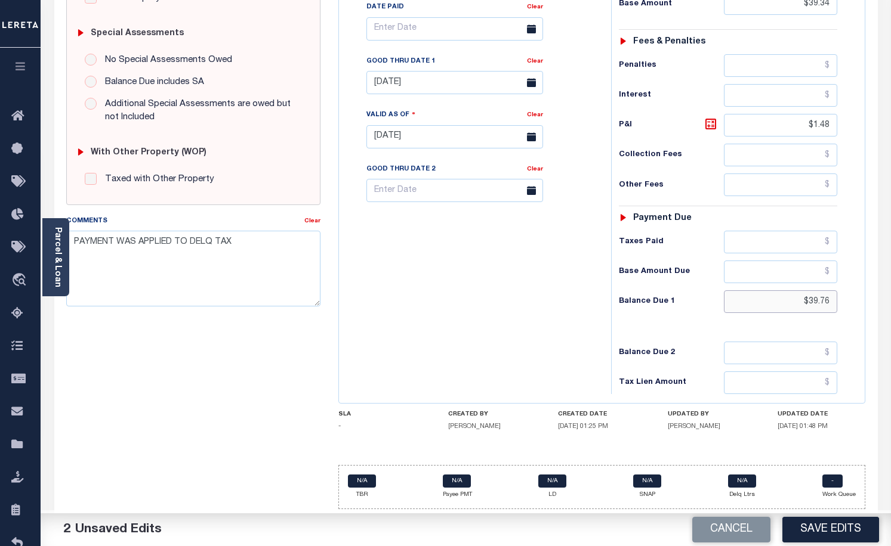
drag, startPoint x: 835, startPoint y: 301, endPoint x: 748, endPoint y: 301, distance: 87.1
click at [749, 301] on input "$39.76" at bounding box center [780, 302] width 113 height 23
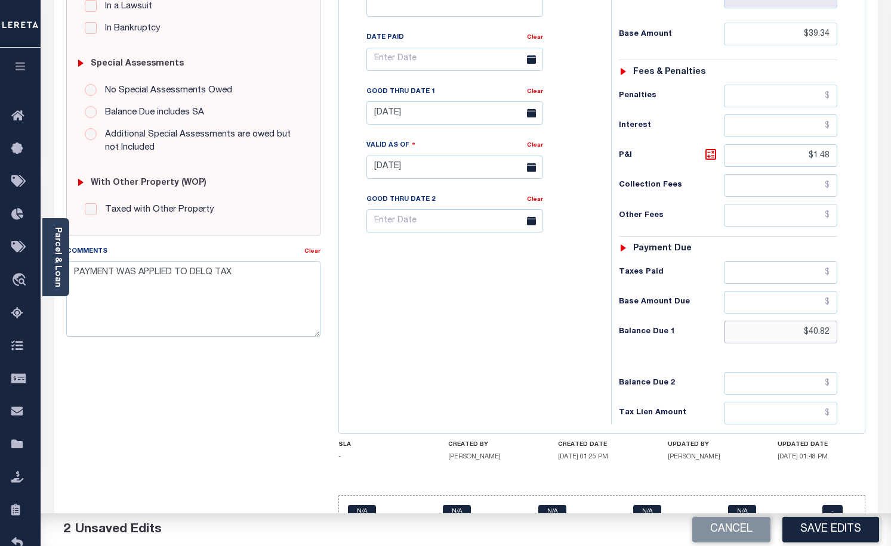
scroll to position [298, 0]
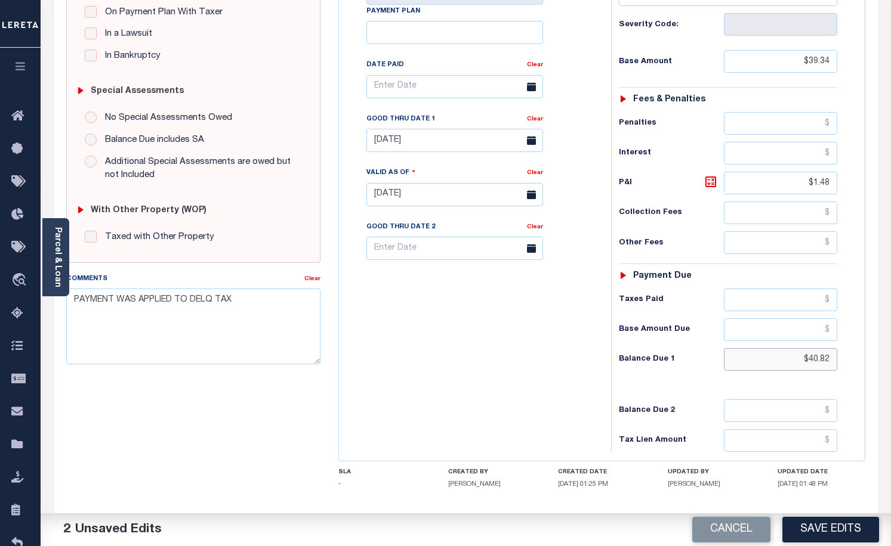
type input "$40.82"
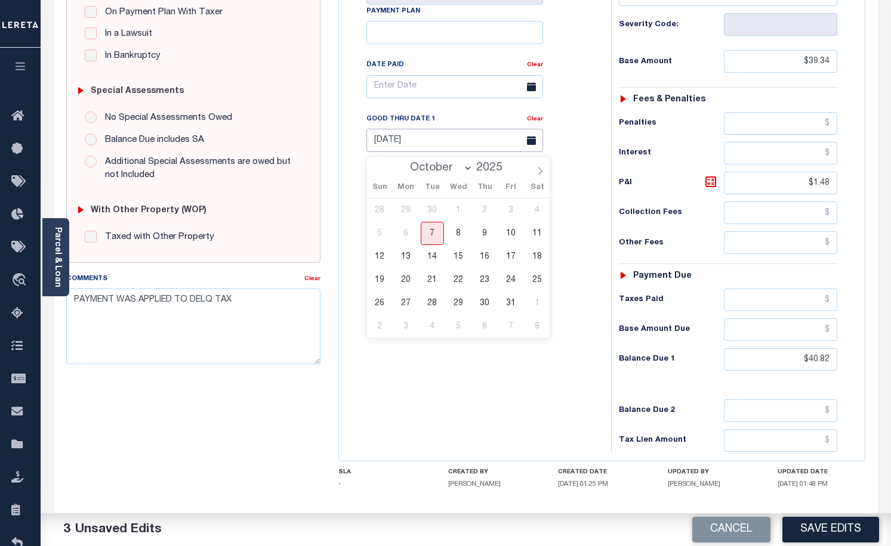
click at [422, 141] on input "[DATE]" at bounding box center [454, 140] width 177 height 23
click at [507, 305] on span "31" at bounding box center [510, 303] width 23 height 23
type input "[DATE]"
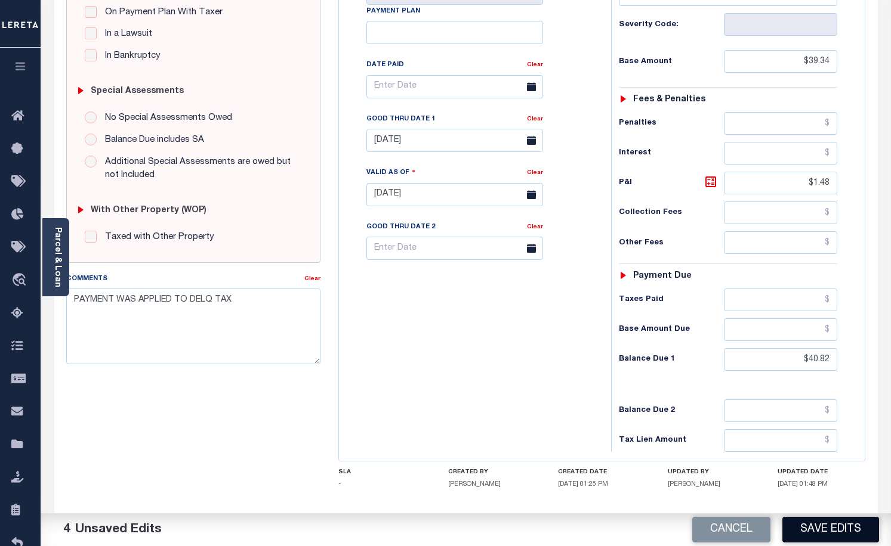
click at [823, 529] on button "Save Edits" at bounding box center [830, 530] width 97 height 26
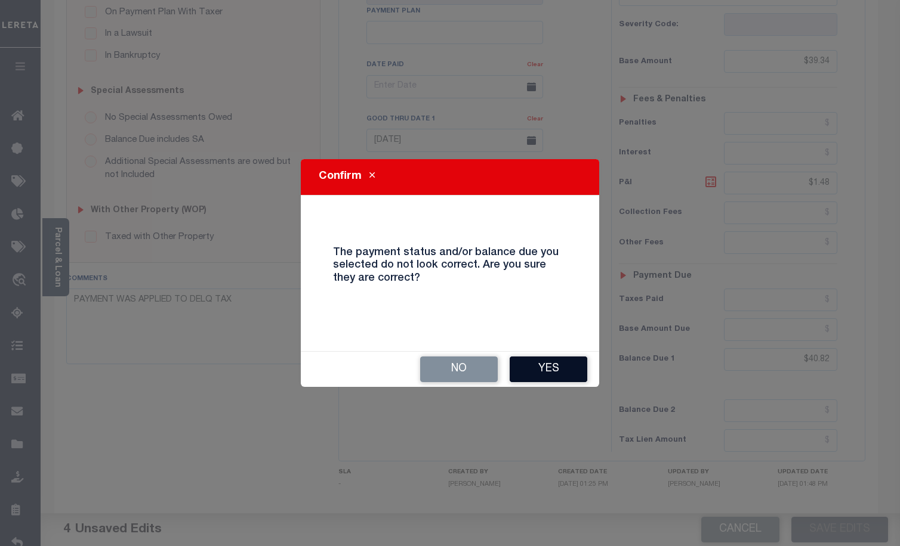
click at [552, 374] on button "Yes" at bounding box center [548, 370] width 78 height 26
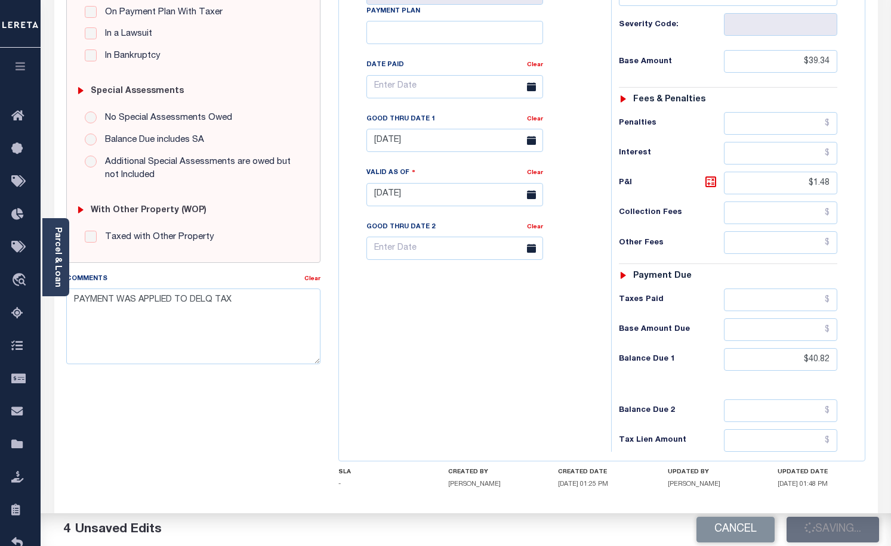
checkbox input "false"
type input "$39.34"
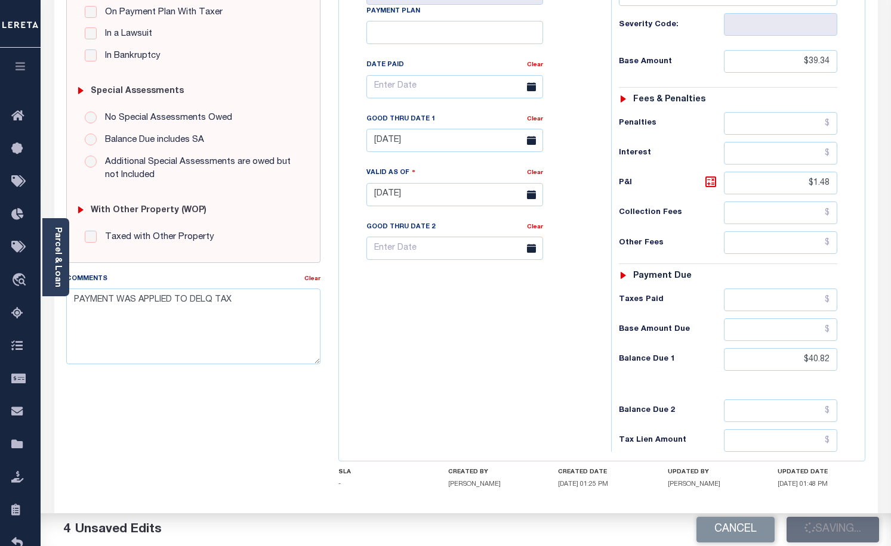
type input "$1.48"
type input "$40.82"
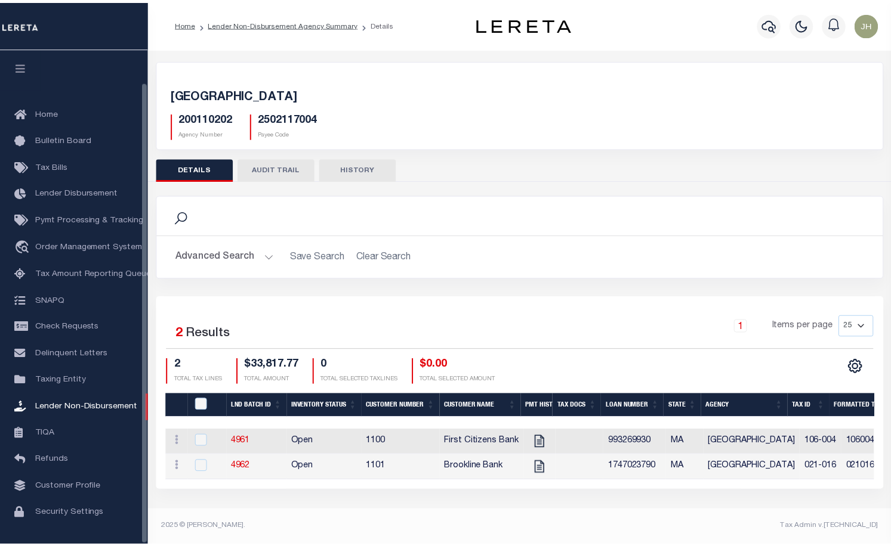
scroll to position [35, 0]
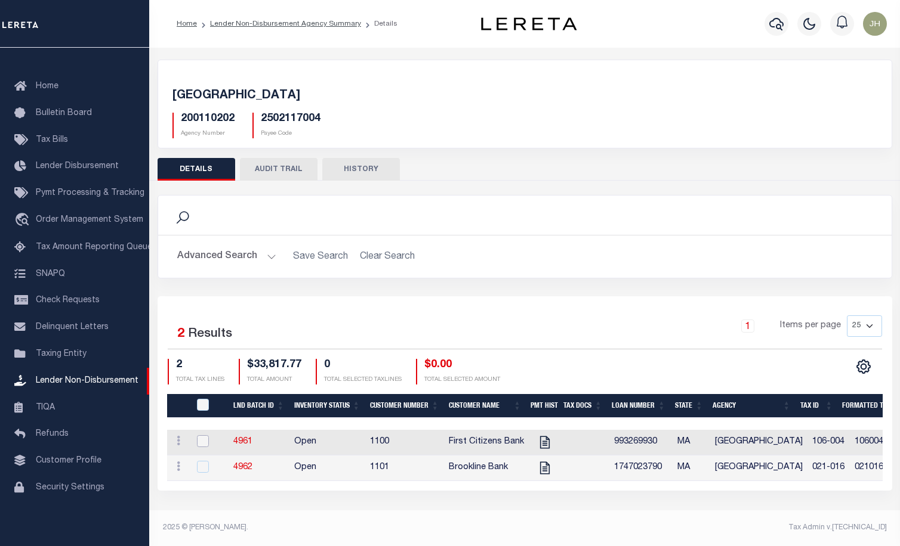
click at [201, 443] on input "checkbox" at bounding box center [203, 442] width 12 height 12
checkbox input "true"
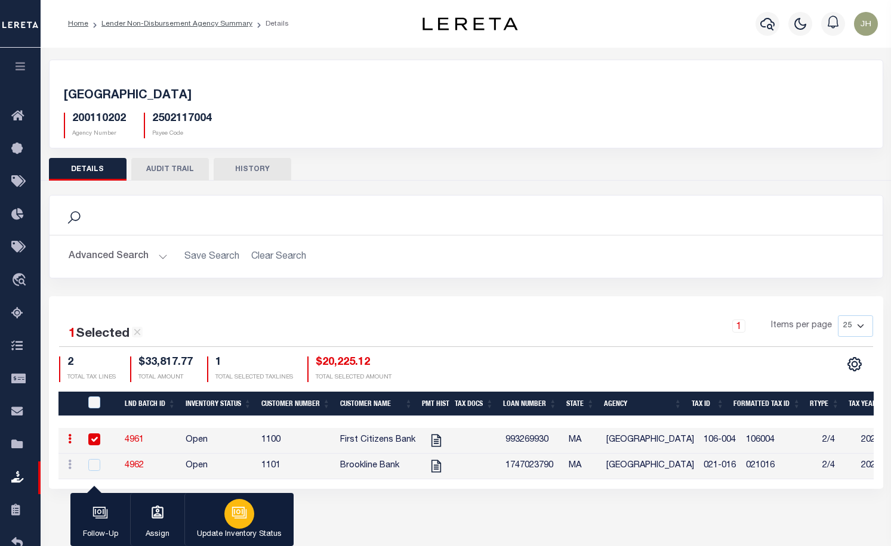
click at [242, 511] on icon "button" at bounding box center [239, 513] width 16 height 16
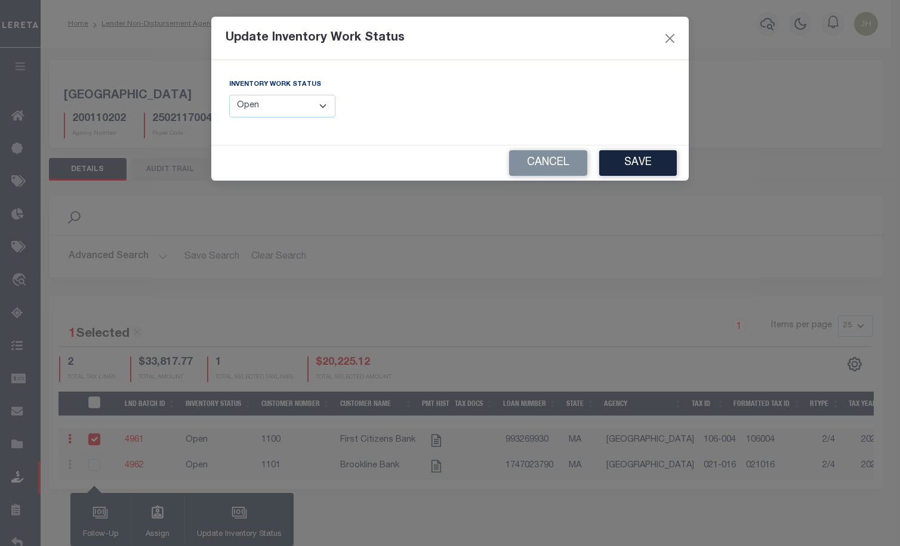
click at [319, 103] on select "--Select-- Open Completed Reported" at bounding box center [282, 106] width 106 height 23
select select "Completed"
click at [229, 95] on select "--Select-- Open Completed Reported" at bounding box center [282, 106] width 106 height 23
click at [633, 159] on button "Save" at bounding box center [638, 163] width 78 height 26
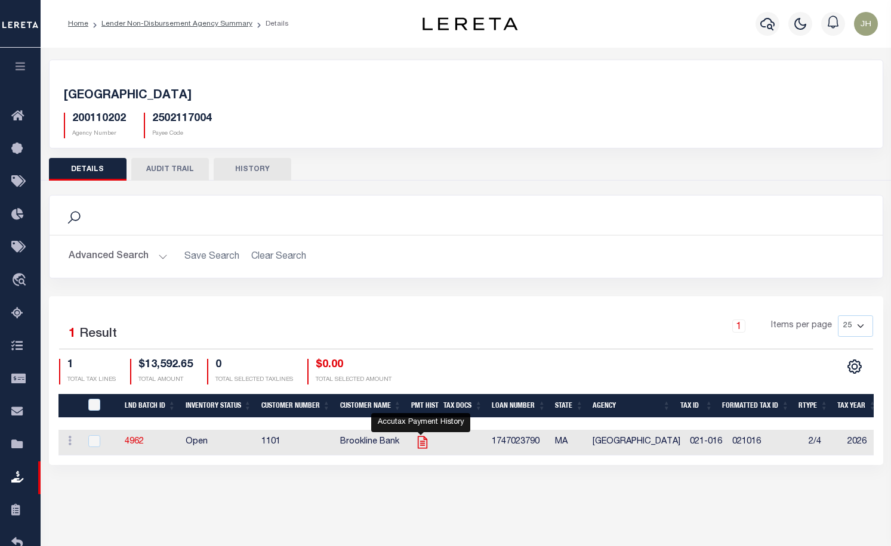
click at [425, 446] on icon at bounding box center [422, 443] width 10 height 13
checkbox input "true"
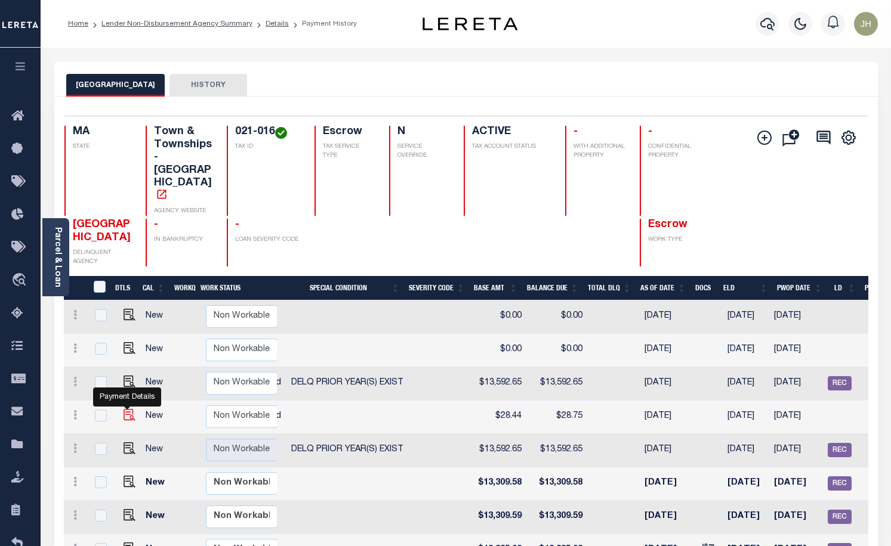
click at [126, 409] on img "" at bounding box center [129, 415] width 12 height 12
checkbox input "true"
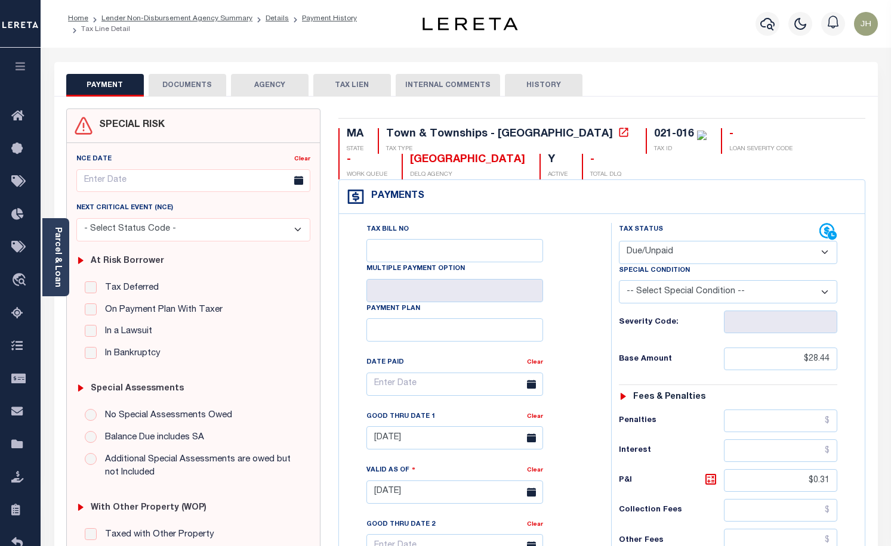
select select "DUE"
drag, startPoint x: 829, startPoint y: 481, endPoint x: 809, endPoint y: 482, distance: 19.7
click at [809, 482] on input "$0.31" at bounding box center [780, 481] width 113 height 23
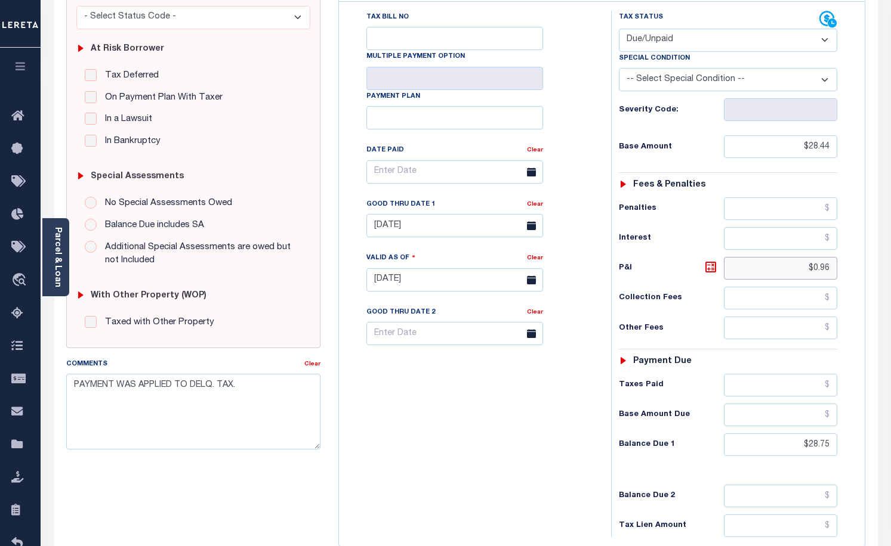
scroll to position [239, 0]
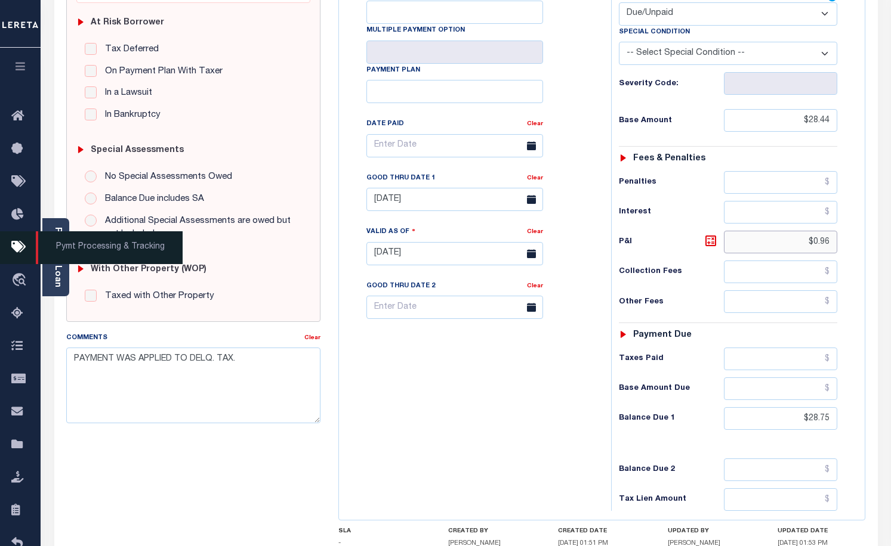
type input "$0.96"
type input "10/07/2025"
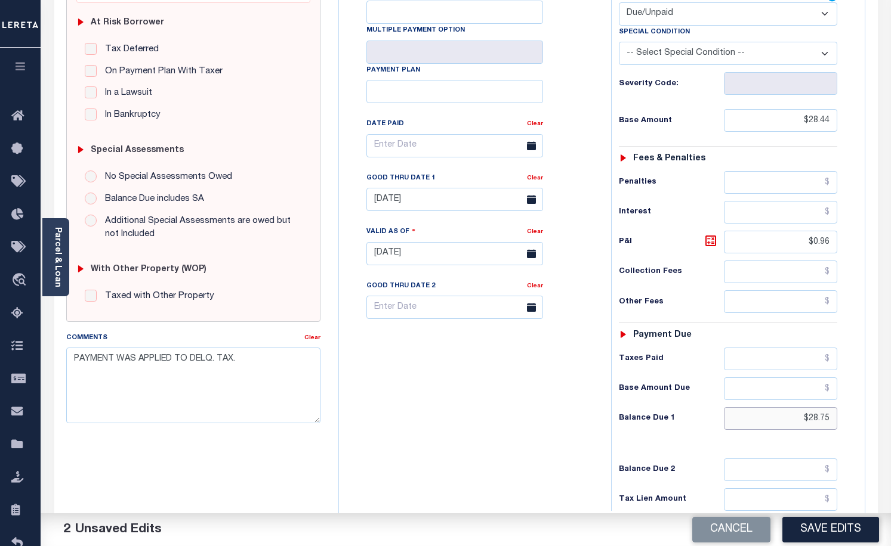
drag, startPoint x: 803, startPoint y: 420, endPoint x: 844, endPoint y: 421, distance: 40.6
click at [844, 421] on div "Tax Status Status - Select Status Code -" at bounding box center [732, 247] width 242 height 527
type input "$29.40"
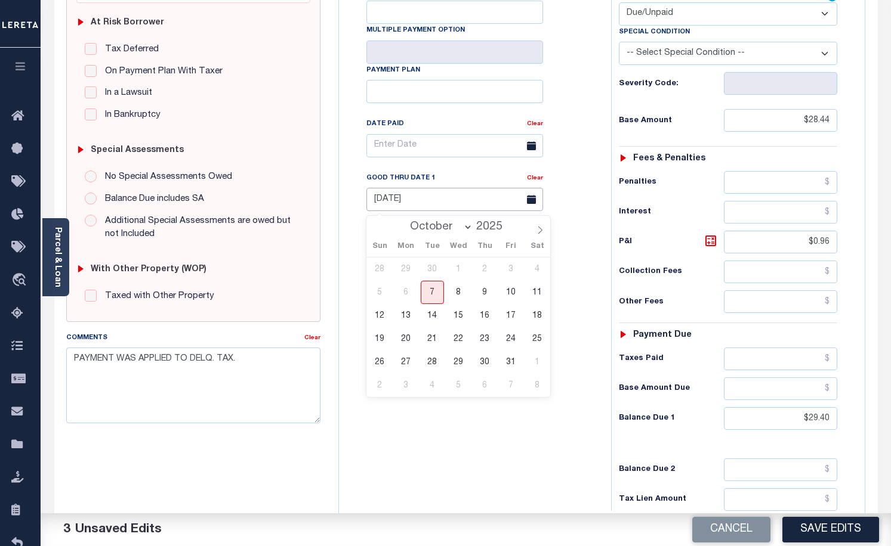
click at [492, 203] on input "08/29/2025" at bounding box center [454, 199] width 177 height 23
click at [506, 362] on span "31" at bounding box center [510, 362] width 23 height 23
type input "10/31/2025"
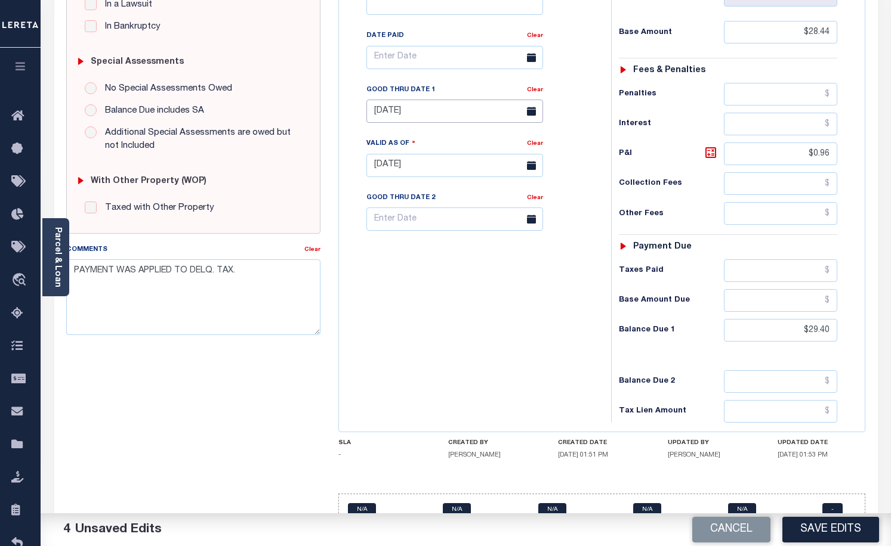
scroll to position [357, 0]
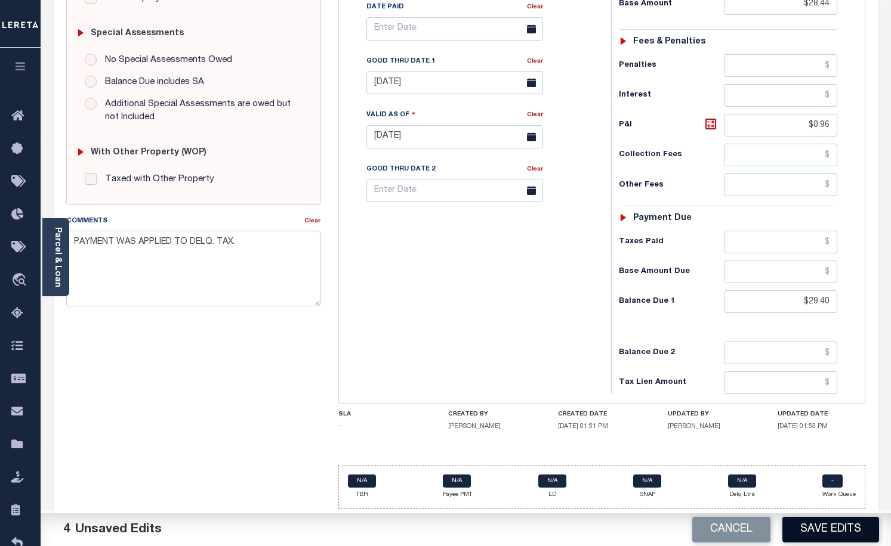
drag, startPoint x: 836, startPoint y: 528, endPoint x: 829, endPoint y: 528, distance: 6.6
click at [835, 528] on button "Save Edits" at bounding box center [830, 530] width 97 height 26
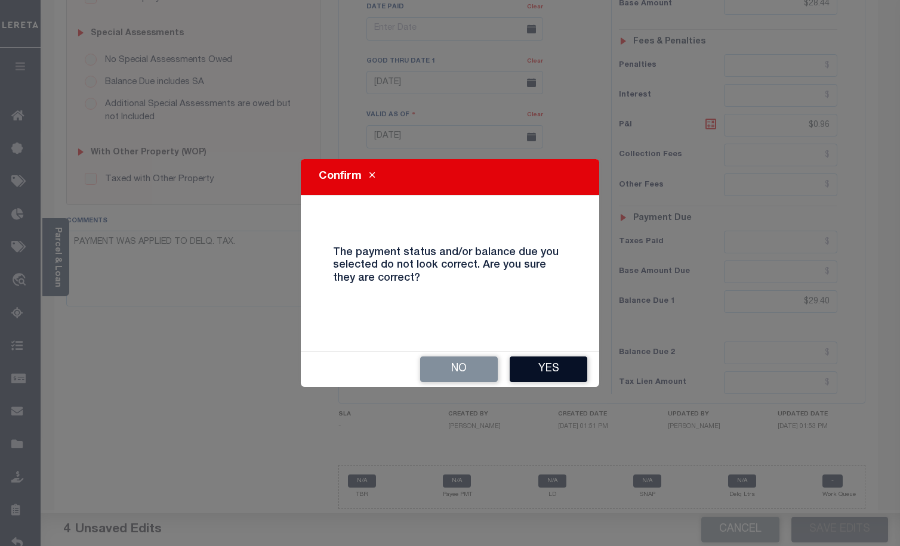
click at [535, 366] on button "Yes" at bounding box center [548, 370] width 78 height 26
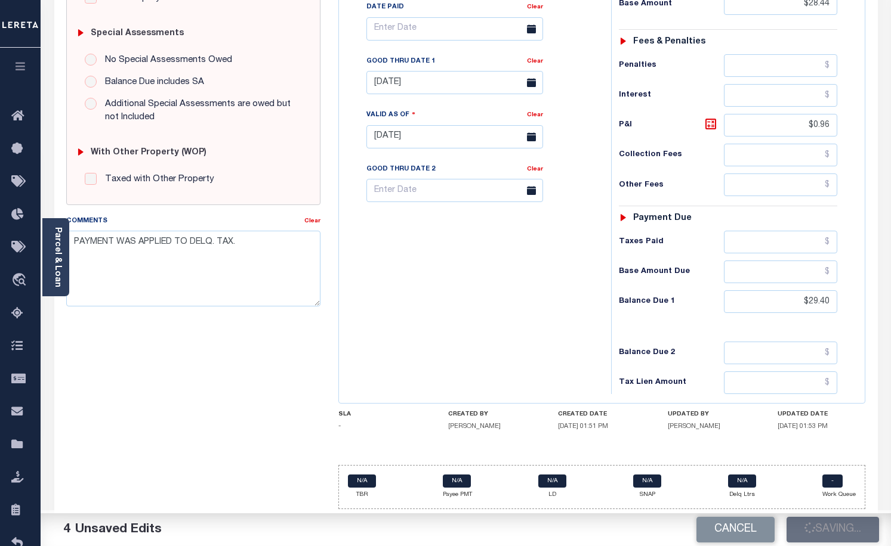
checkbox input "false"
type input "$28.44"
type input "$0.96"
type input "$29.4"
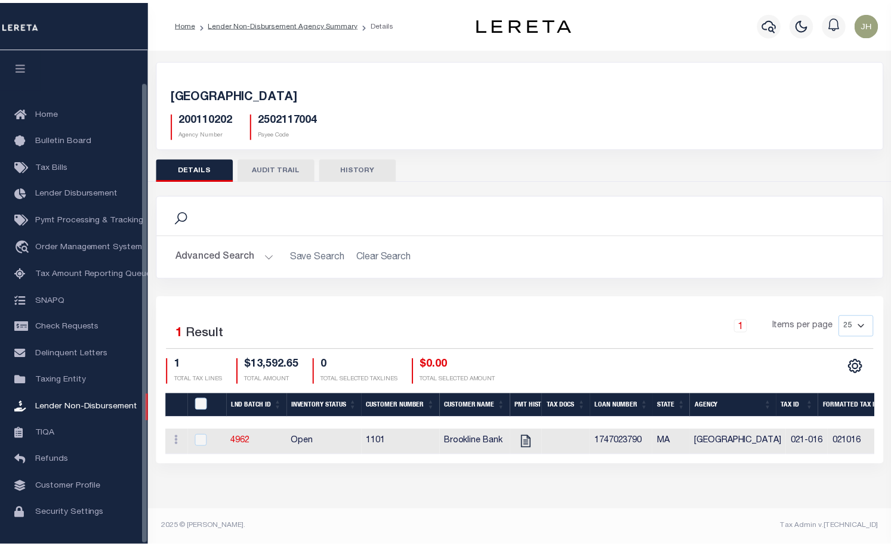
scroll to position [35, 0]
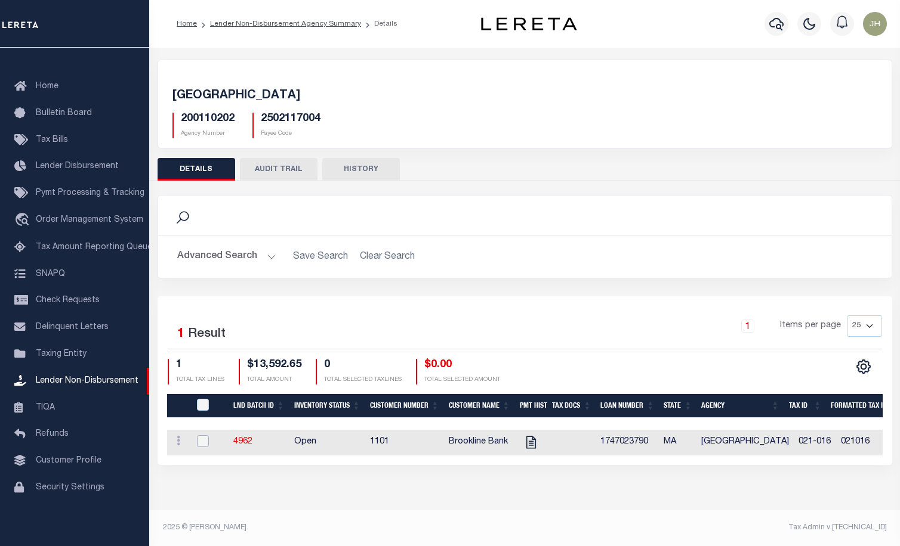
click at [201, 439] on input "checkbox" at bounding box center [203, 442] width 12 height 12
checkbox input "true"
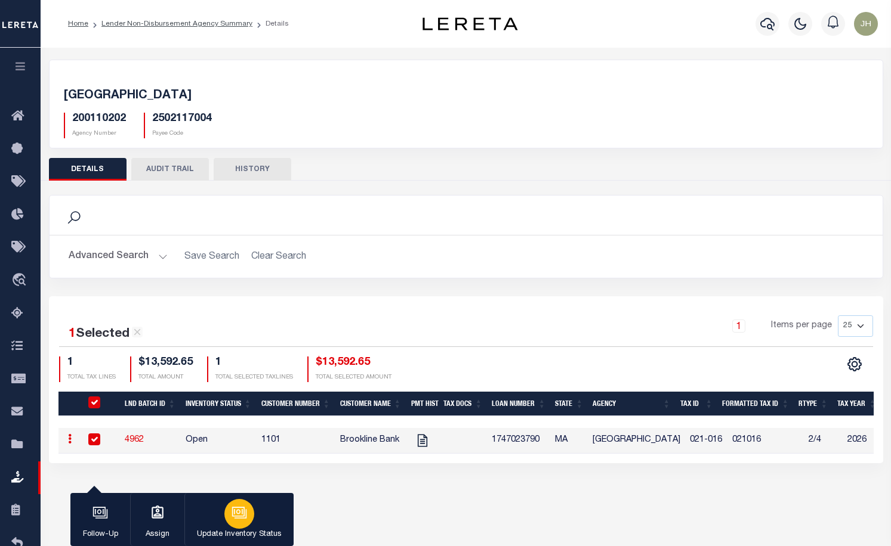
click at [233, 515] on icon "button" at bounding box center [239, 513] width 16 height 16
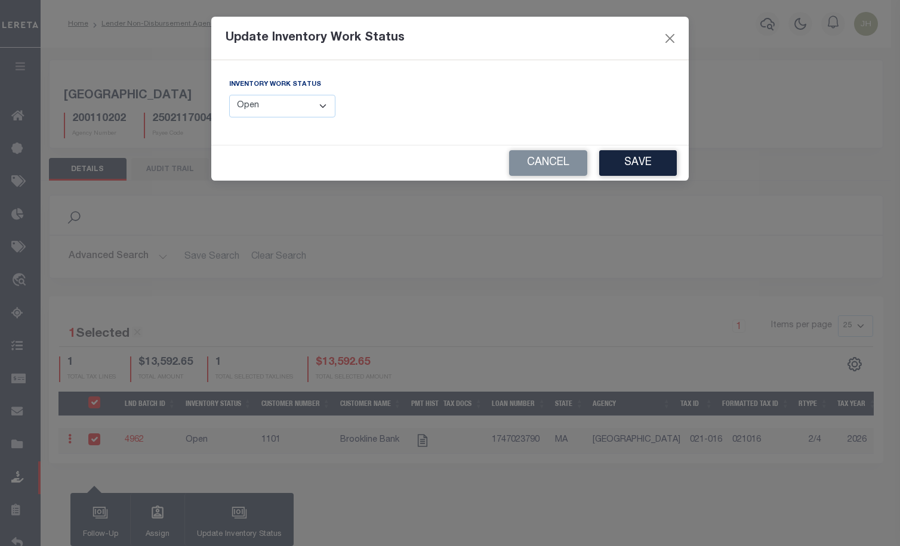
click at [325, 110] on select "--Select-- Open Completed Reported" at bounding box center [282, 106] width 106 height 23
select select "Completed"
click at [229, 95] on select "--Select-- Open Completed Reported" at bounding box center [282, 106] width 106 height 23
click at [626, 164] on button "Save" at bounding box center [638, 163] width 78 height 26
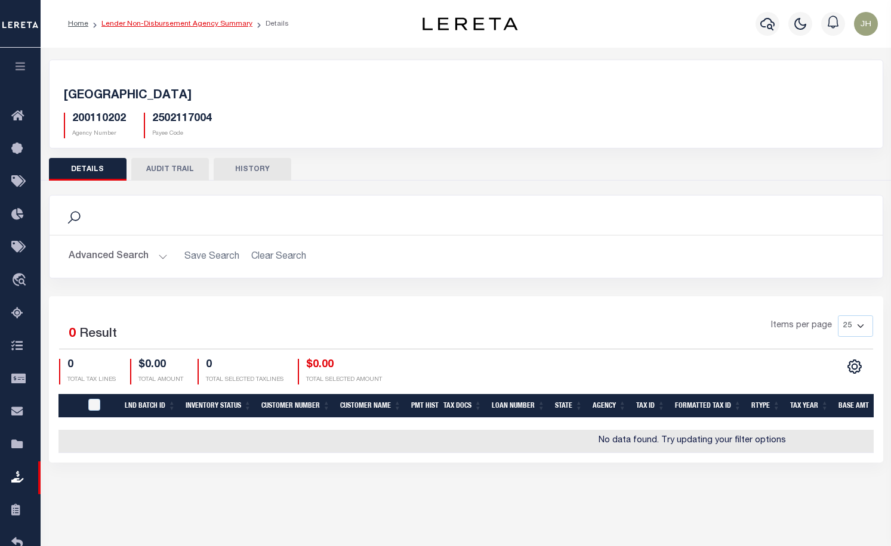
click at [162, 26] on link "Lender Non-Disbursement Agency Summary" at bounding box center [176, 23] width 151 height 7
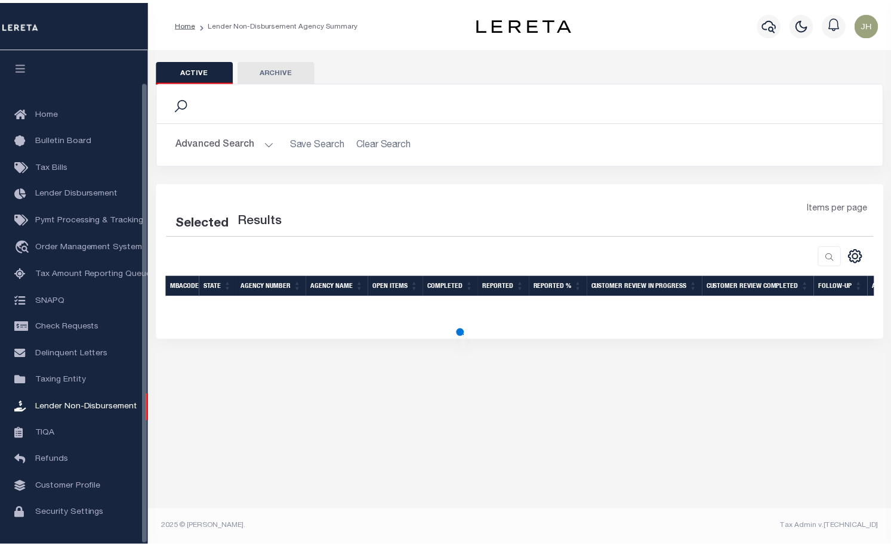
scroll to position [35, 0]
